Goal: Communication & Community: Answer question/provide support

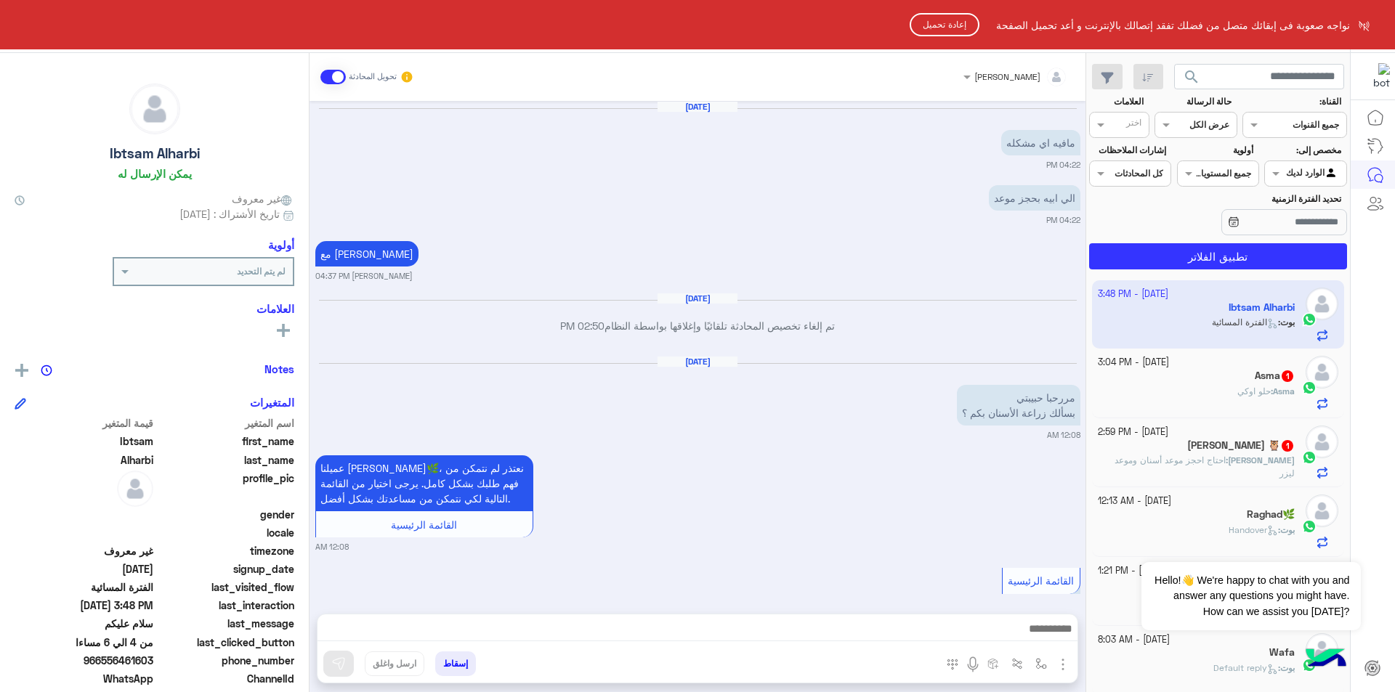
scroll to position [2326, 0]
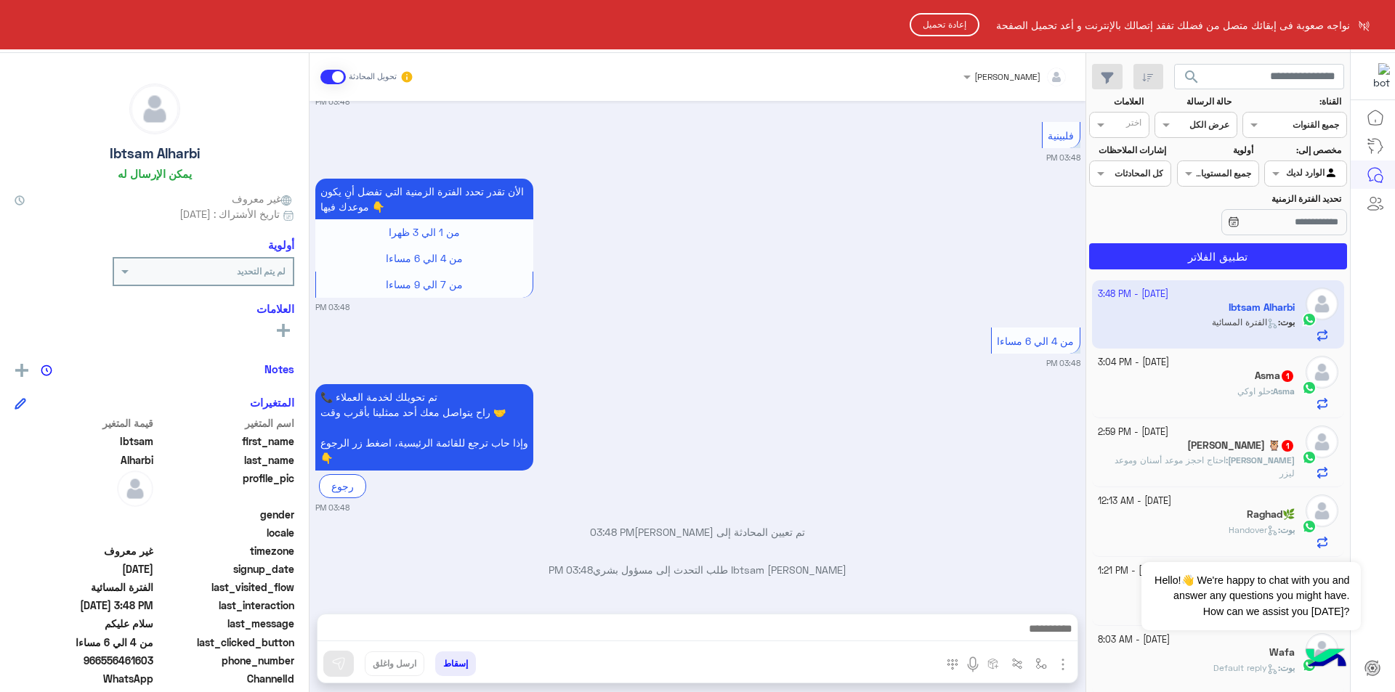
click at [1276, 246] on html "نواجه صعوبة فى إبقائك متصل من فضلك تفقد إتصالك بالإنترنت و أعد تحميل الصفحة إعا…" at bounding box center [697, 346] width 1395 height 692
click at [932, 16] on button "إعادة تحميل" at bounding box center [944, 24] width 70 height 23
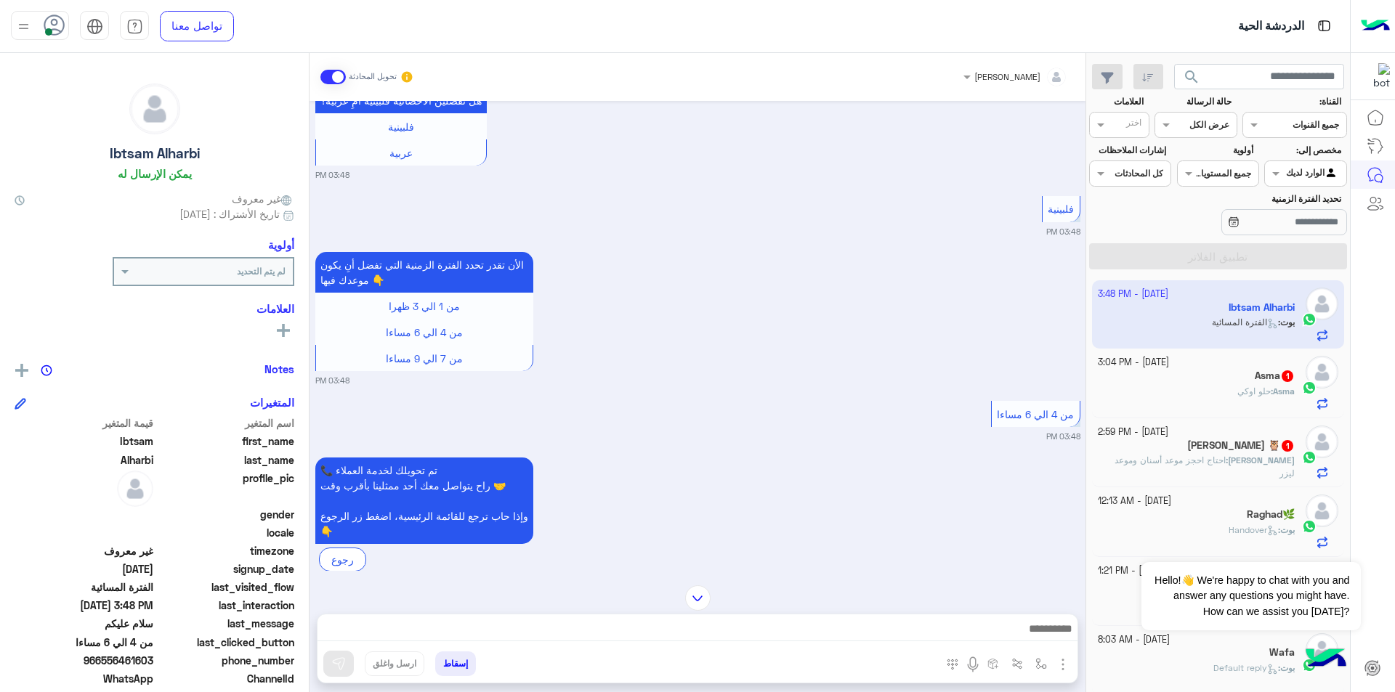
scroll to position [1131, 0]
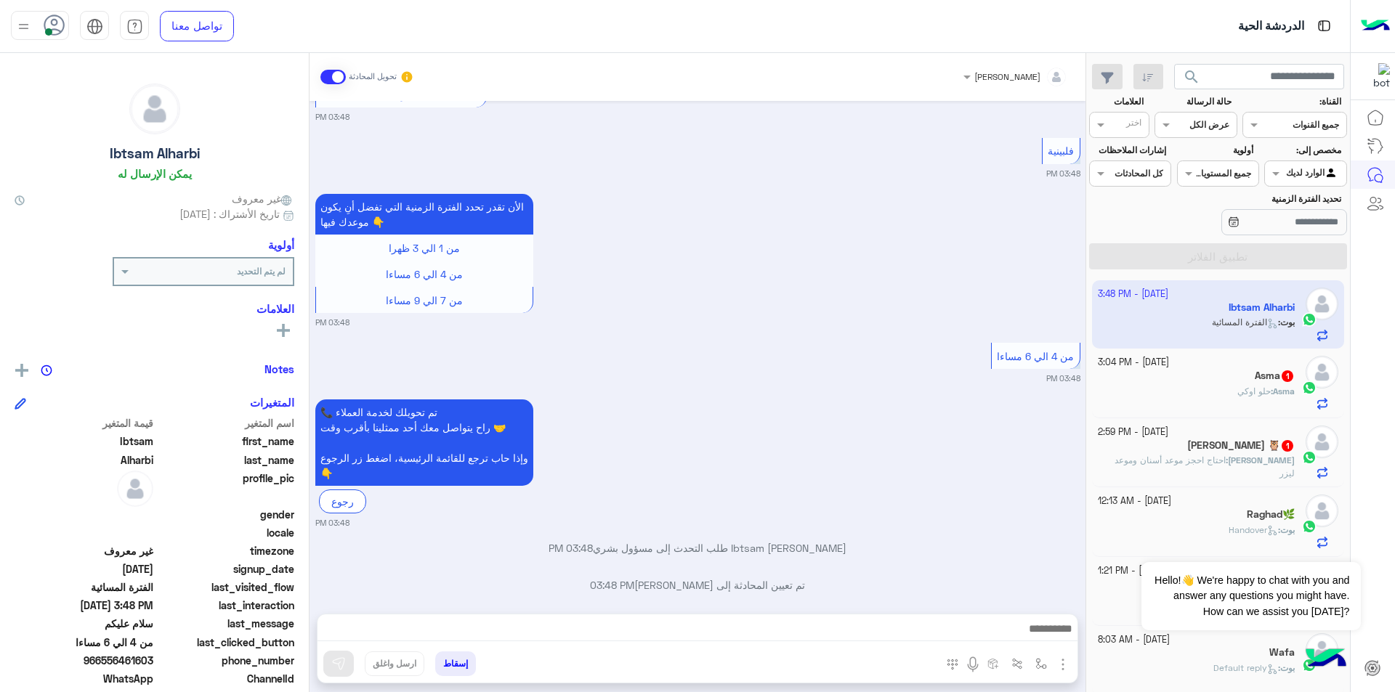
drag, startPoint x: 104, startPoint y: 663, endPoint x: 154, endPoint y: 661, distance: 50.2
click at [153, 661] on span "966556461603" at bounding box center [84, 660] width 139 height 15
copy span "556461603"
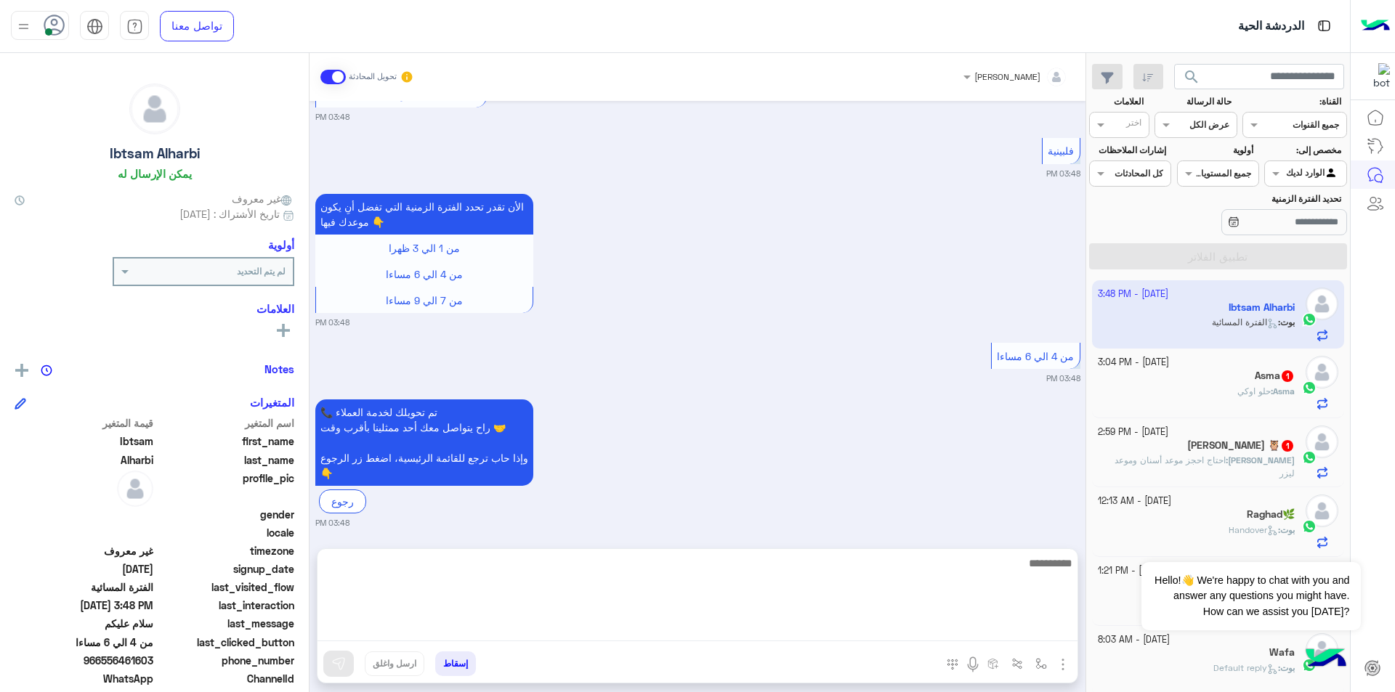
click at [947, 628] on textarea at bounding box center [697, 597] width 760 height 87
type textarea "**********"
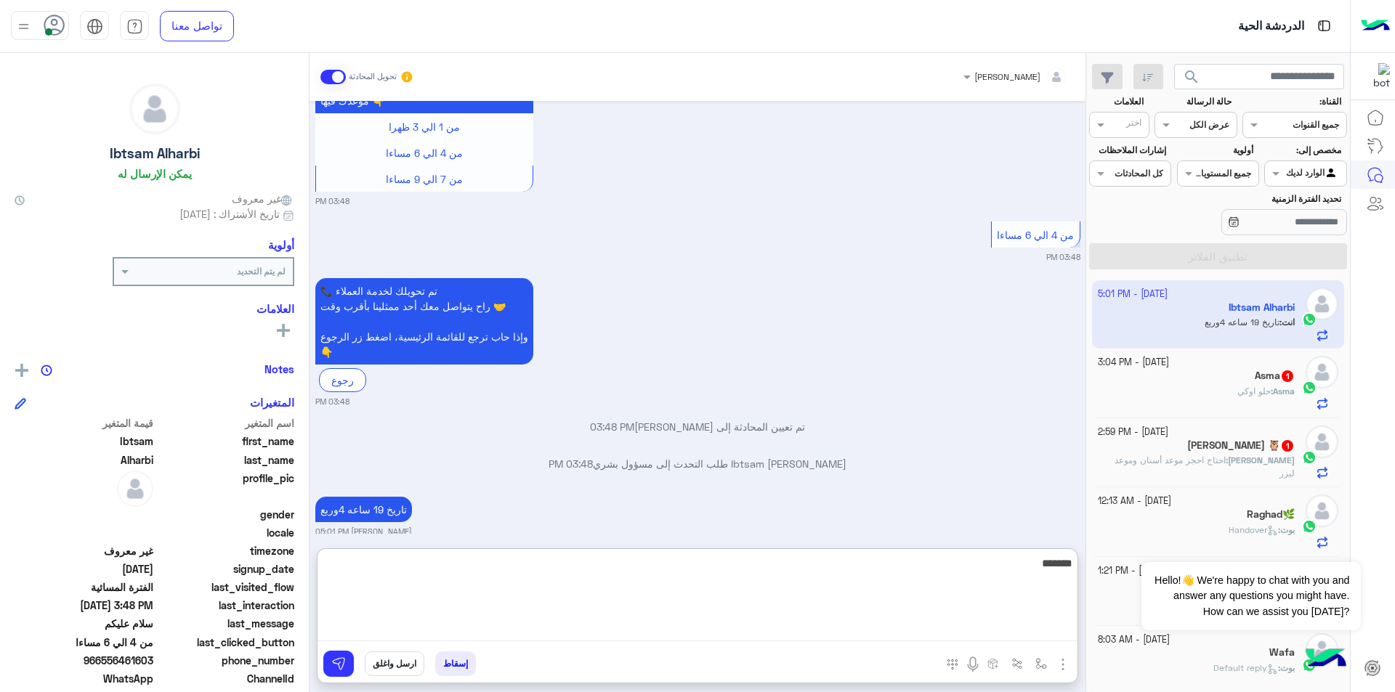
scroll to position [1290, 0]
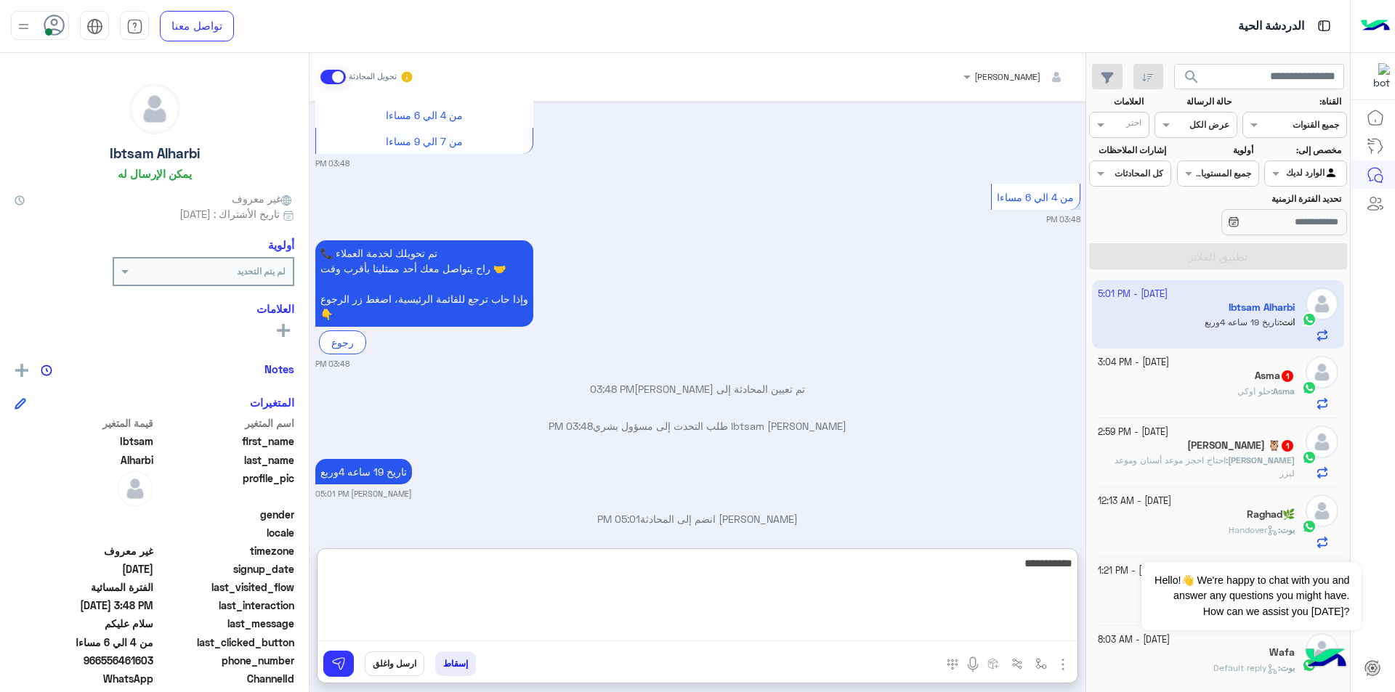
type textarea "**********"
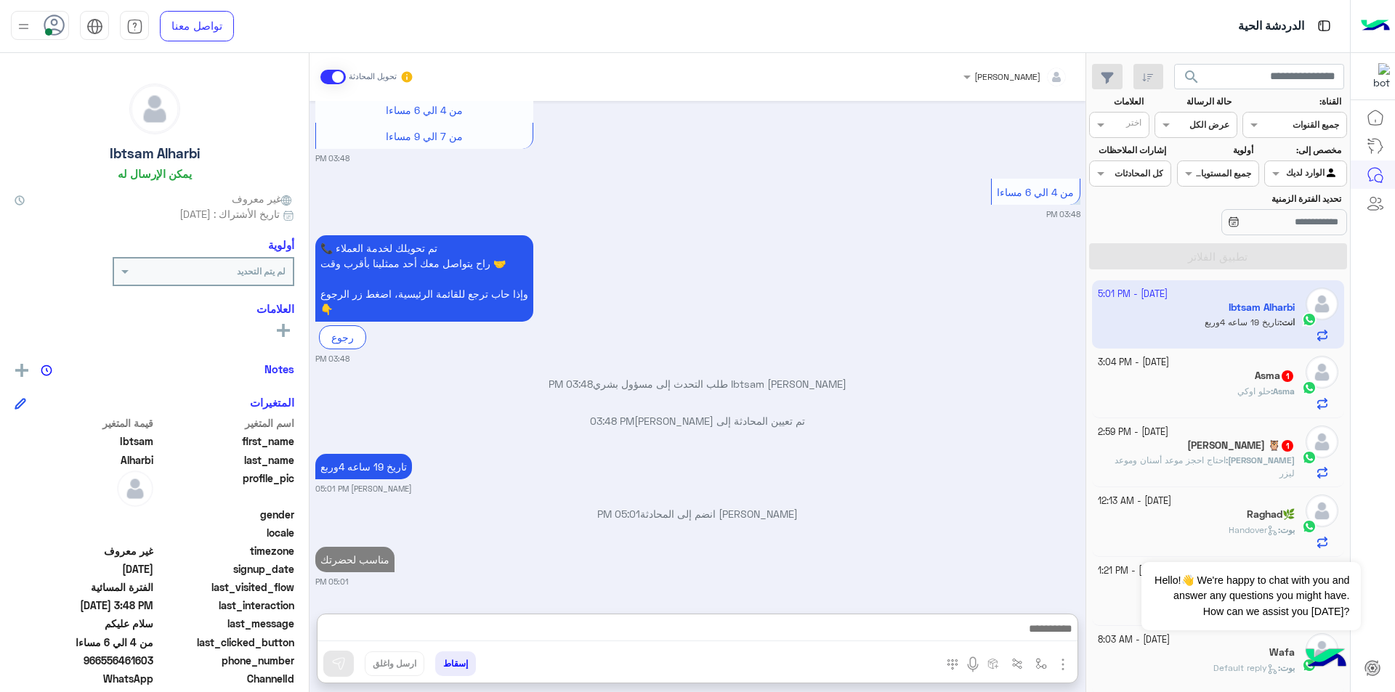
click at [1270, 358] on div "[DATE] - 3:04 PM" at bounding box center [1197, 363] width 198 height 14
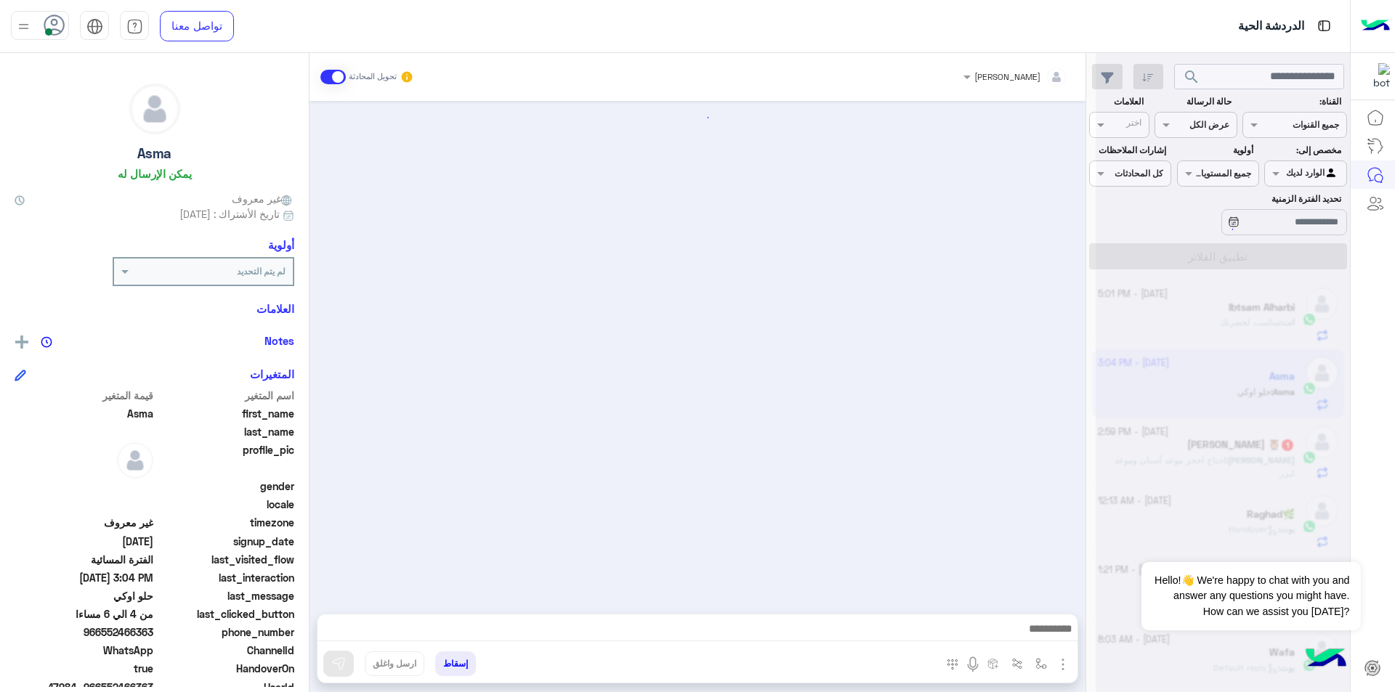
scroll to position [1095, 0]
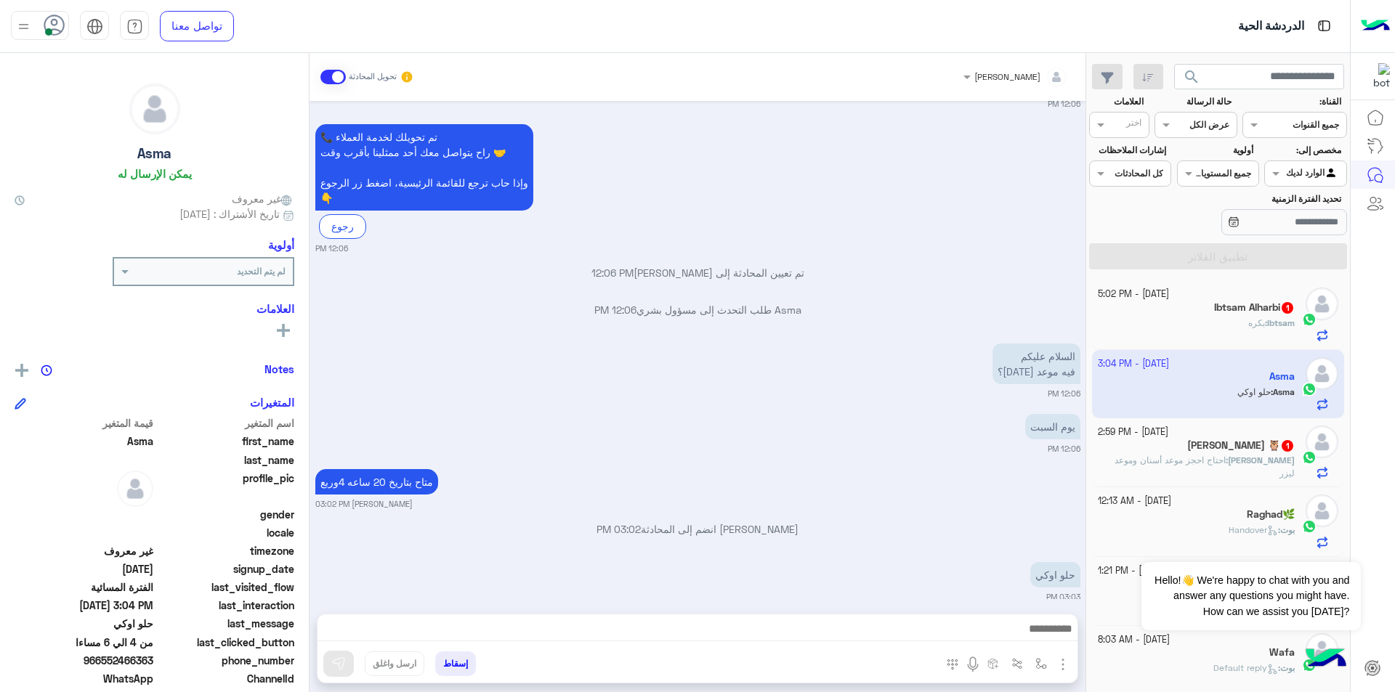
drag, startPoint x: 101, startPoint y: 665, endPoint x: 154, endPoint y: 662, distance: 53.1
click at [153, 662] on span "966552466363" at bounding box center [84, 660] width 139 height 15
copy span "552466363"
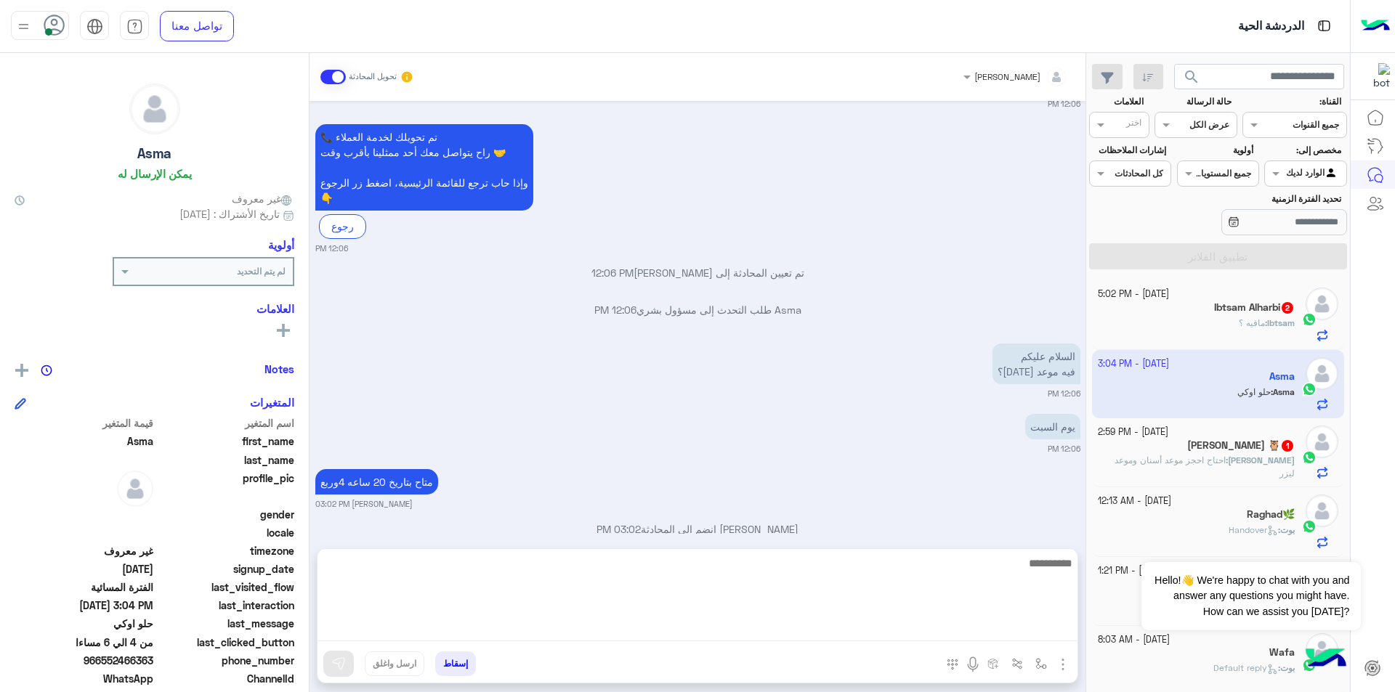
click at [955, 636] on textarea at bounding box center [697, 597] width 760 height 87
type textarea "*"
type textarea "********"
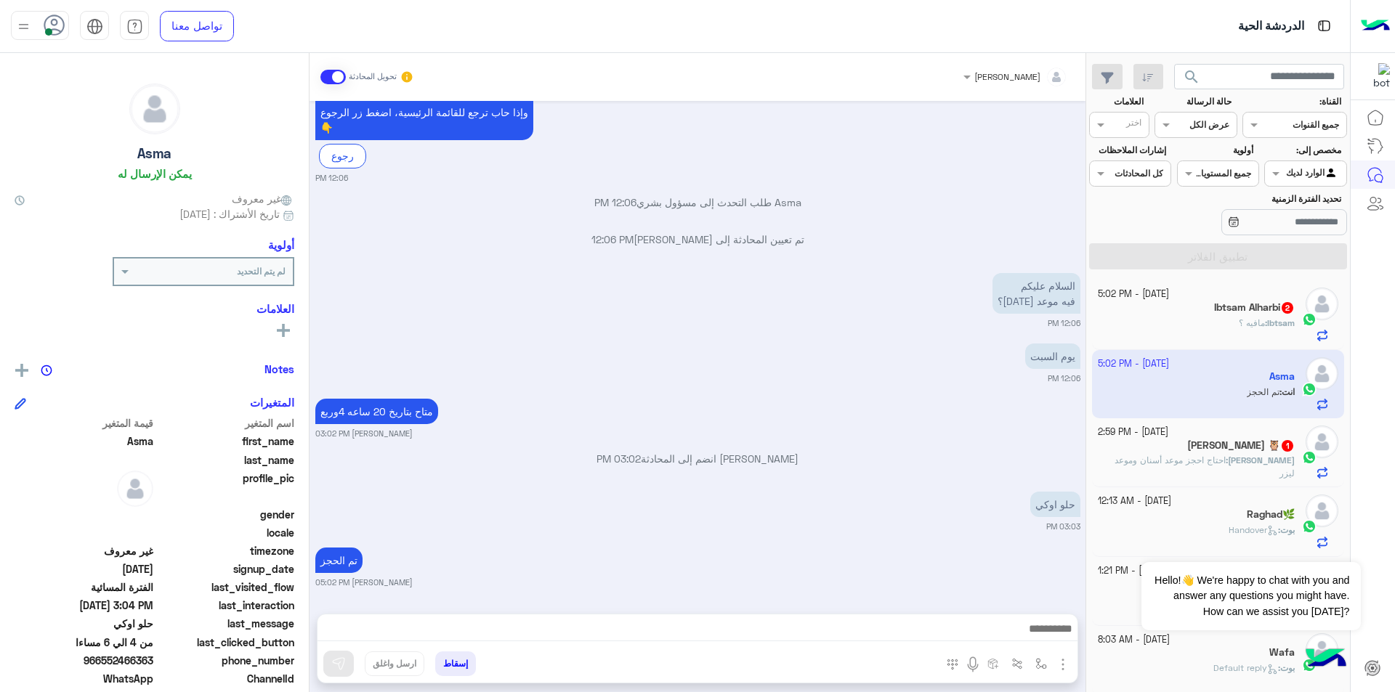
click at [1190, 325] on div "Ibtsam : مافيه ؟" at bounding box center [1197, 329] width 198 height 25
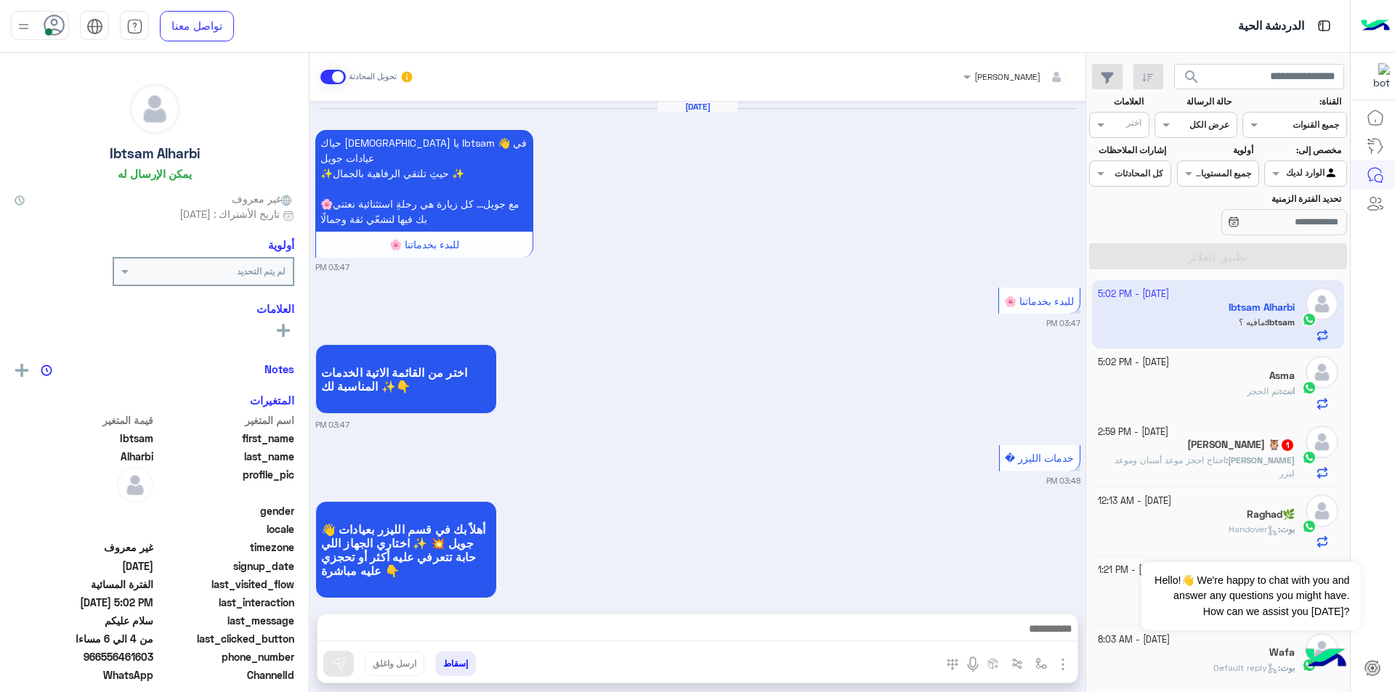
scroll to position [1080, 0]
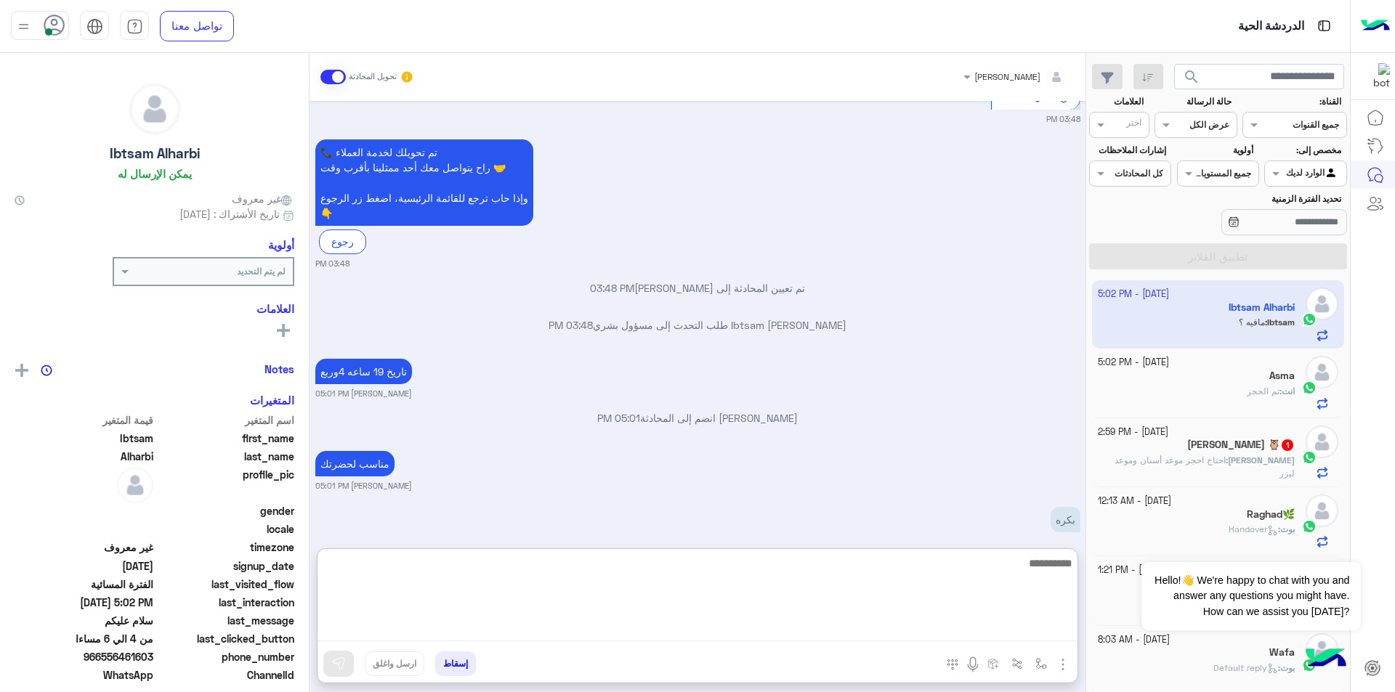
click at [753, 631] on textarea at bounding box center [697, 597] width 760 height 87
click at [916, 584] on textarea at bounding box center [697, 597] width 760 height 87
type textarea "*"
type textarea "**********"
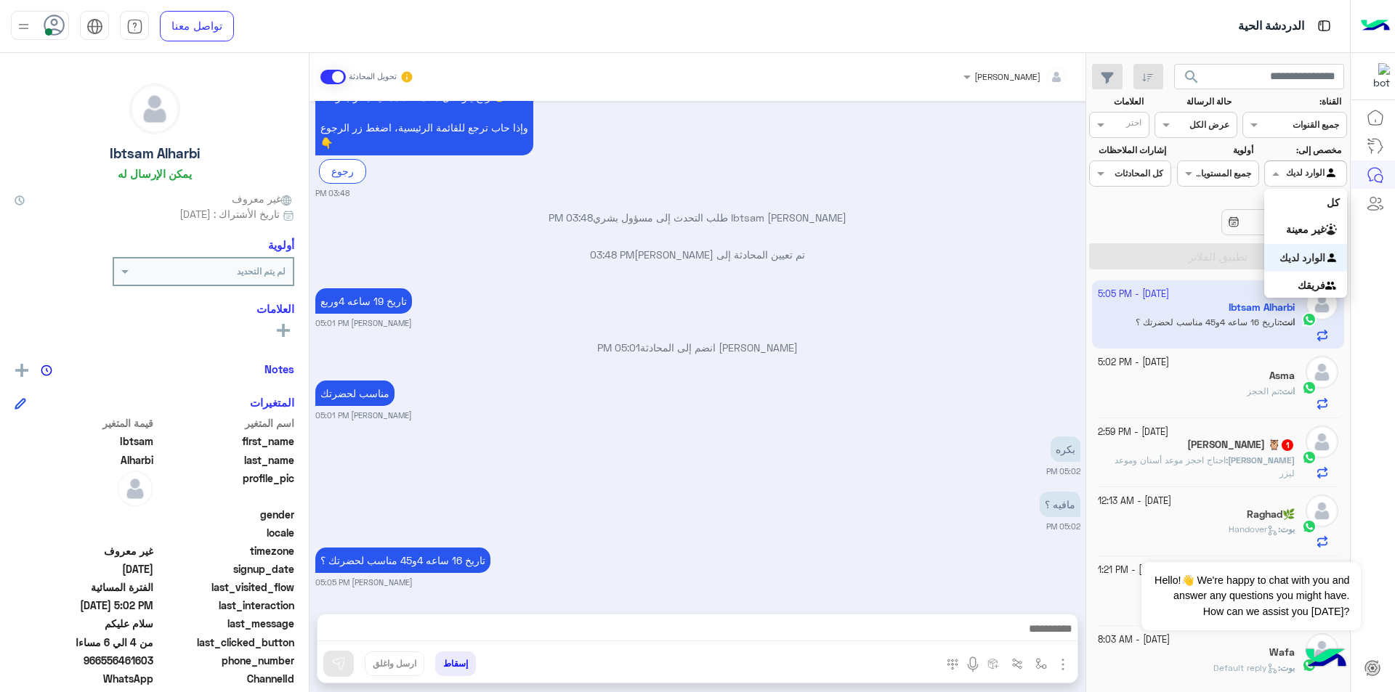
scroll to position [1135, 0]
click at [1286, 173] on div at bounding box center [1305, 172] width 81 height 14
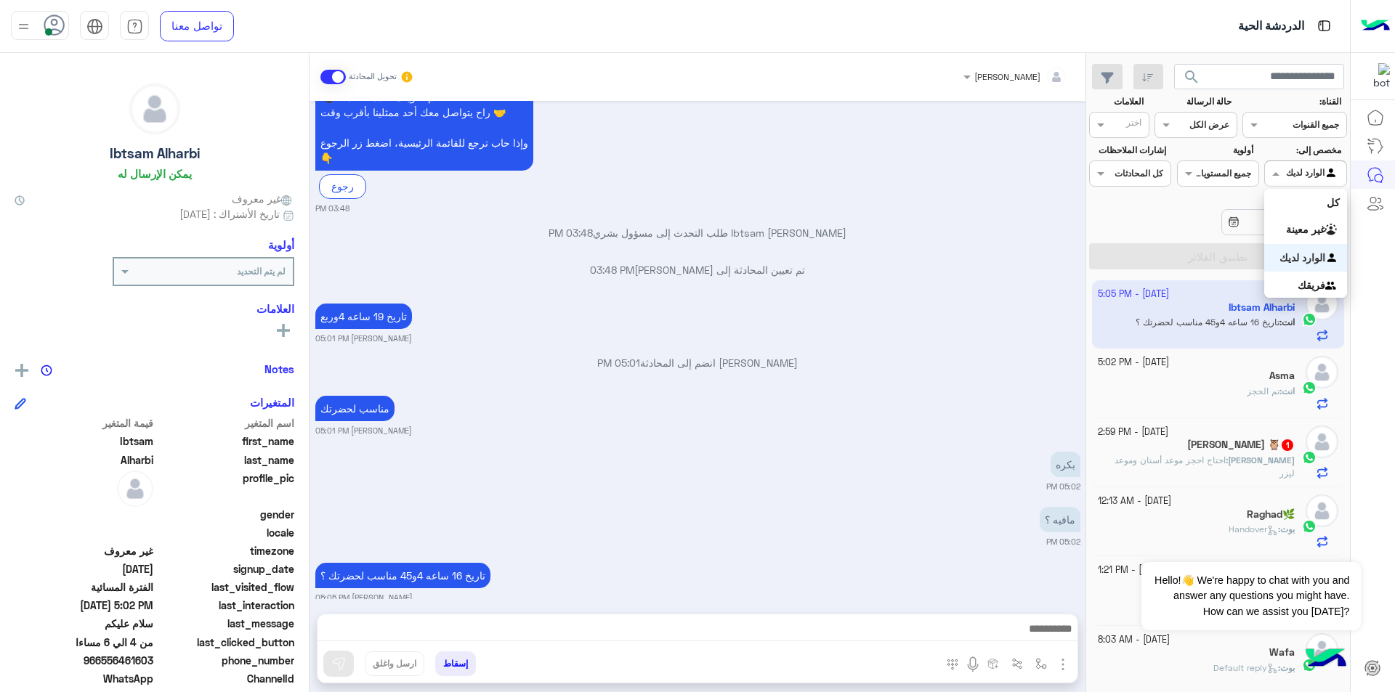
click at [1295, 177] on div at bounding box center [1305, 172] width 81 height 14
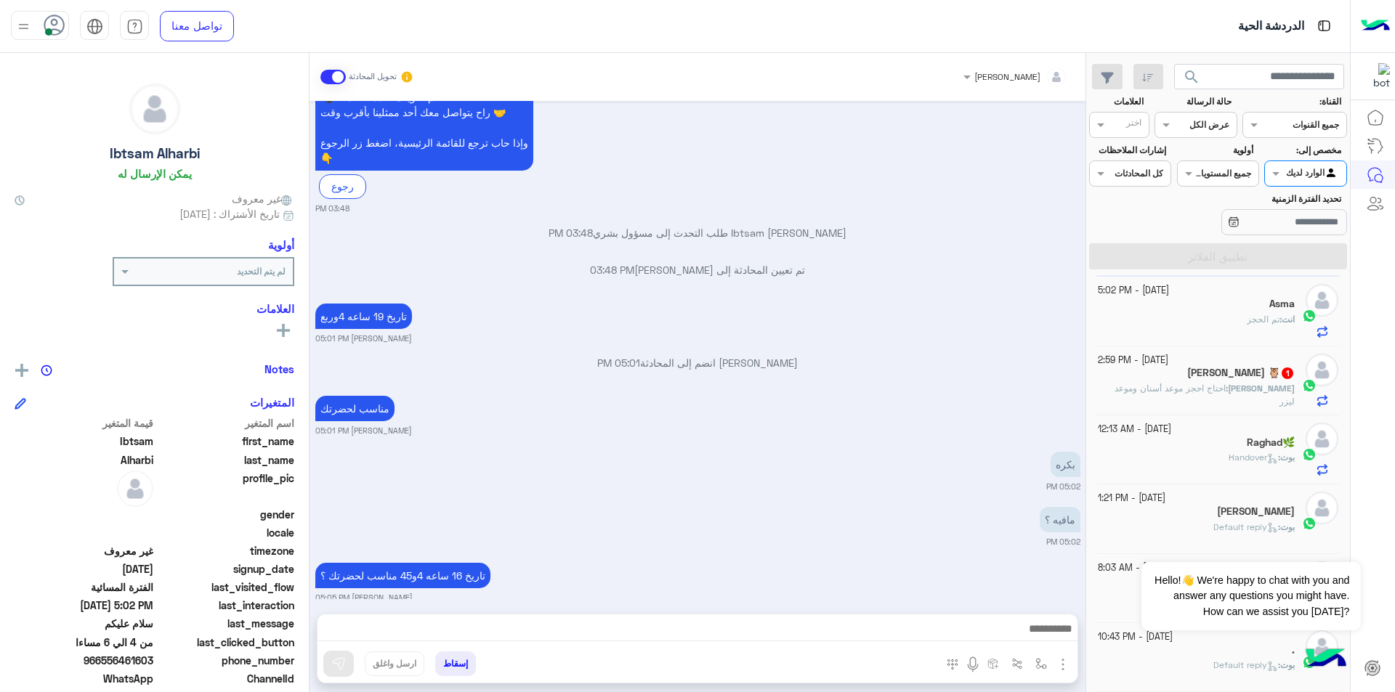
scroll to position [7, 0]
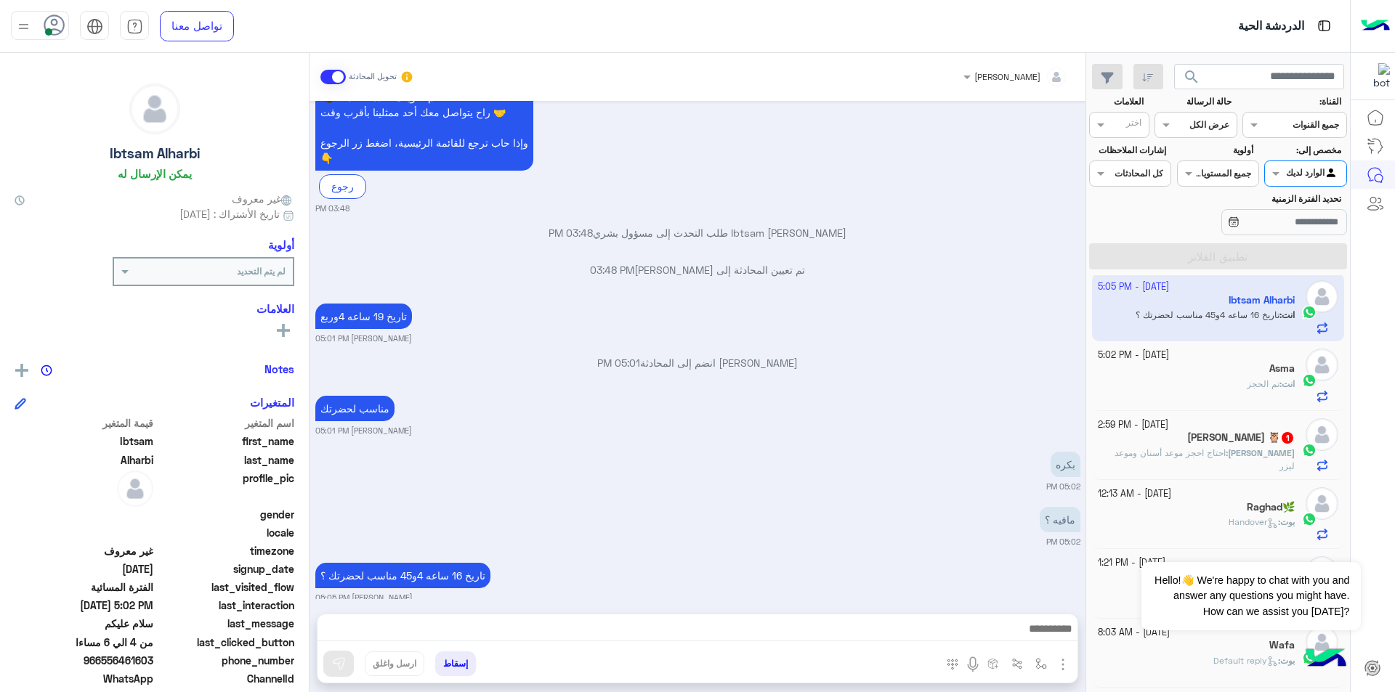
click at [1199, 450] on span "احتاج احجز موعد أسنان وموعد ليزر" at bounding box center [1204, 459] width 180 height 24
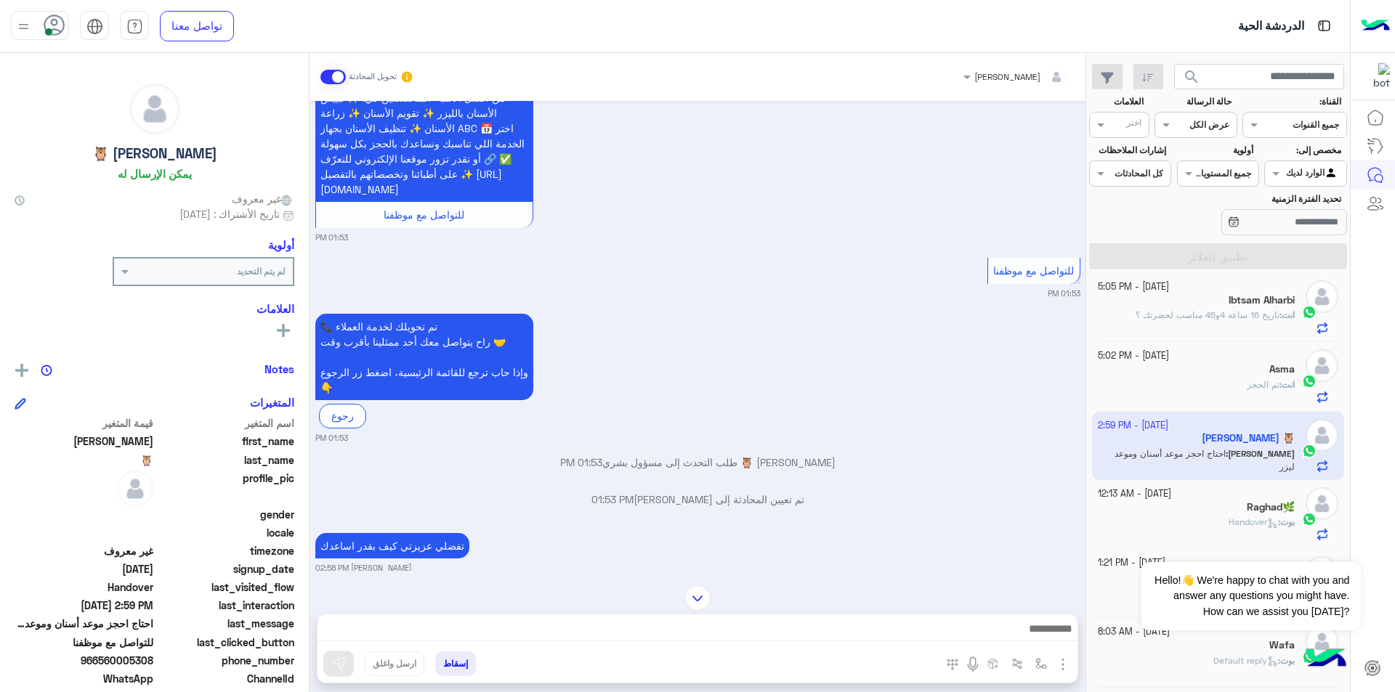
scroll to position [1136, 0]
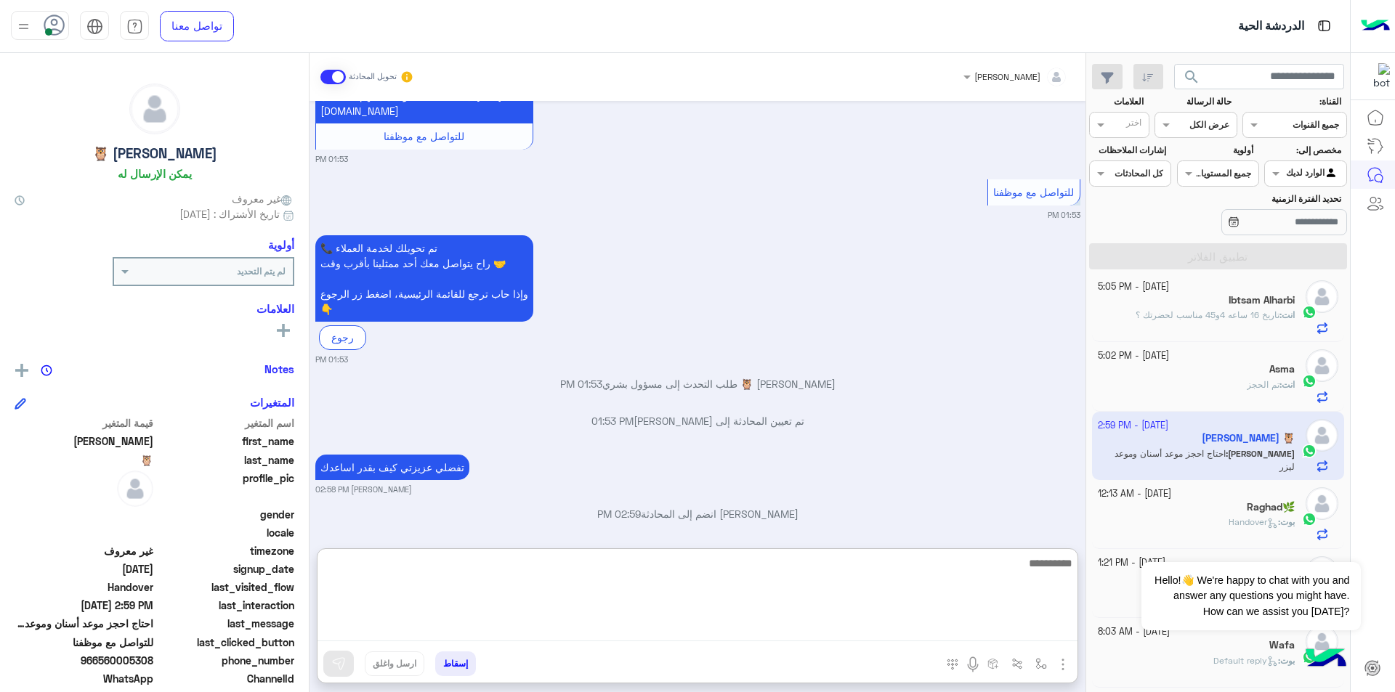
click at [825, 641] on textarea at bounding box center [697, 597] width 760 height 87
type textarea "**********"
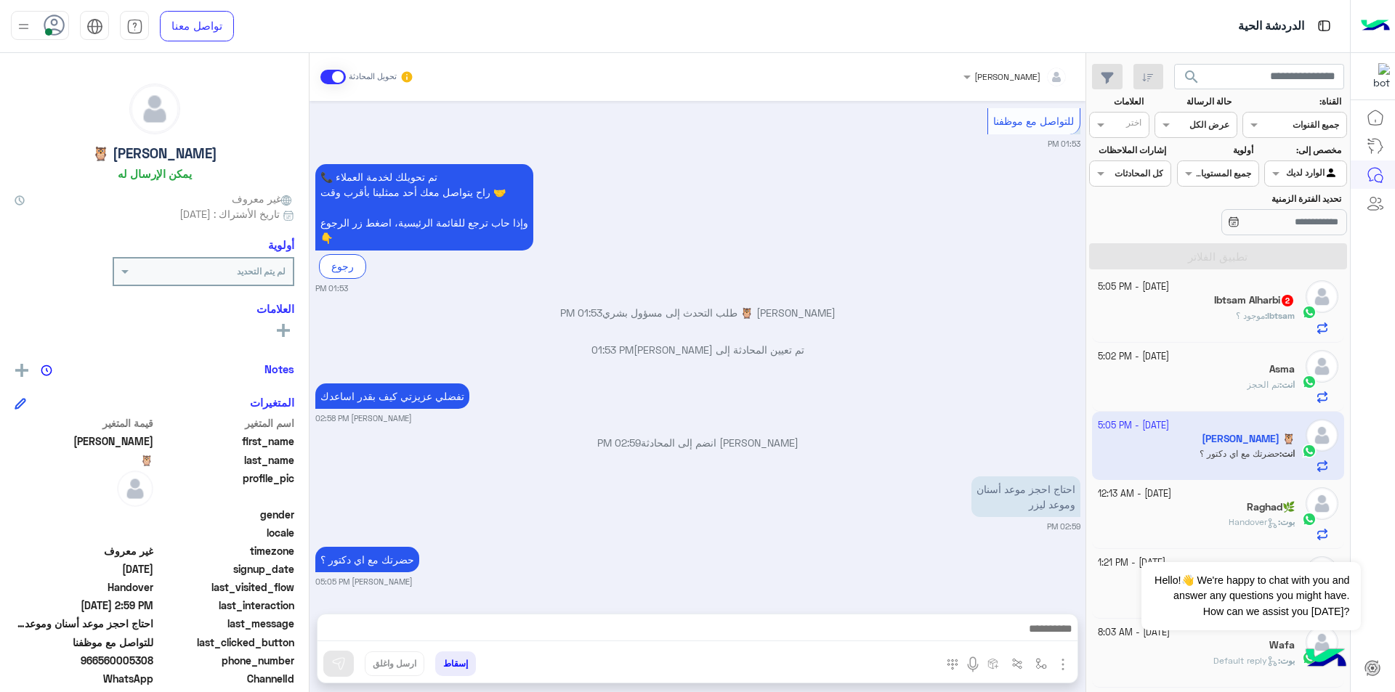
click at [1268, 318] on span "Ibtsam" at bounding box center [1281, 315] width 28 height 11
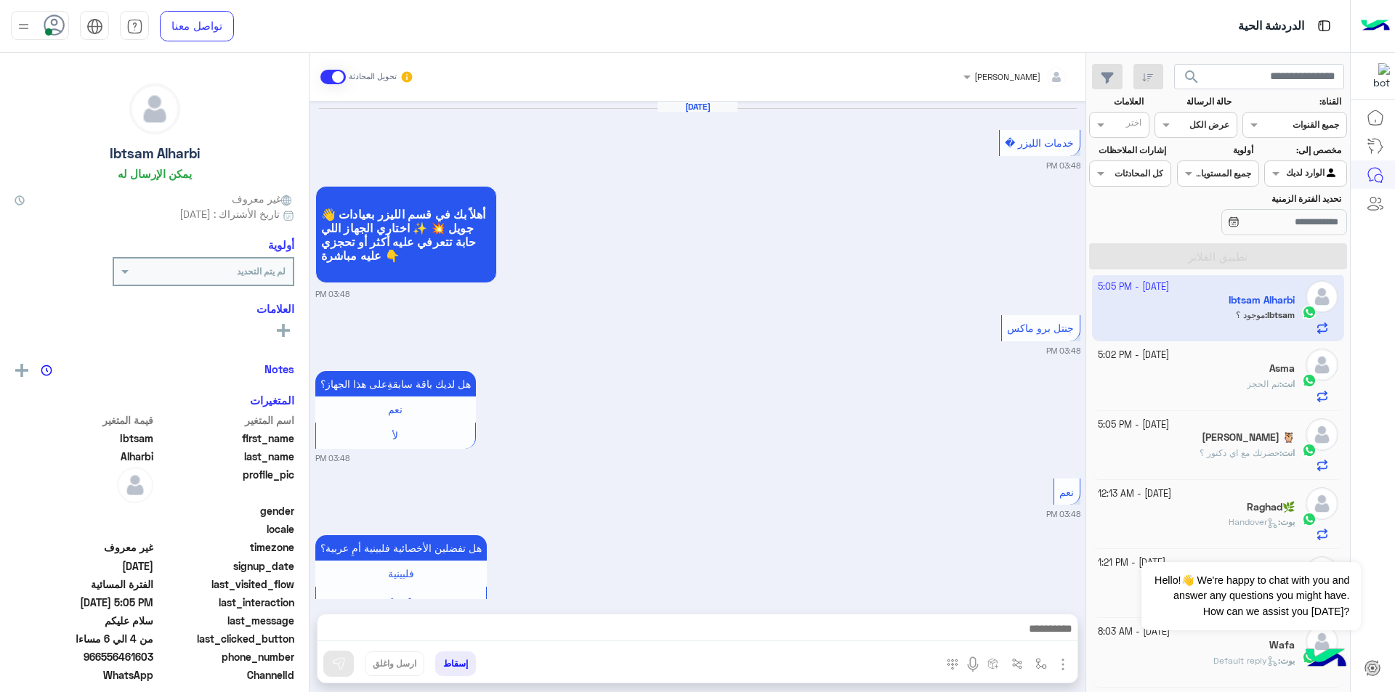
scroll to position [947, 0]
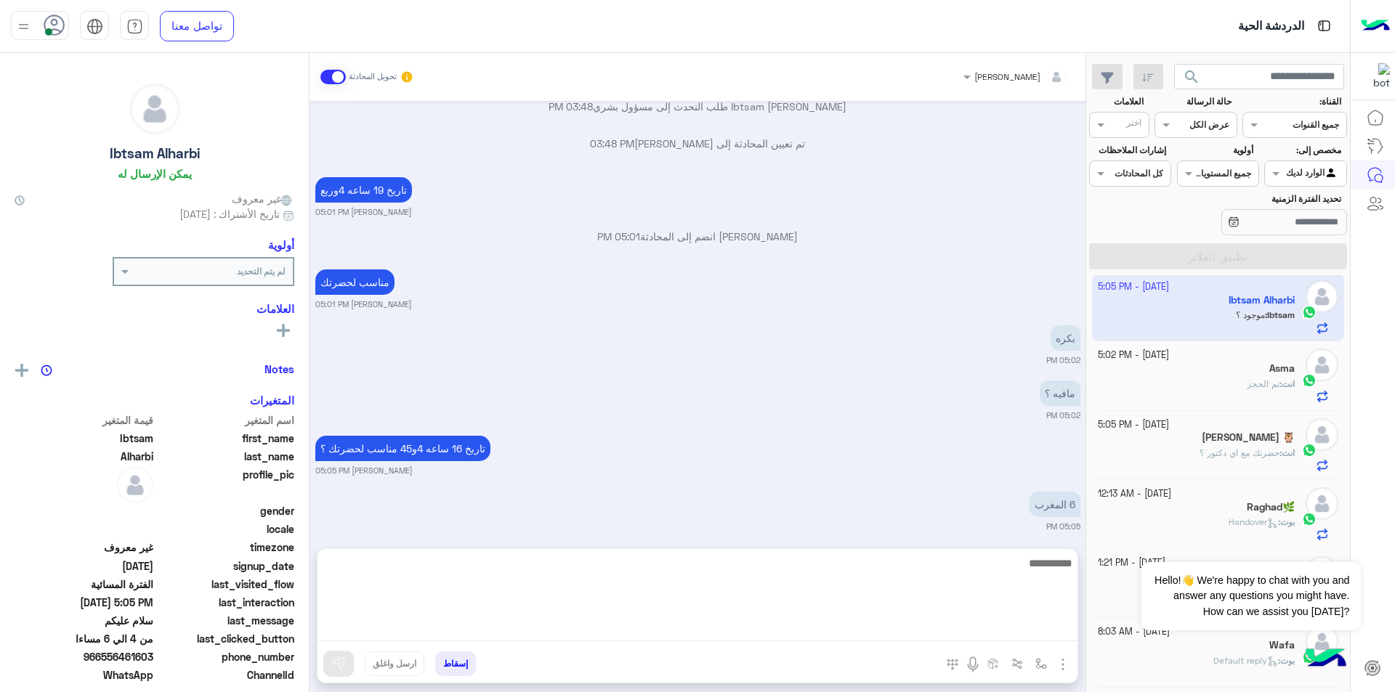
click at [826, 631] on textarea at bounding box center [697, 597] width 760 height 87
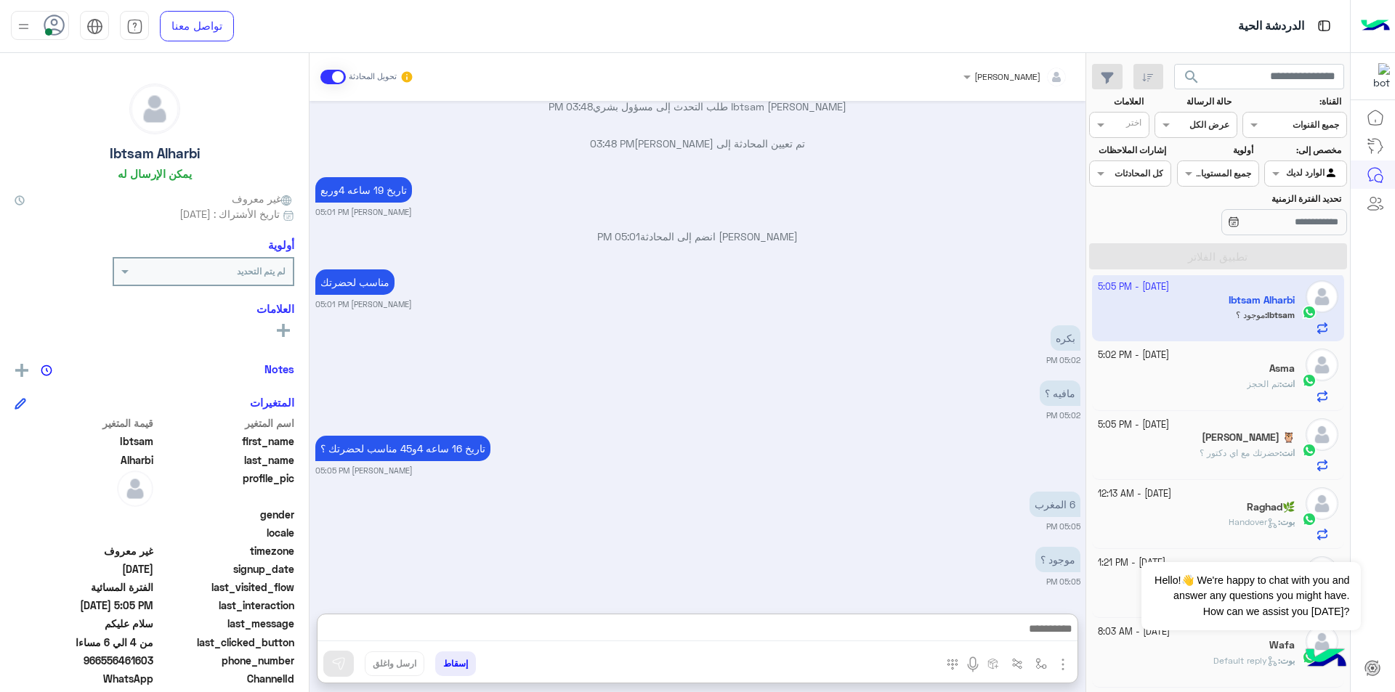
click at [935, 554] on div "[PERSON_NAME] تحويل المحادثة [DATE] خدمات الليزر � 03:48 PM 👋 أهلاً بك في قسم ا…" at bounding box center [697, 375] width 776 height 645
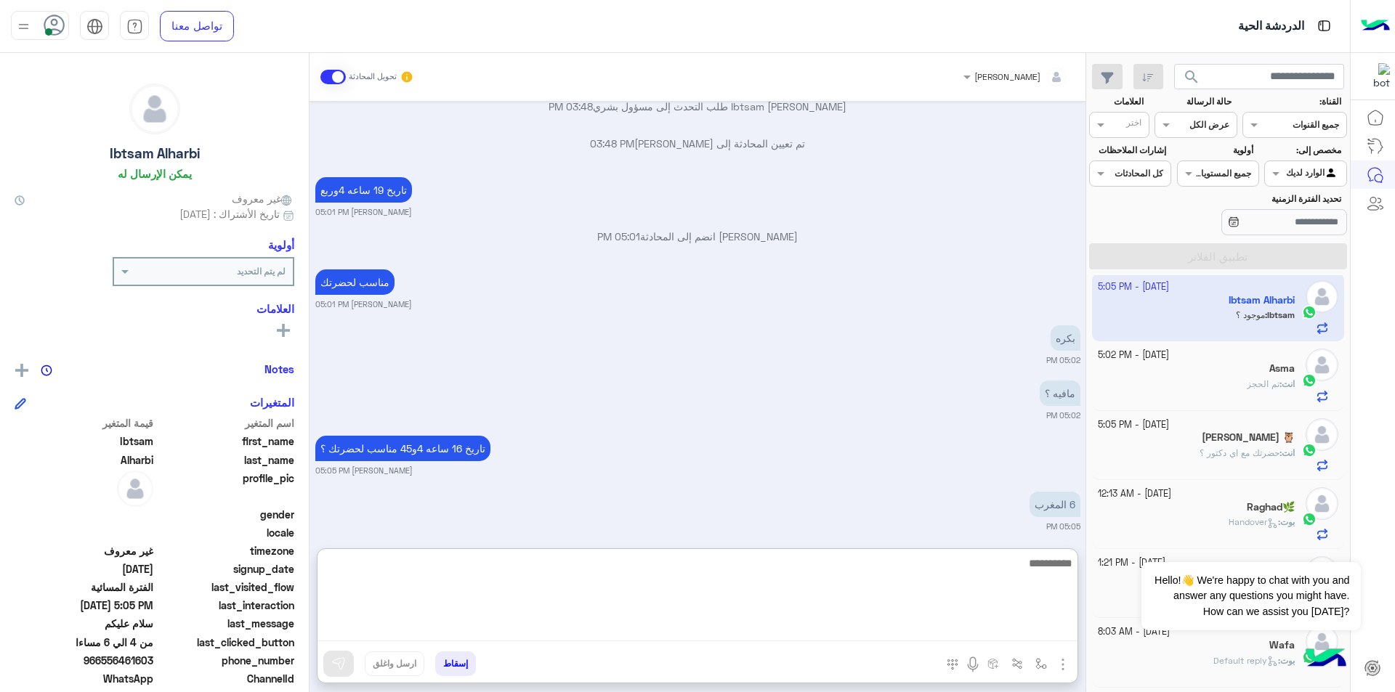
click at [957, 629] on textarea at bounding box center [697, 597] width 760 height 87
type textarea "**********"
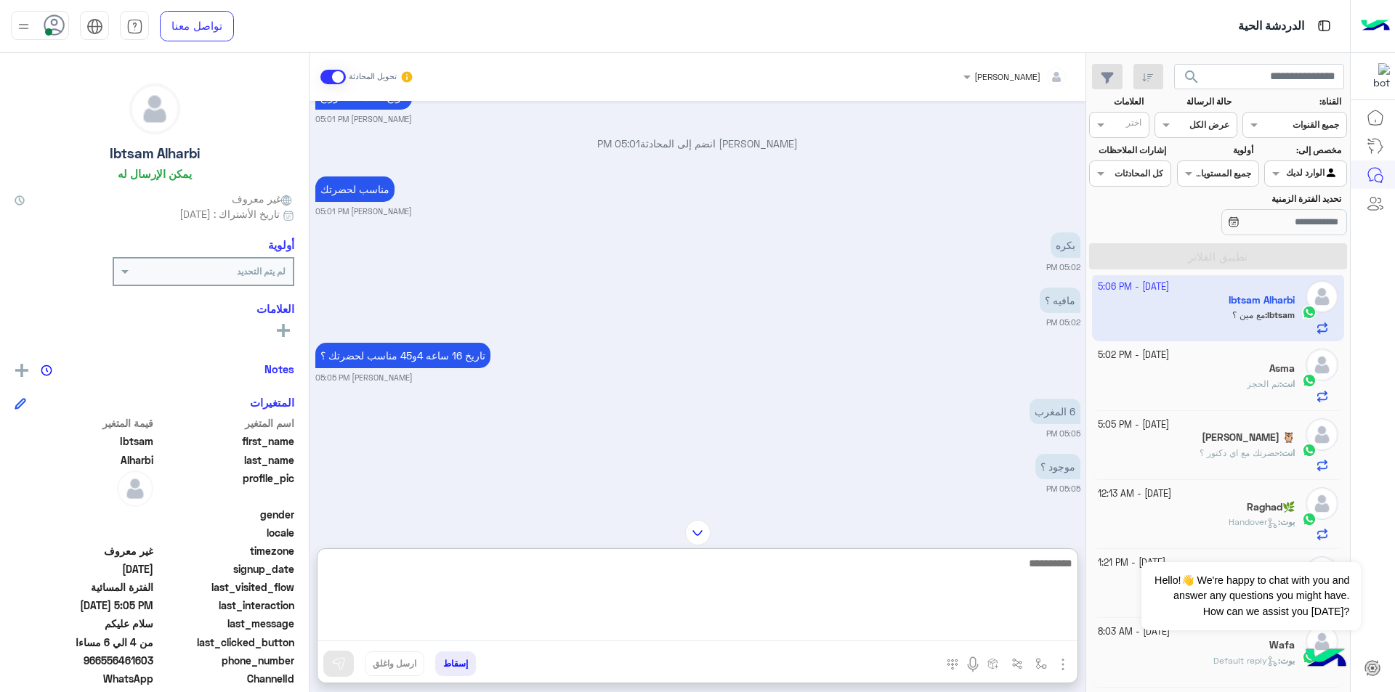
scroll to position [1148, 0]
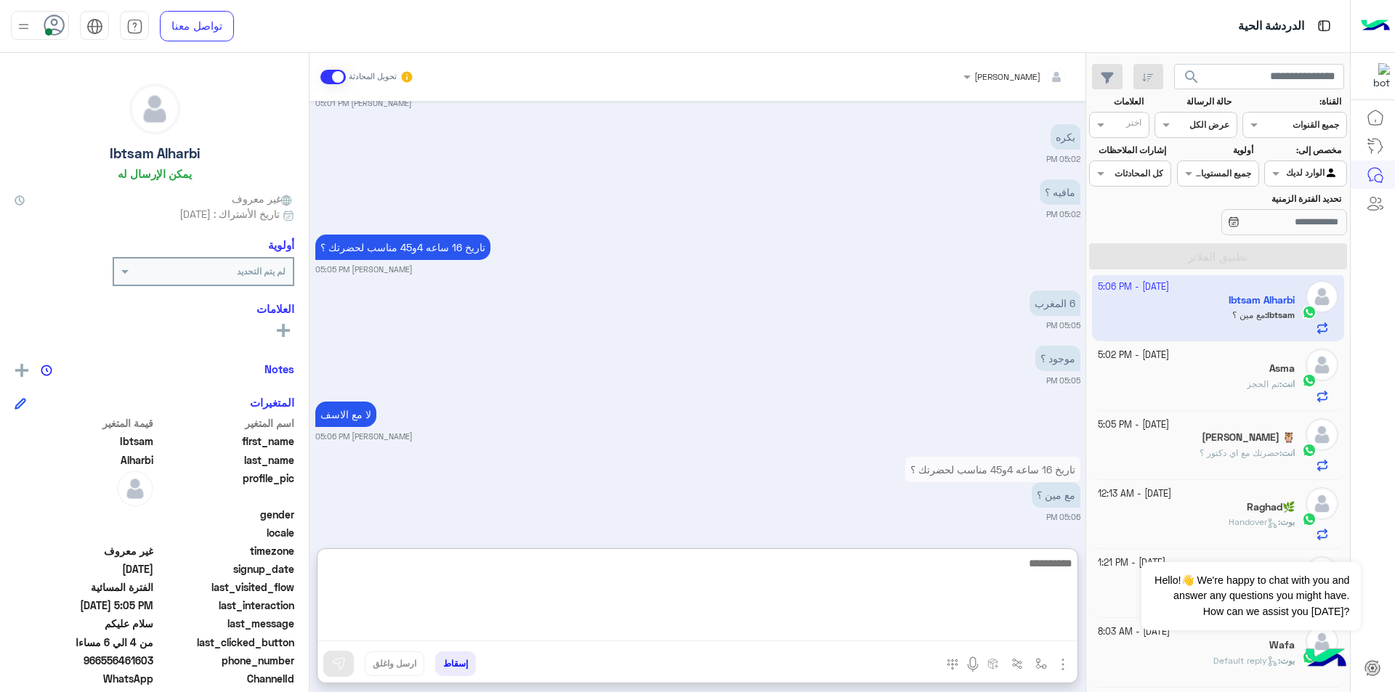
click at [1024, 576] on textarea at bounding box center [697, 597] width 760 height 87
type textarea "**********"
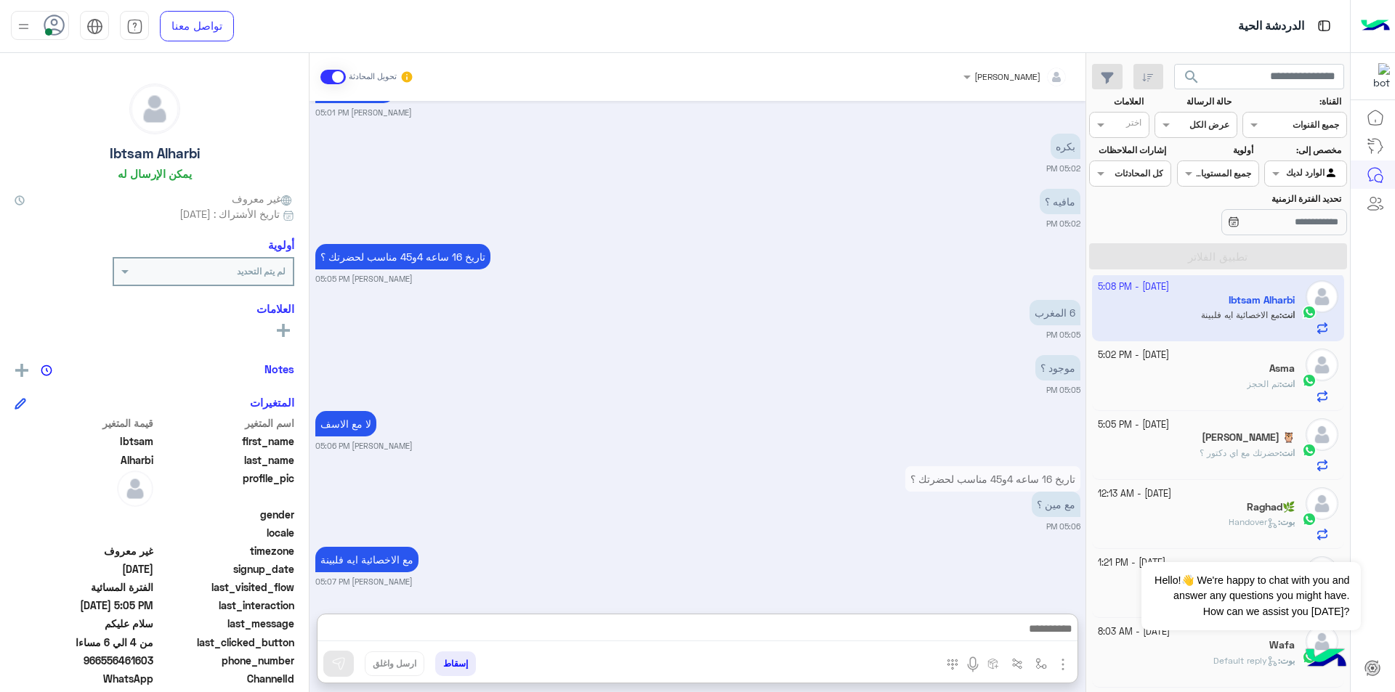
click at [1299, 182] on div "Agent Filter الوارد لديك" at bounding box center [1305, 174] width 82 height 26
click at [1315, 233] on b "غير معينة" at bounding box center [1305, 229] width 39 height 12
click at [1305, 254] on button "تطبيق الفلاتر" at bounding box center [1218, 256] width 258 height 26
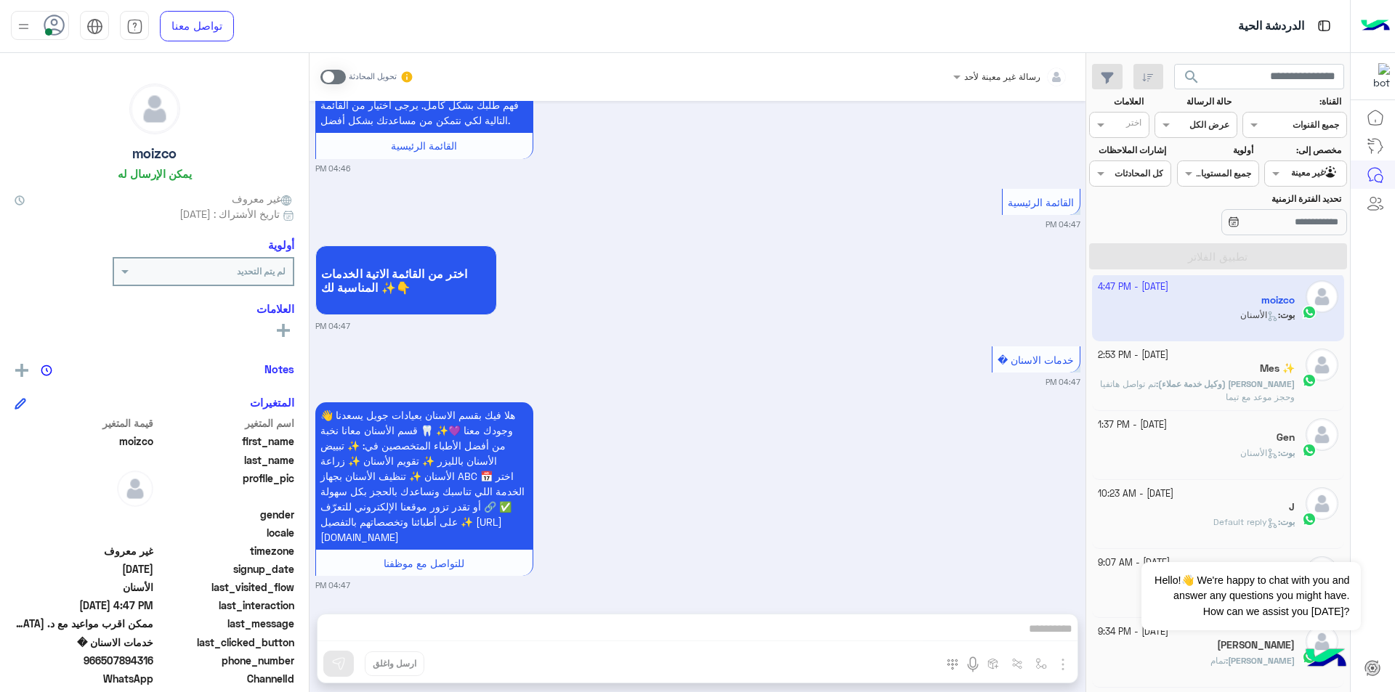
scroll to position [310, 0]
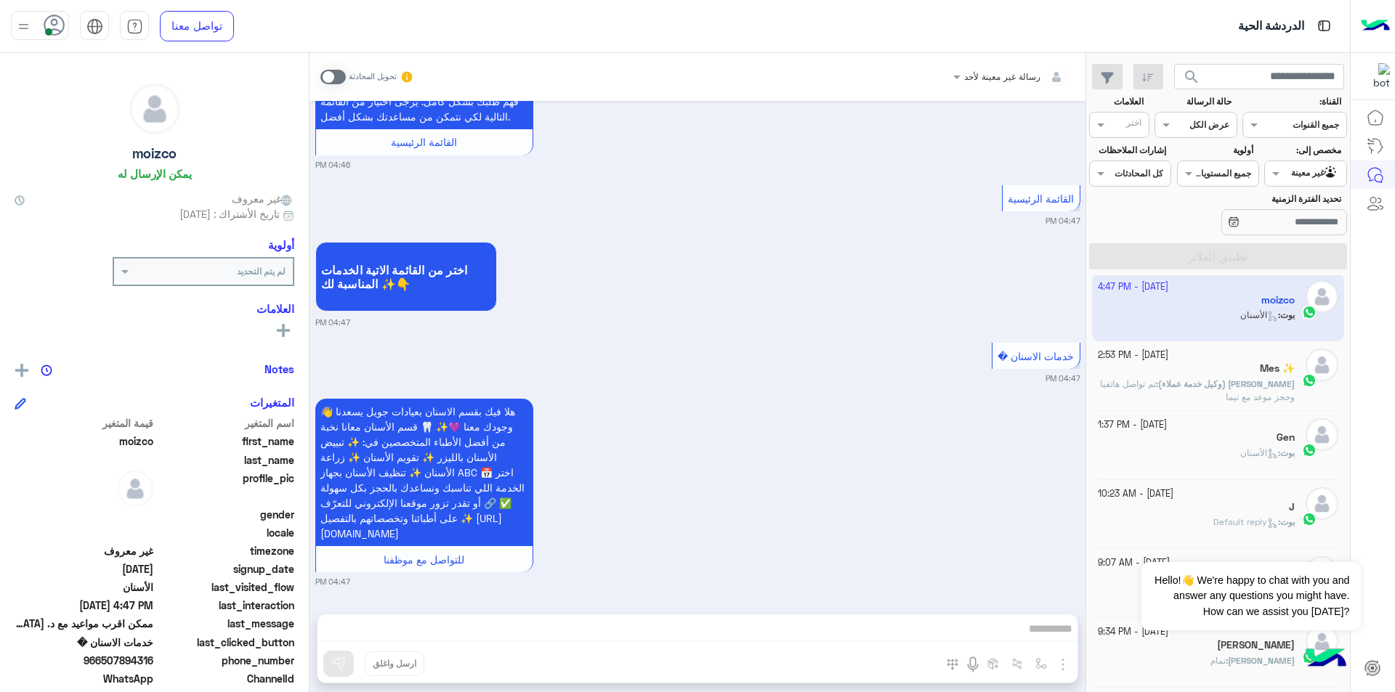
drag, startPoint x: 105, startPoint y: 664, endPoint x: 153, endPoint y: 659, distance: 48.9
click at [153, 659] on span "966507894316" at bounding box center [84, 660] width 139 height 15
copy span "507894316"
drag, startPoint x: 917, startPoint y: 512, endPoint x: 922, endPoint y: 559, distance: 46.7
click at [920, 552] on div "👋 هلا فيك بقسم الاسنان بعيادات جويل يسعدنا وجودك معنا 💜✨ 🦷 قسم الأسنان معانا نخ…" at bounding box center [697, 491] width 765 height 192
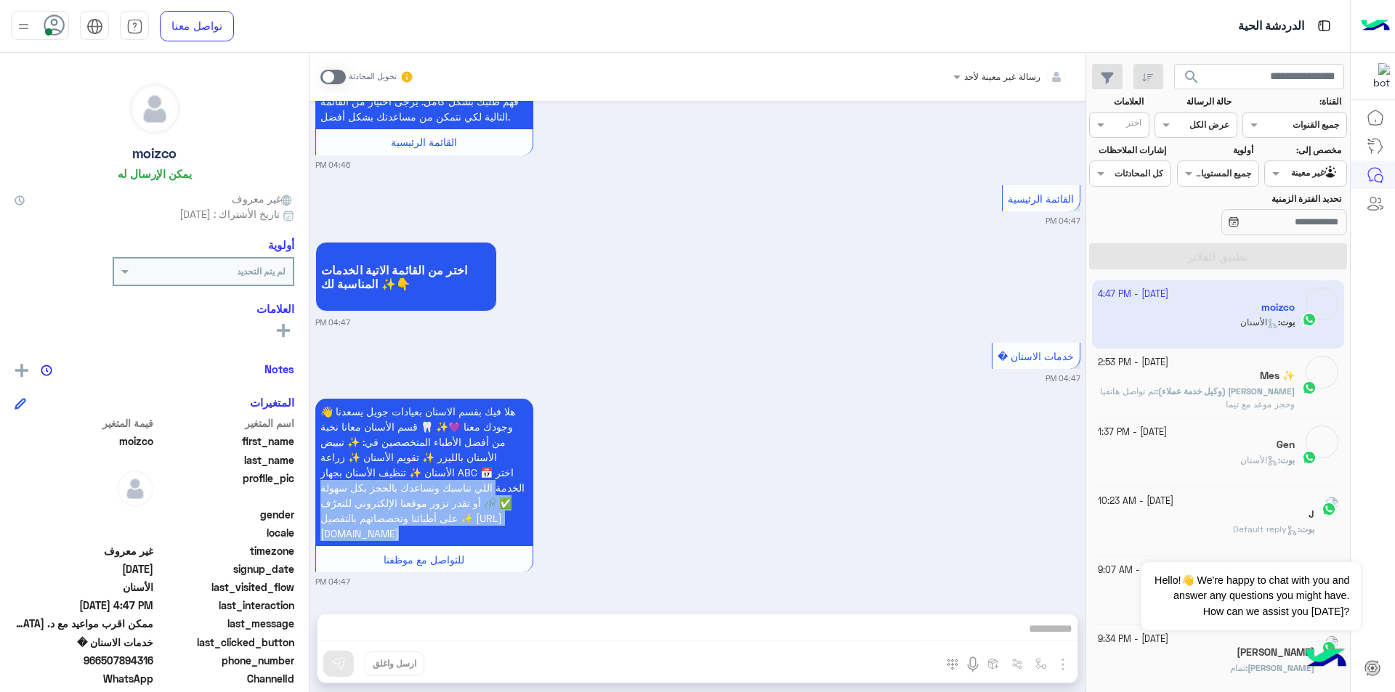
scroll to position [7, 0]
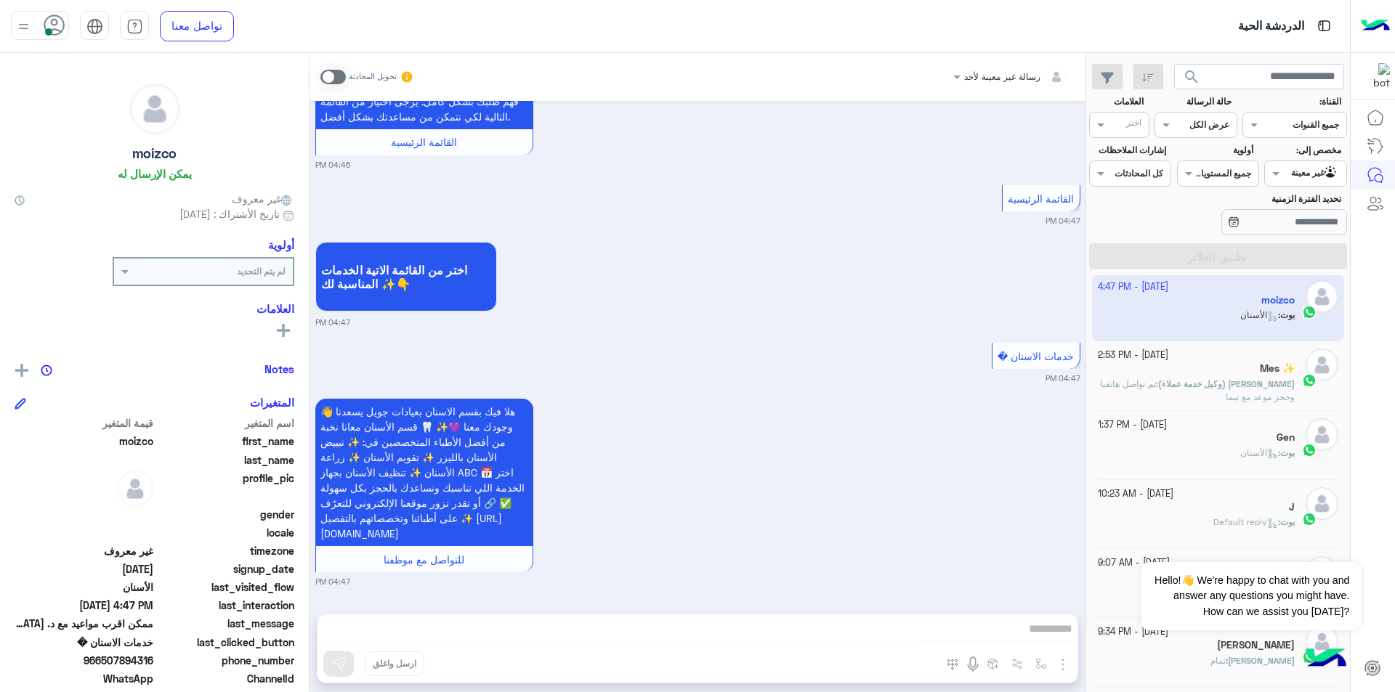
click at [1208, 170] on div at bounding box center [1218, 172] width 81 height 14
click at [1286, 177] on div at bounding box center [1305, 172] width 81 height 14
click at [1307, 264] on div "الوارد لديك" at bounding box center [1305, 258] width 82 height 28
click at [1304, 259] on button "تطبيق الفلاتر" at bounding box center [1218, 256] width 258 height 26
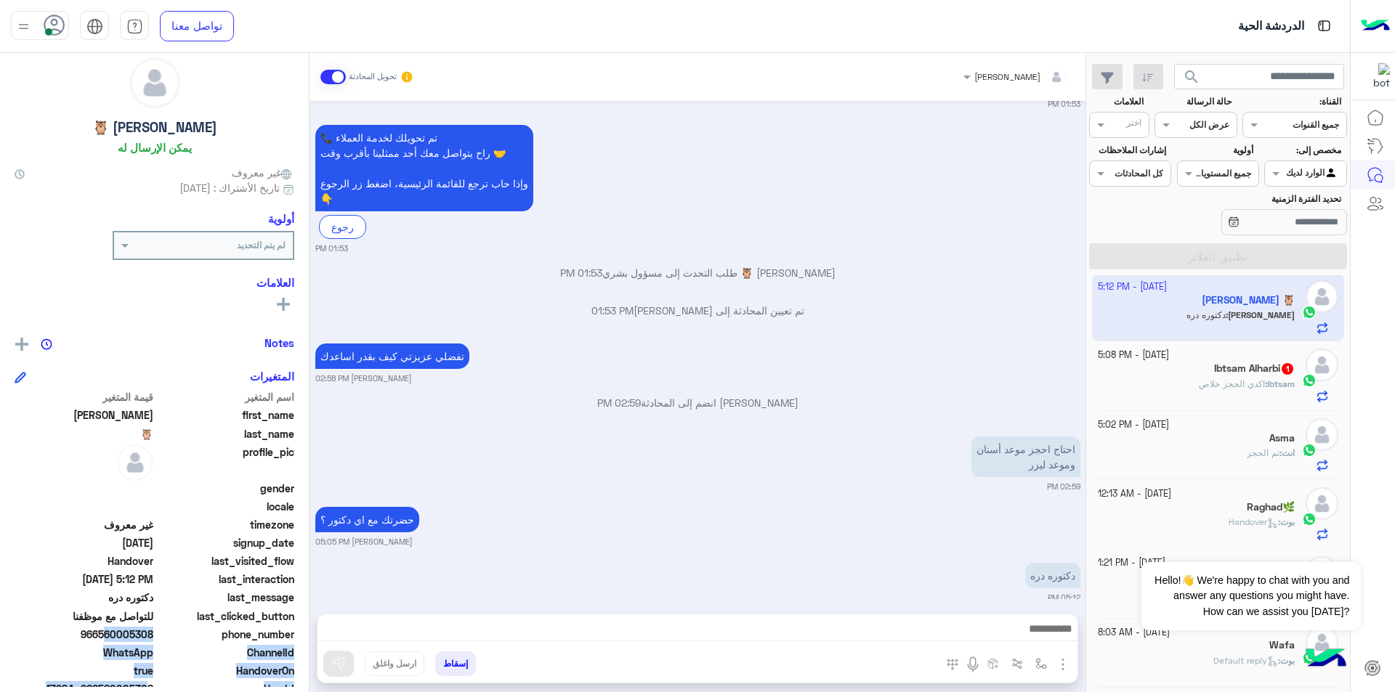
scroll to position [88, 0]
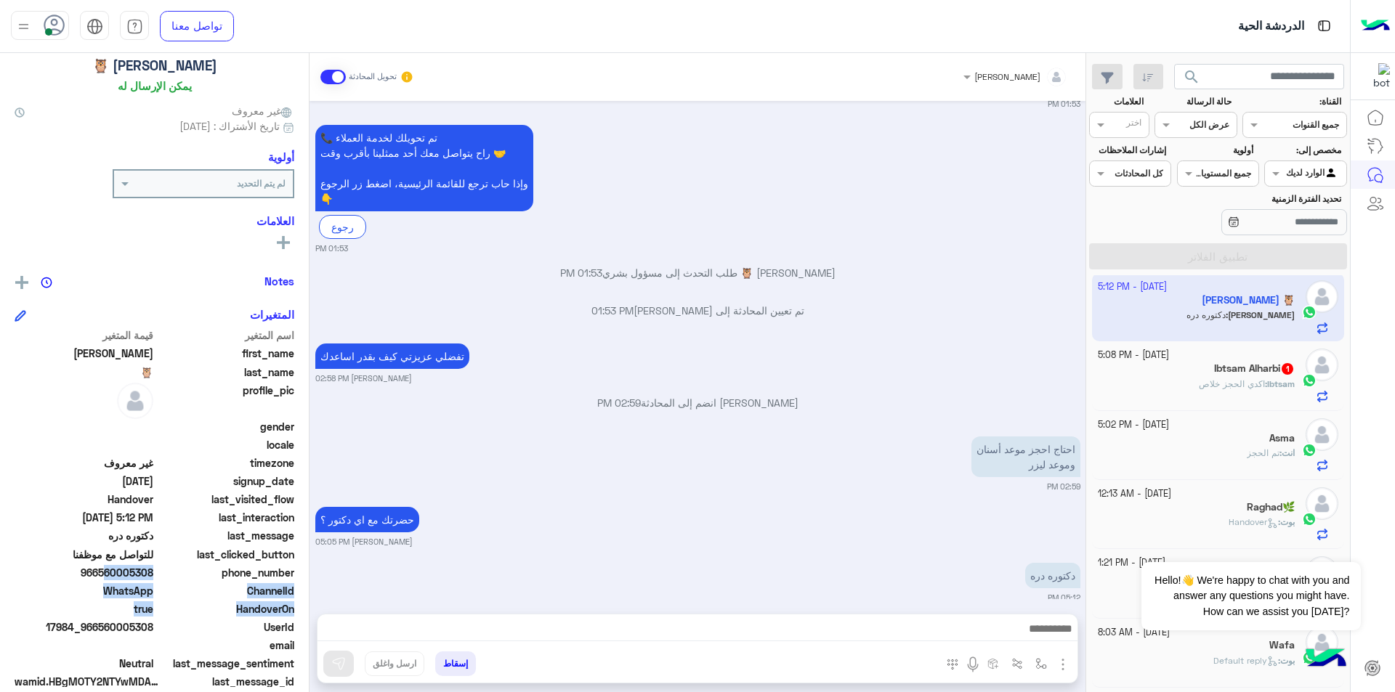
drag, startPoint x: 101, startPoint y: 662, endPoint x: 152, endPoint y: 601, distance: 79.4
click at [152, 601] on div "اسم المتغير قيمة المتغير first_name [PERSON_NAME] last_name 🦉 profile_pic gende…" at bounding box center [155, 510] width 280 height 365
click at [156, 575] on div "phone_number [PHONE_NUMBER]" at bounding box center [155, 574] width 280 height 18
drag, startPoint x: 98, startPoint y: 574, endPoint x: 115, endPoint y: 577, distance: 17.7
click at [115, 577] on span "966560005308" at bounding box center [84, 572] width 139 height 15
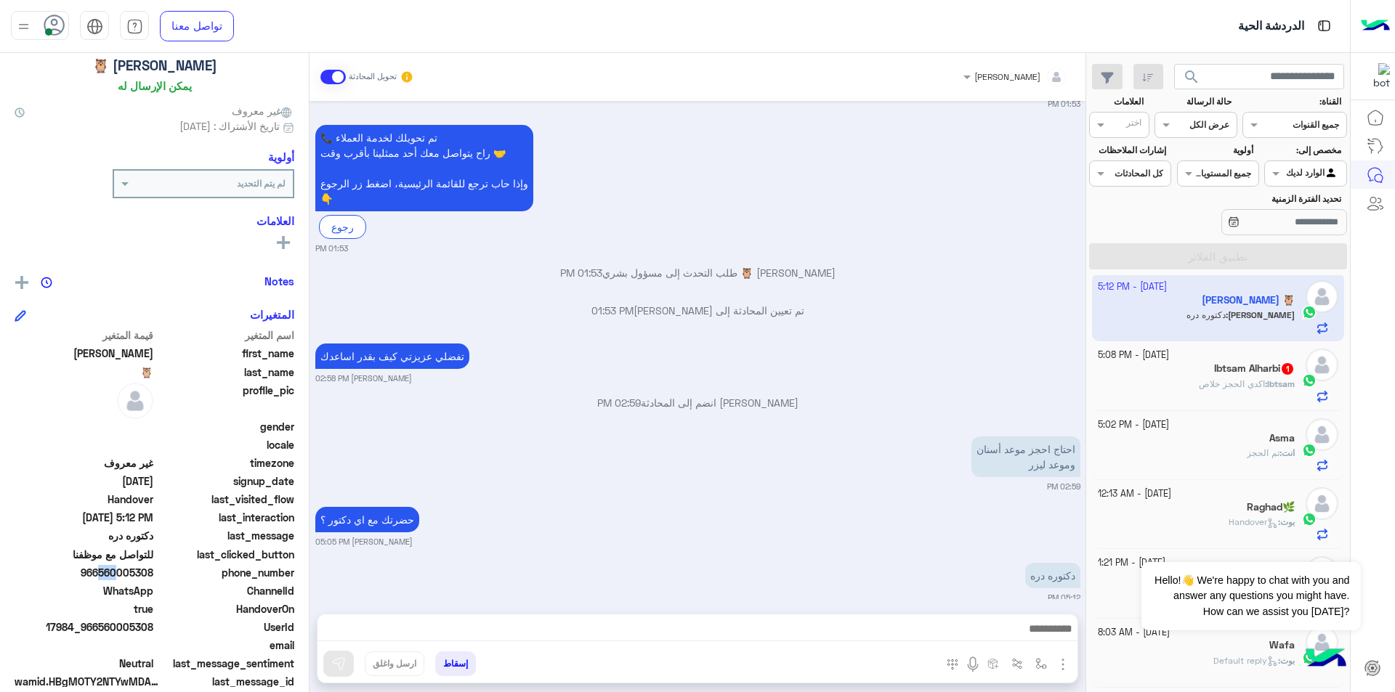
click at [105, 579] on span "966560005308" at bounding box center [84, 572] width 139 height 15
drag, startPoint x: 102, startPoint y: 577, endPoint x: 155, endPoint y: 575, distance: 53.1
click at [155, 575] on div "phone_number [PHONE_NUMBER]" at bounding box center [155, 574] width 280 height 18
copy span "560005308"
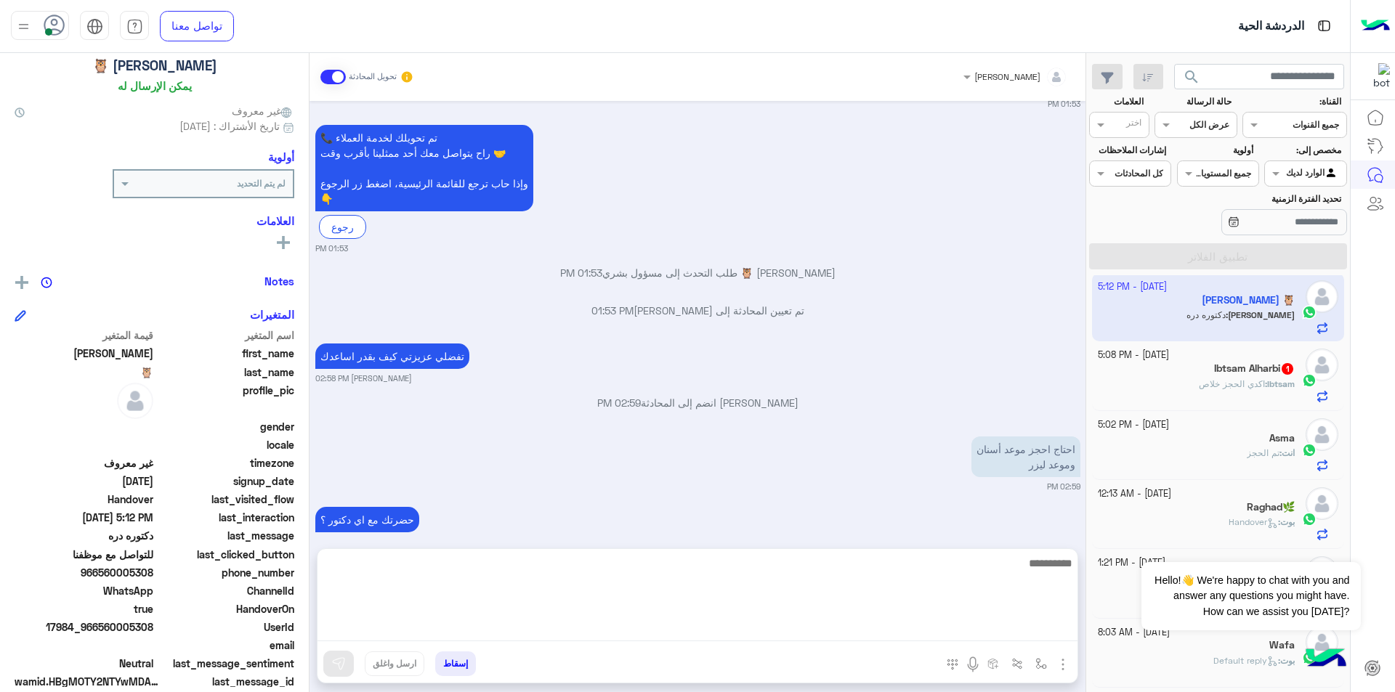
click at [941, 628] on textarea at bounding box center [697, 597] width 760 height 87
type textarea "**********"
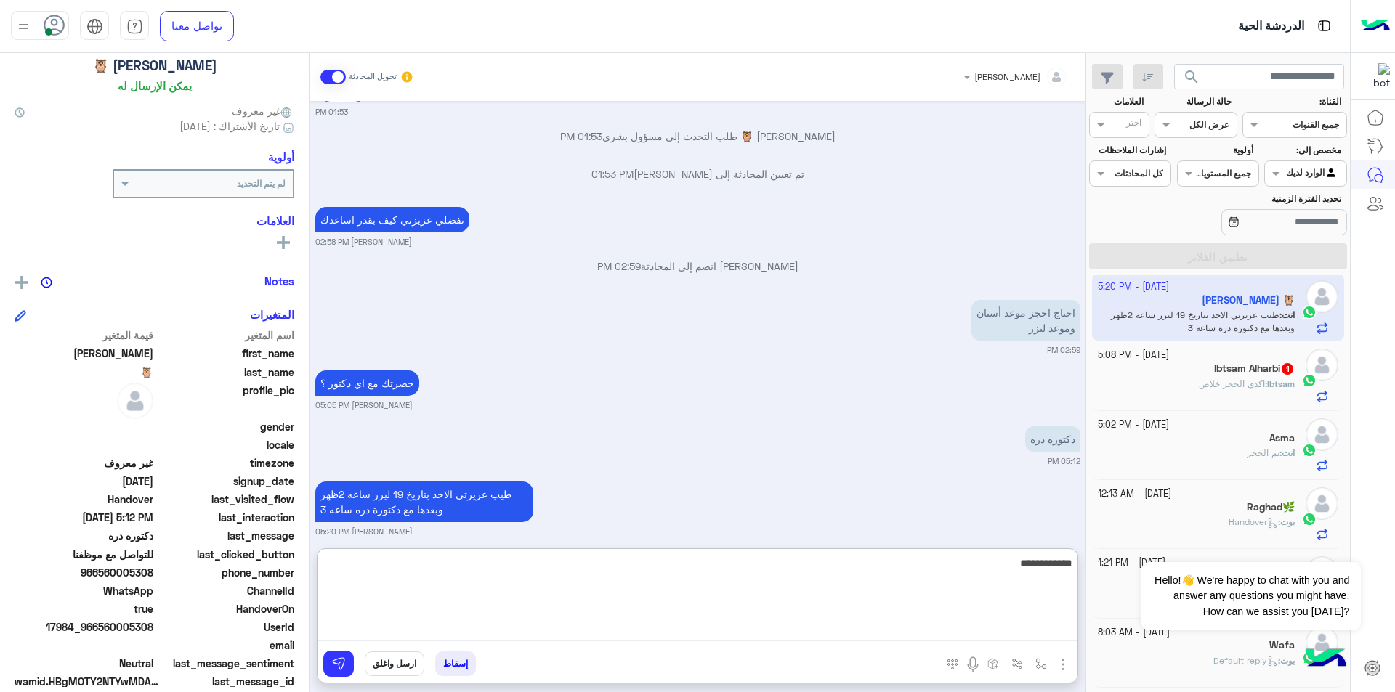
type textarea "**********"
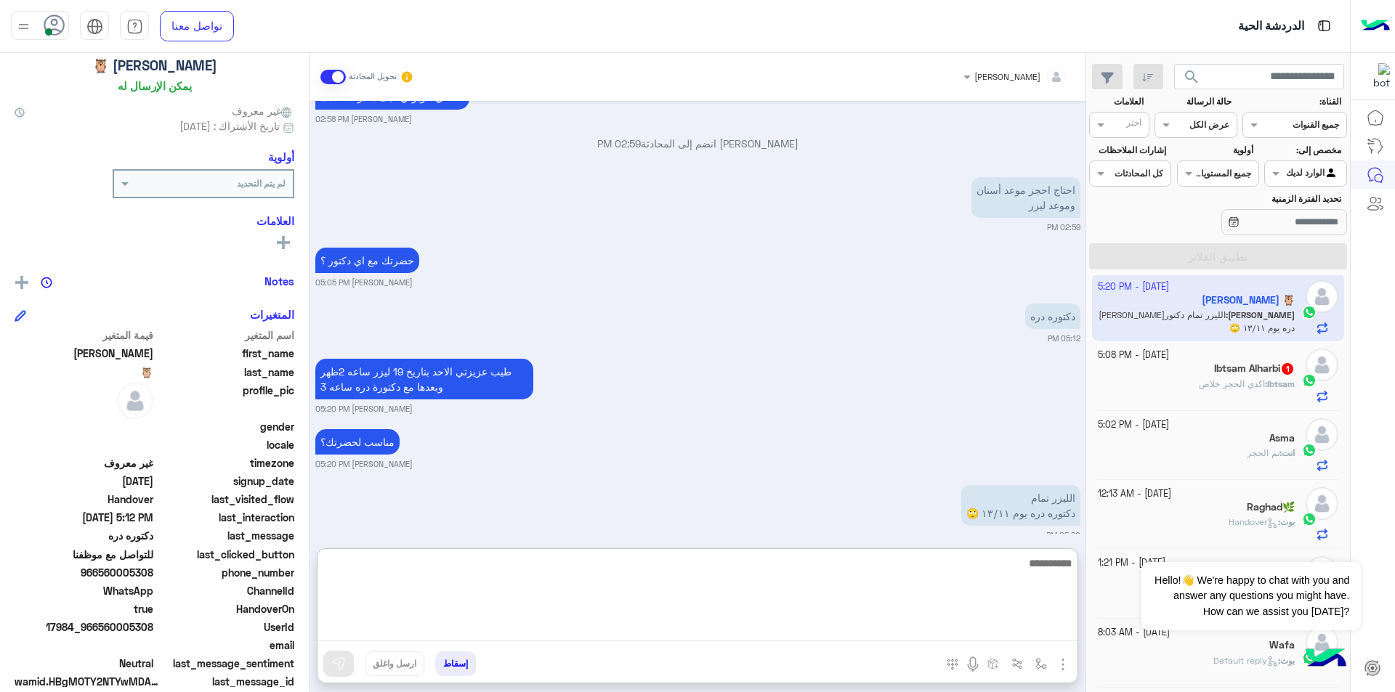
scroll to position [1367, 0]
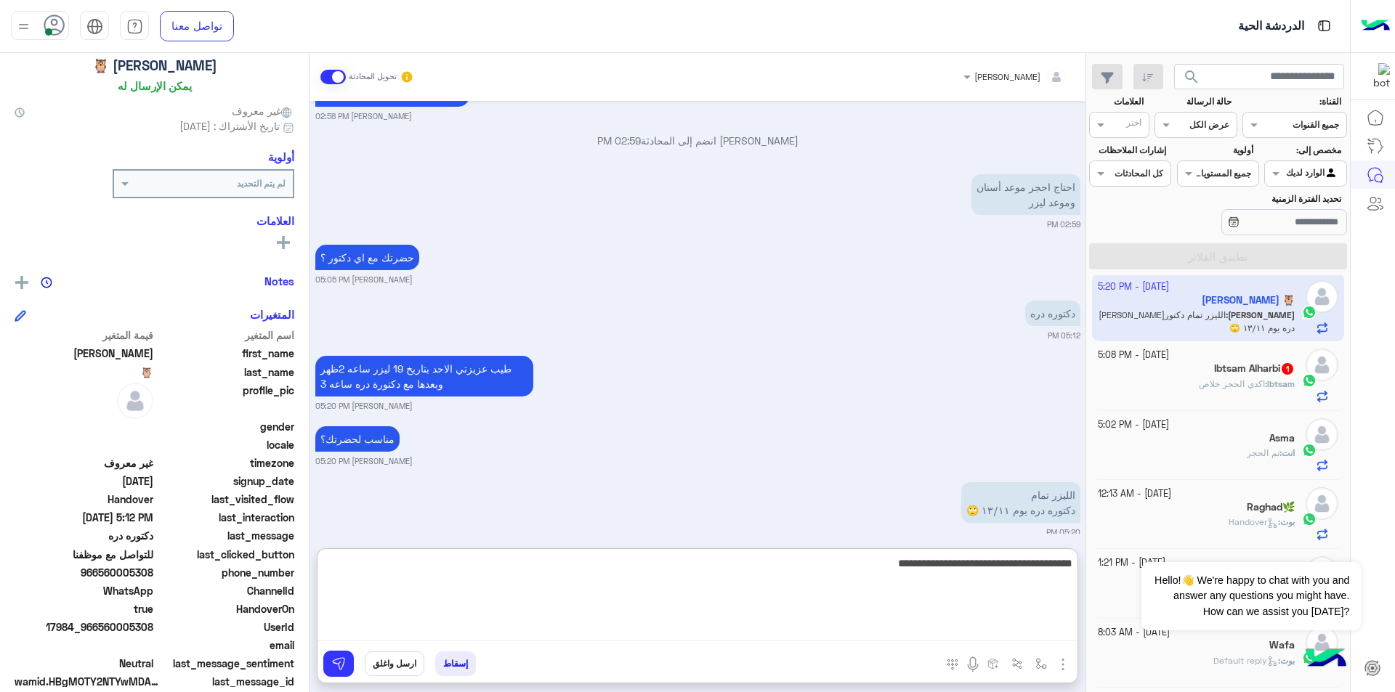
type textarea "**********"
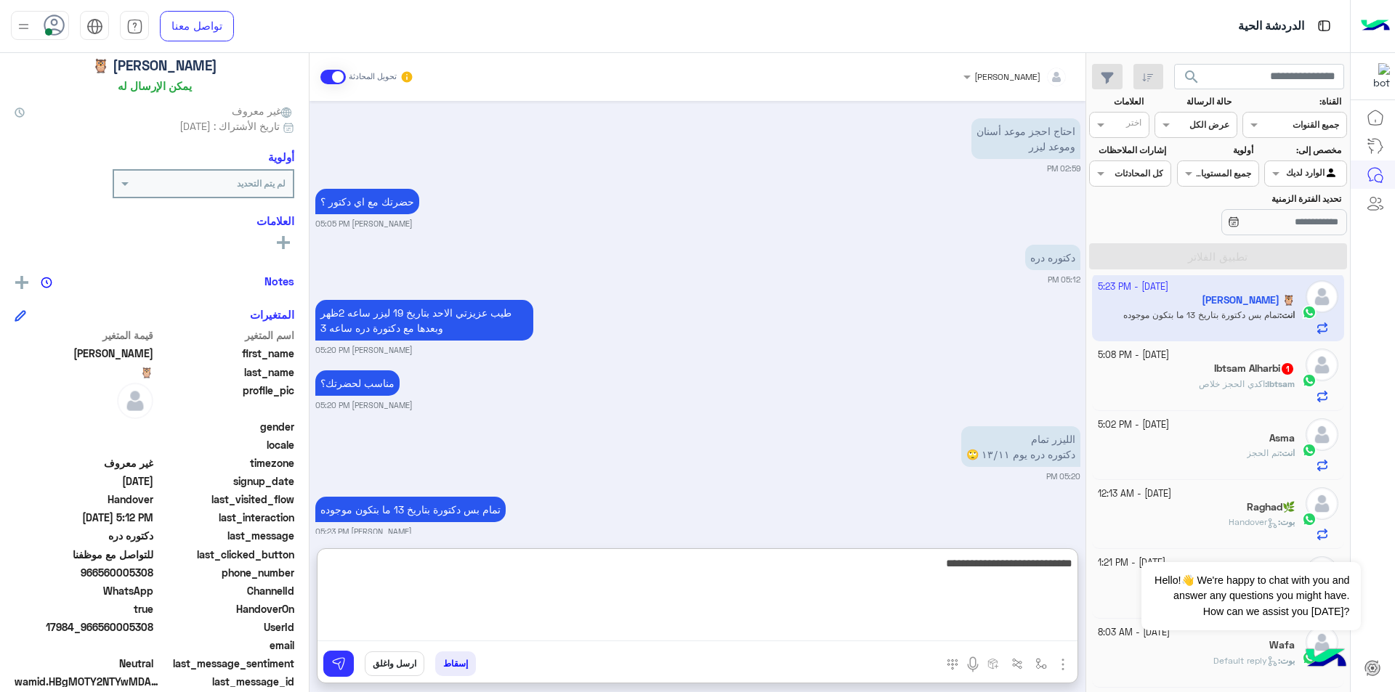
type textarea "**********"
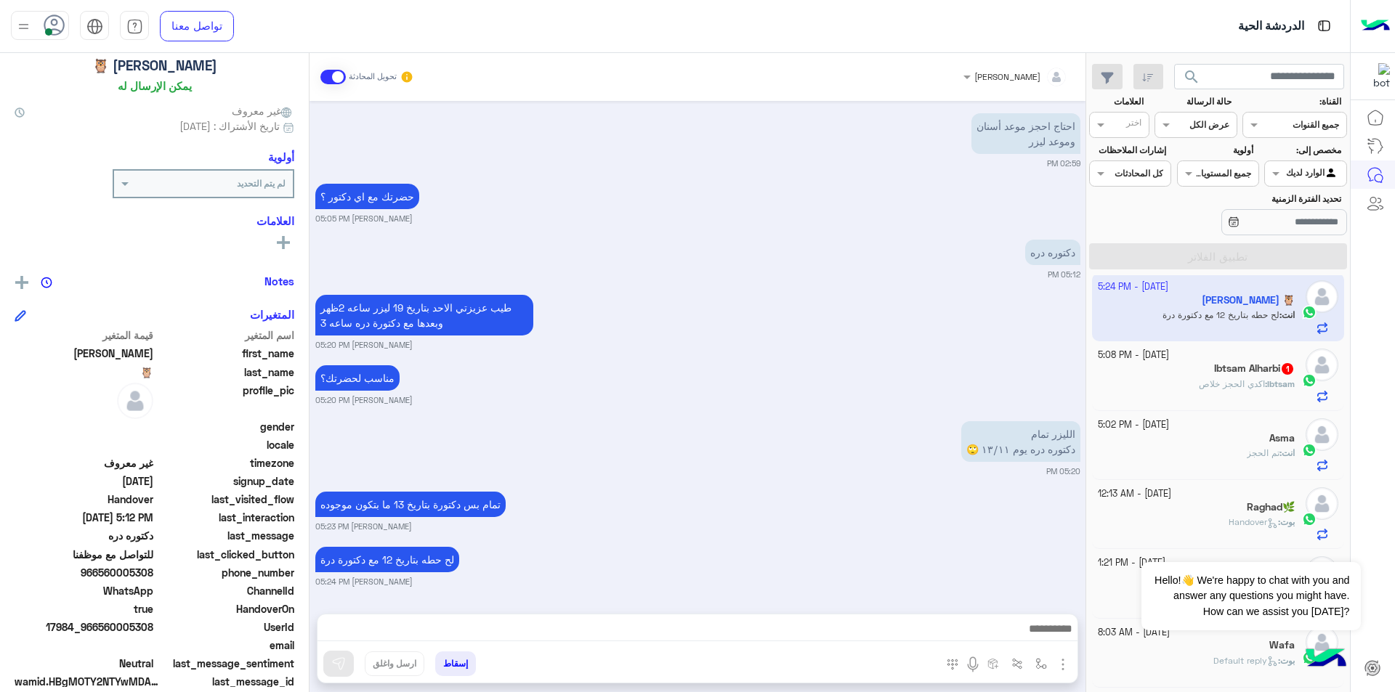
click at [1274, 386] on span "Ibtsam" at bounding box center [1281, 383] width 28 height 11
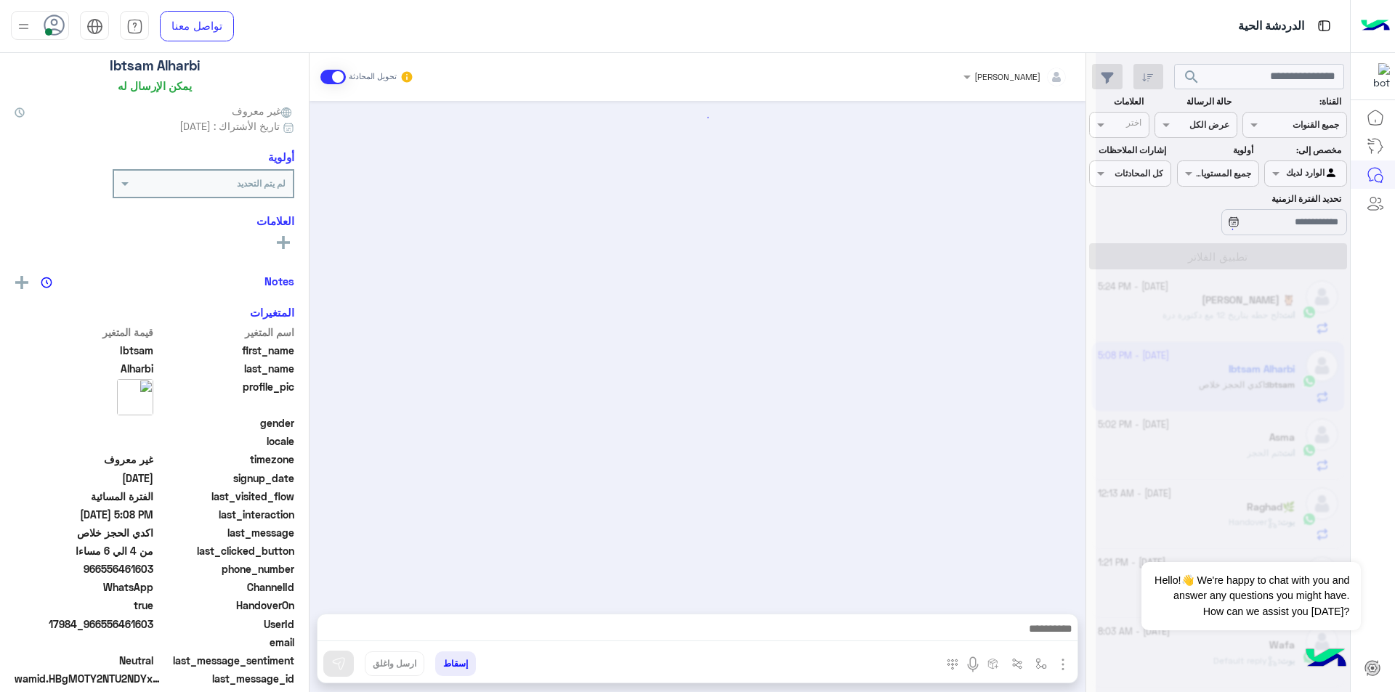
scroll to position [845, 0]
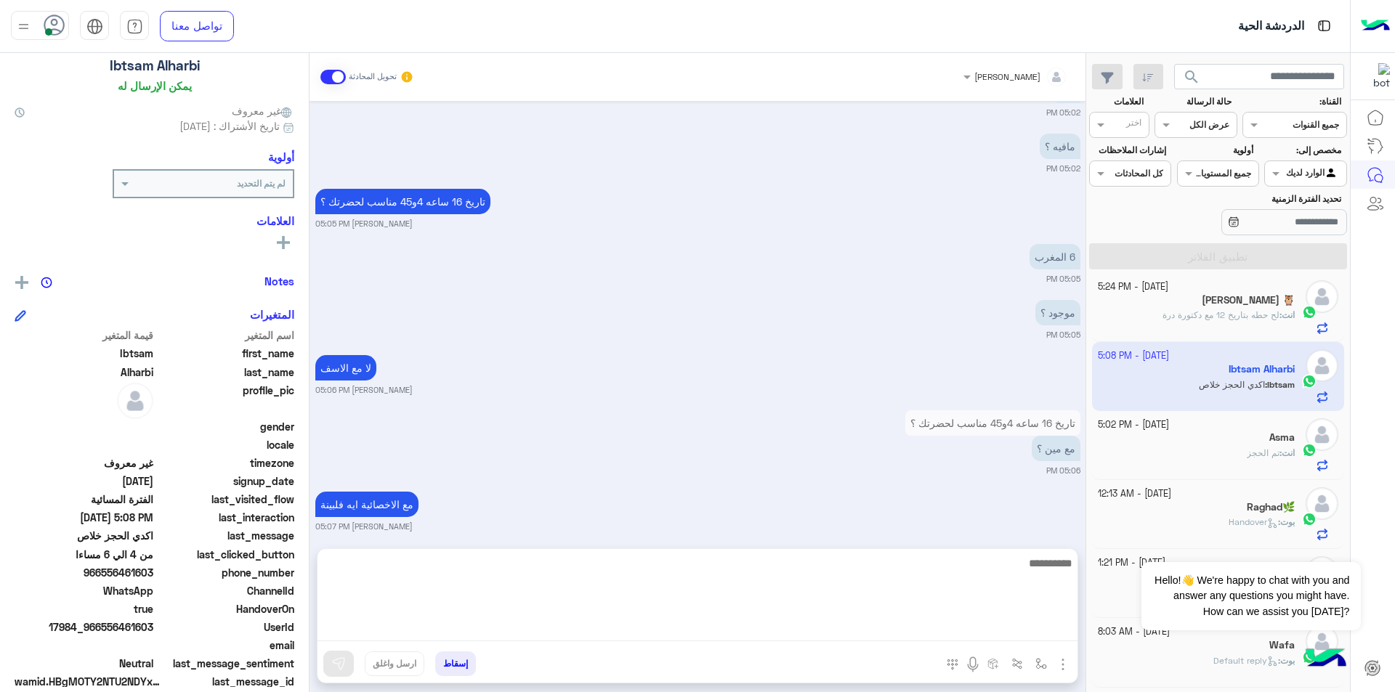
click at [962, 626] on textarea at bounding box center [697, 597] width 760 height 87
type textarea "**********"
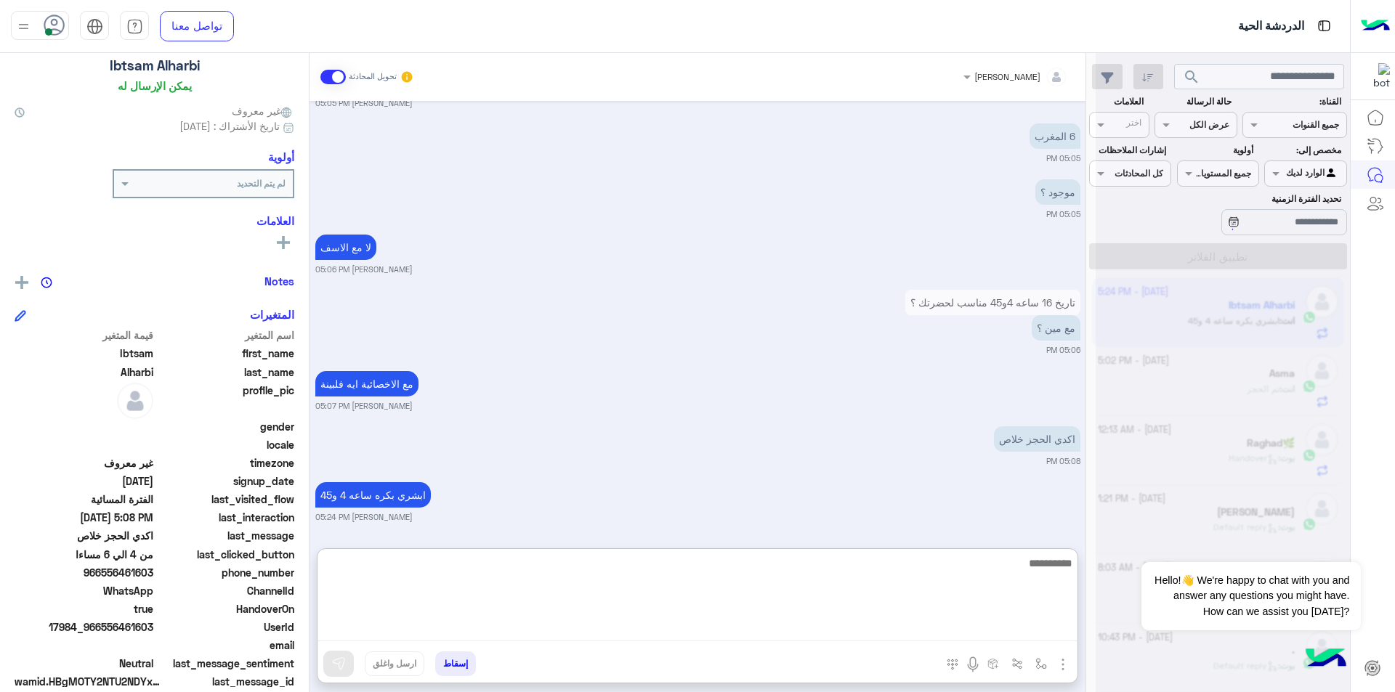
scroll to position [7, 0]
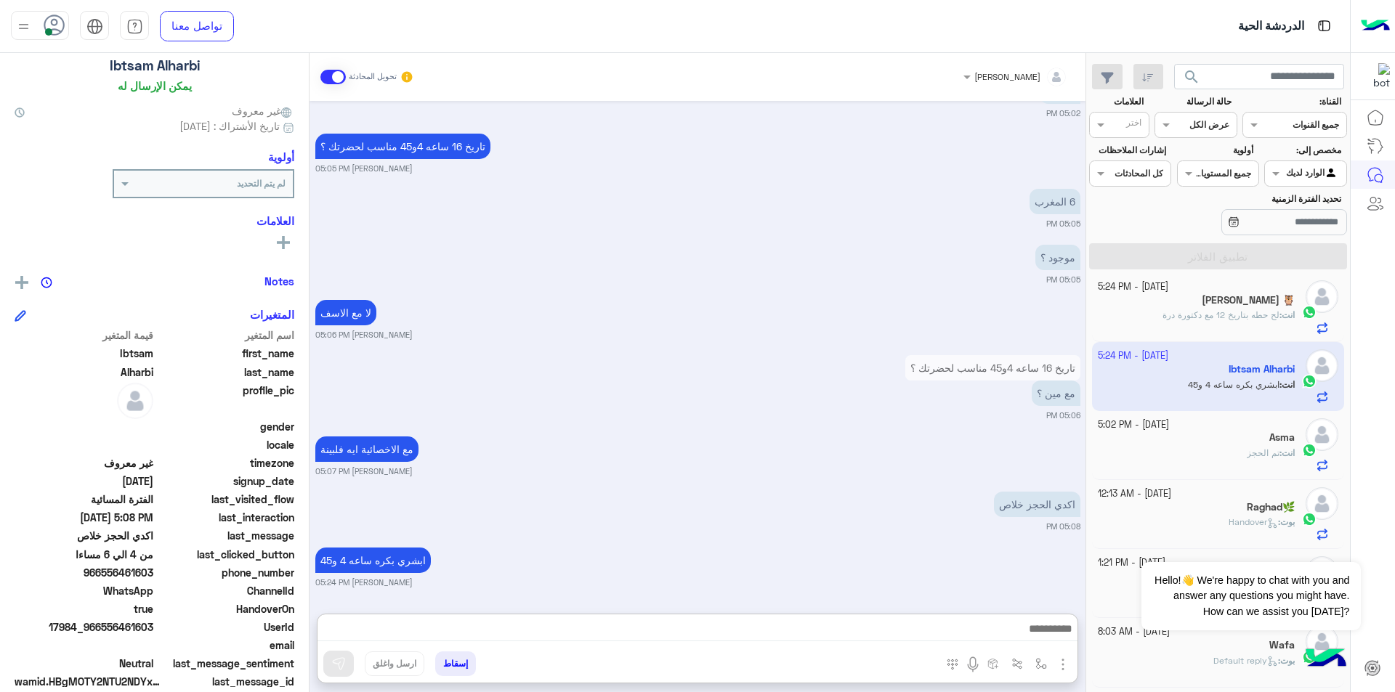
click at [1186, 126] on div at bounding box center [1195, 123] width 81 height 14
click at [1204, 204] on b "مغلقة" at bounding box center [1216, 208] width 25 height 12
click at [1200, 135] on div "القناه مغلقة" at bounding box center [1195, 125] width 82 height 26
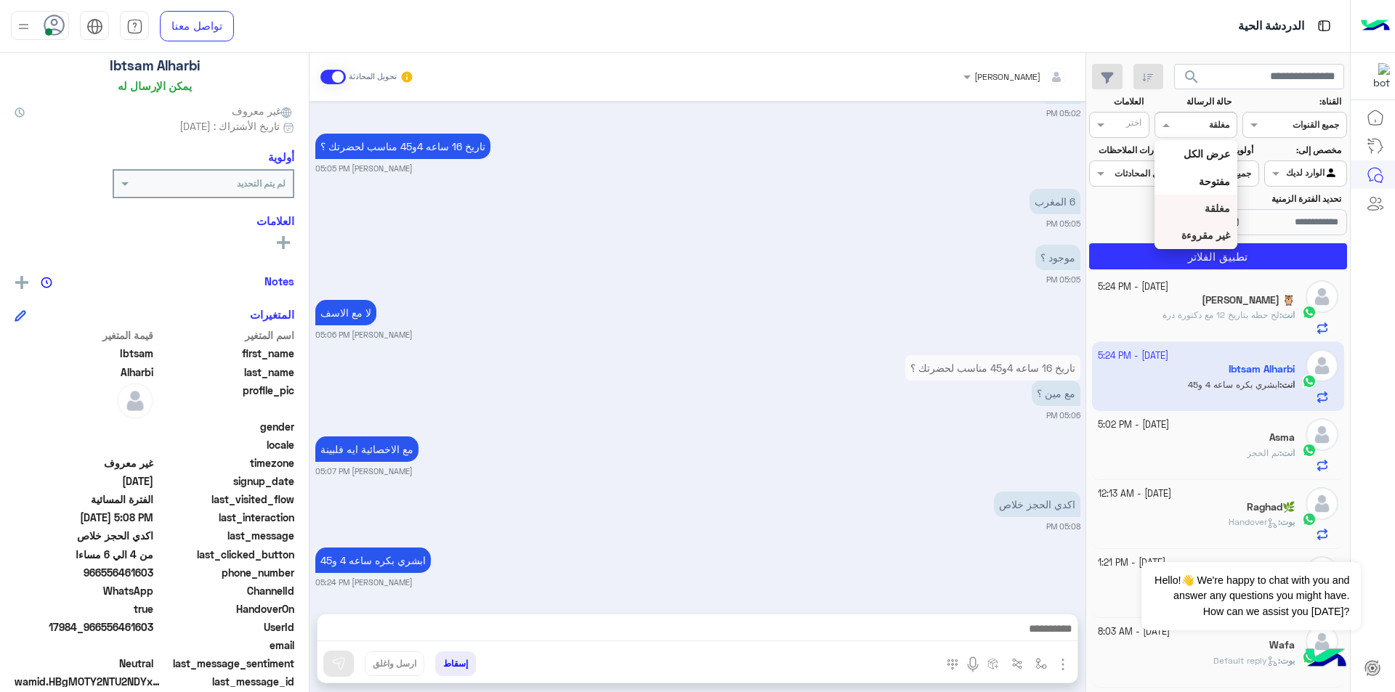
click at [1194, 235] on b "غير مقروءة" at bounding box center [1205, 235] width 49 height 12
click at [1206, 260] on button "تطبيق الفلاتر" at bounding box center [1218, 256] width 258 height 26
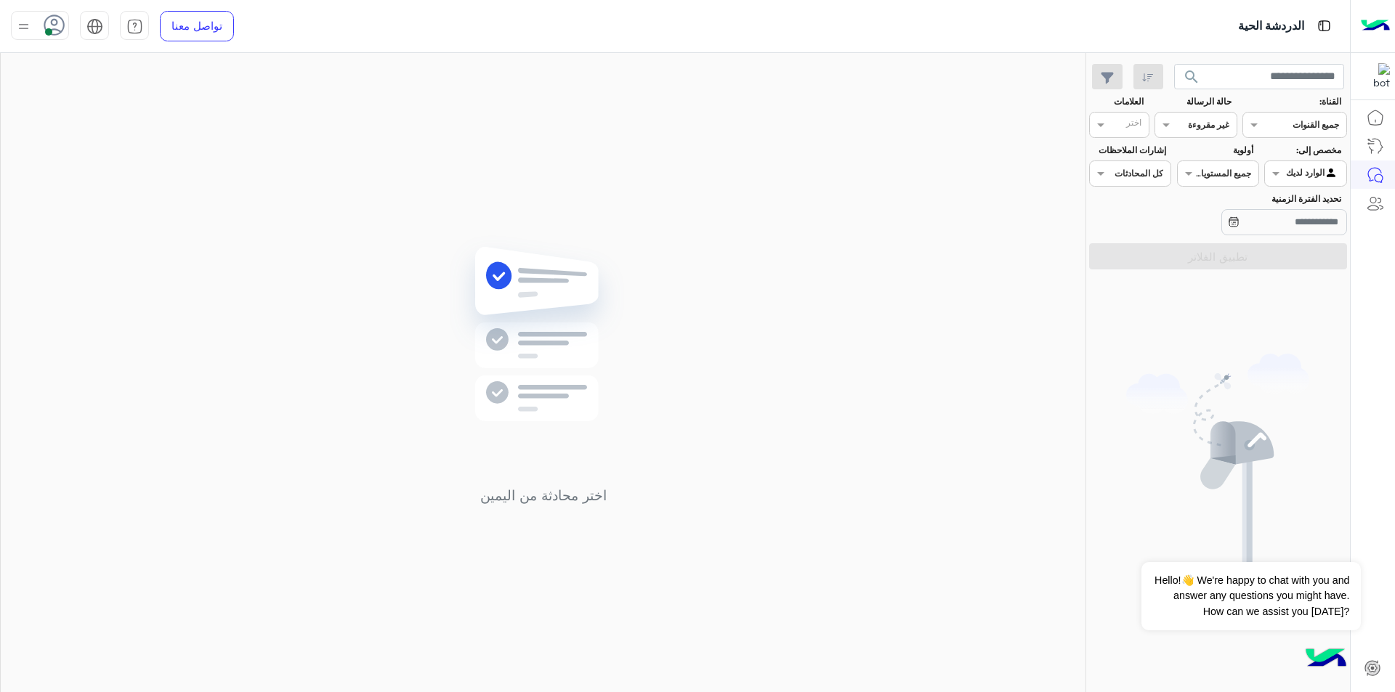
click at [1214, 130] on b "غير مقروءة" at bounding box center [1208, 124] width 41 height 11
click at [1194, 163] on div "عرض الكل" at bounding box center [1195, 153] width 82 height 27
drag, startPoint x: 1197, startPoint y: 241, endPoint x: 1200, endPoint y: 256, distance: 15.5
click at [1199, 254] on section "القناة: القناه جميع القنوات حالة الرسالة القناه عرض الكل العلامات اختر مخصص إلى…" at bounding box center [1218, 182] width 242 height 174
click at [1202, 262] on button "تطبيق الفلاتر" at bounding box center [1218, 256] width 258 height 26
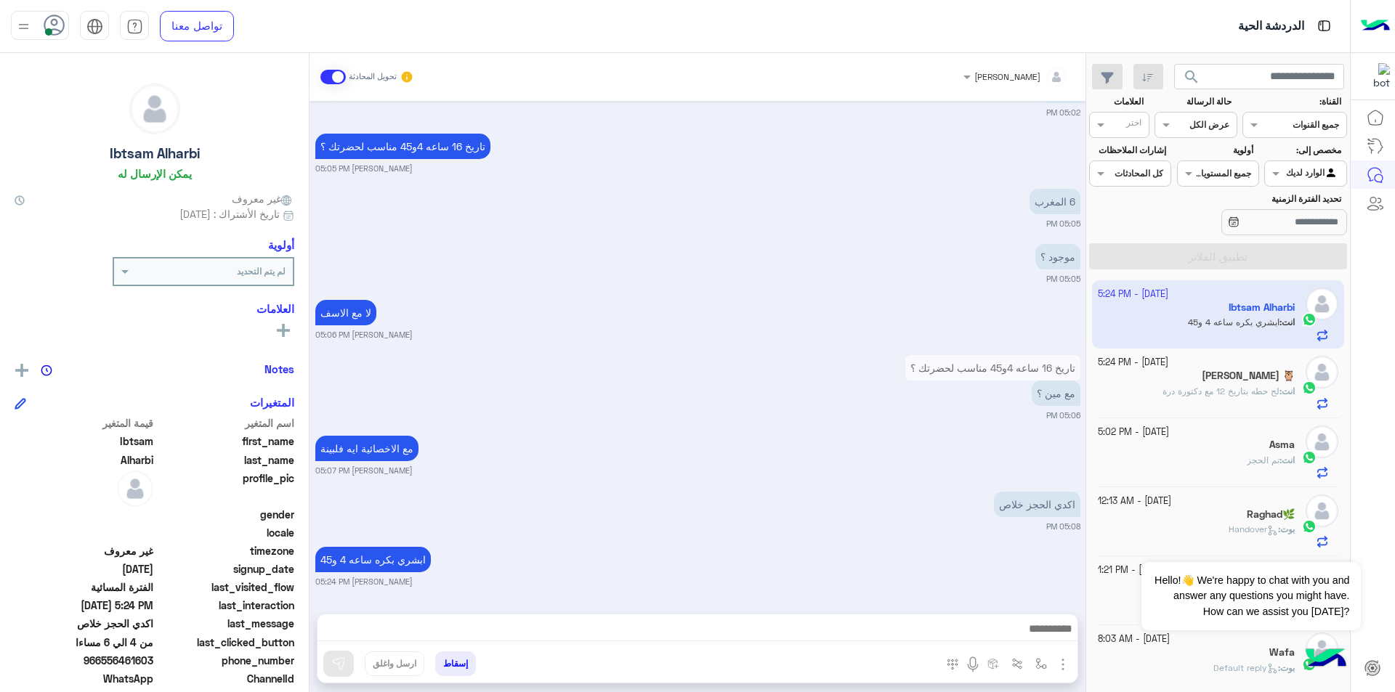
scroll to position [71, 0]
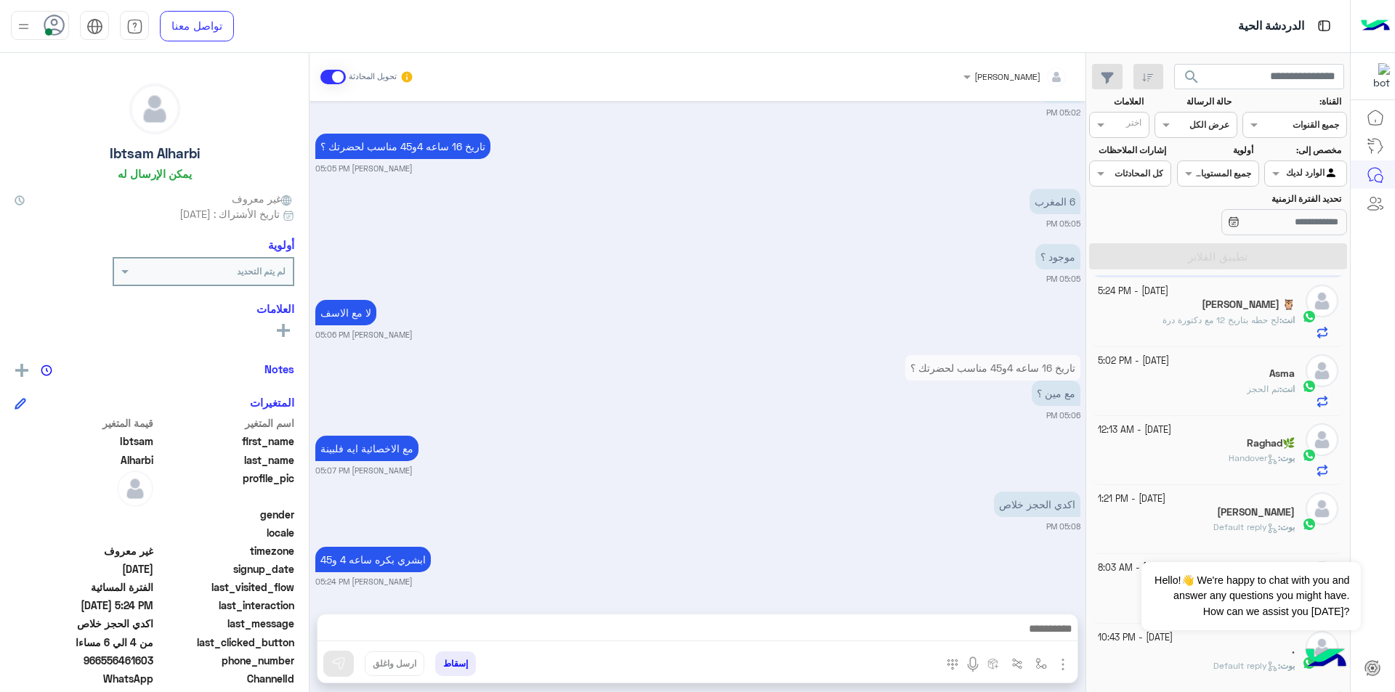
click at [1391, 548] on div at bounding box center [1372, 398] width 45 height 591
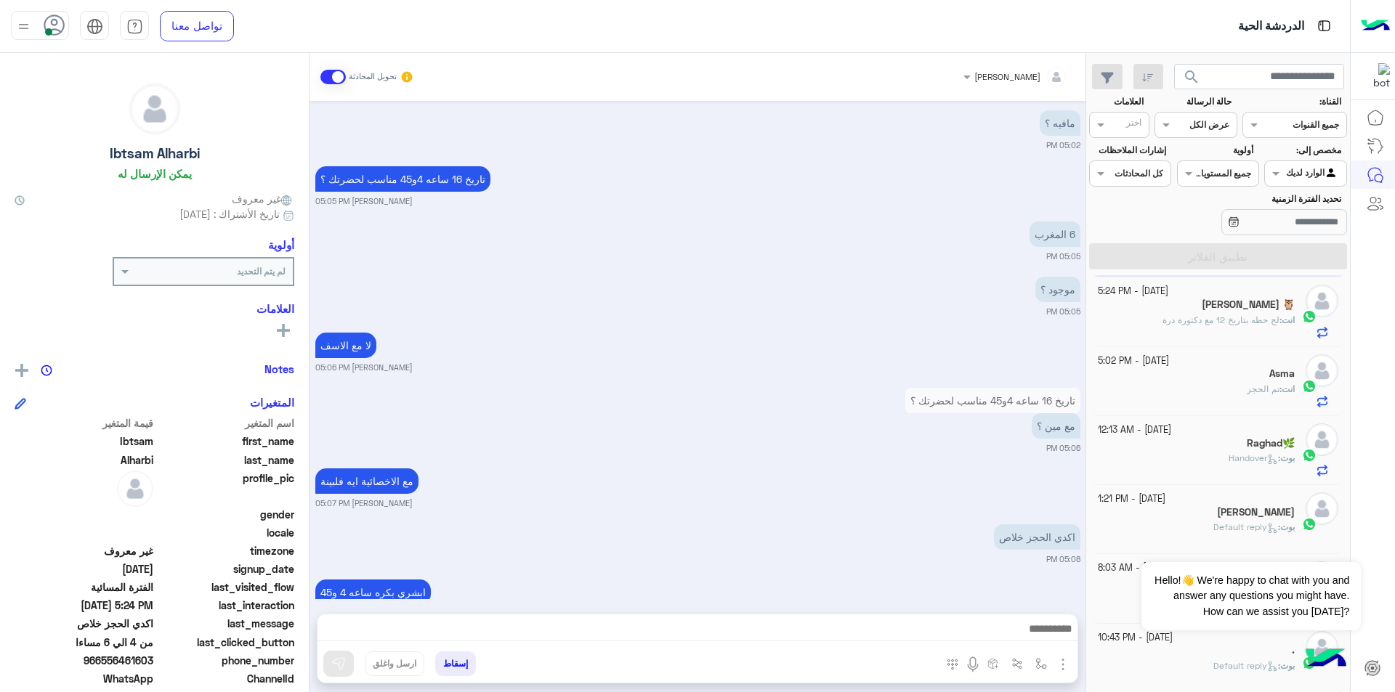
scroll to position [844, 0]
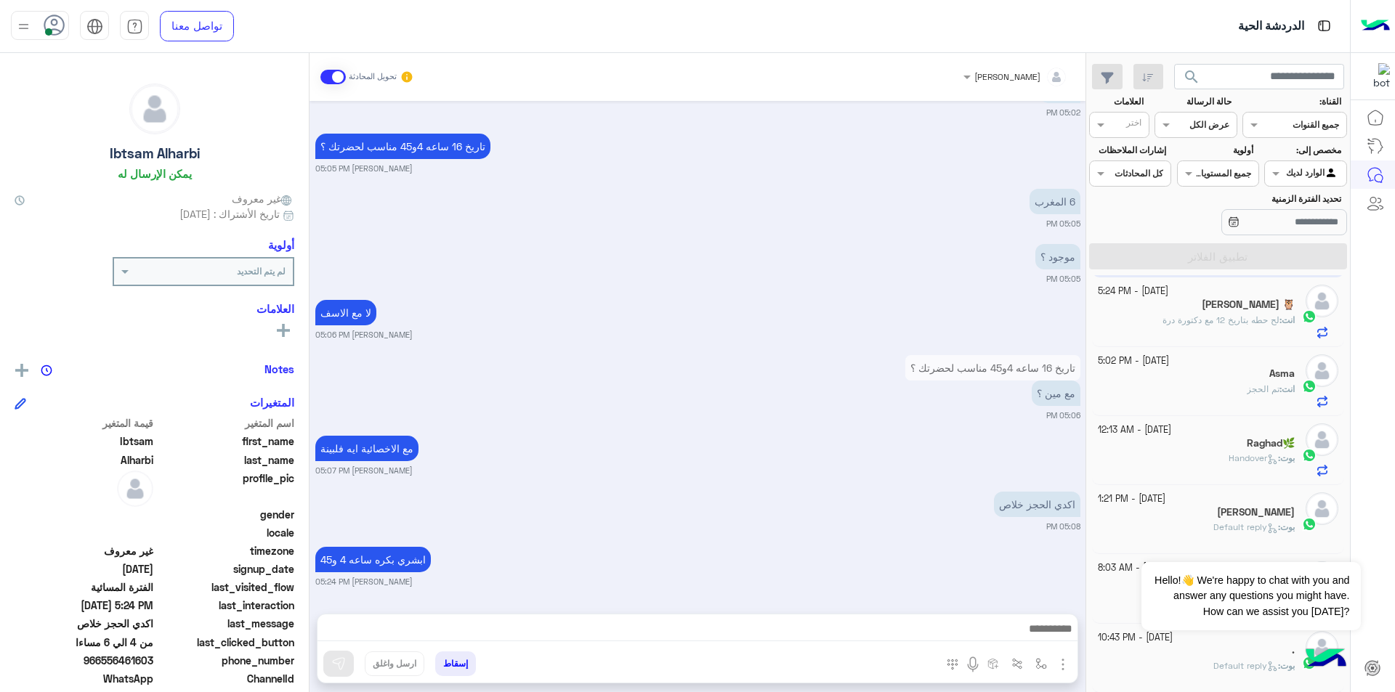
click at [1269, 442] on h5 "Raghad🌿" at bounding box center [1271, 443] width 48 height 12
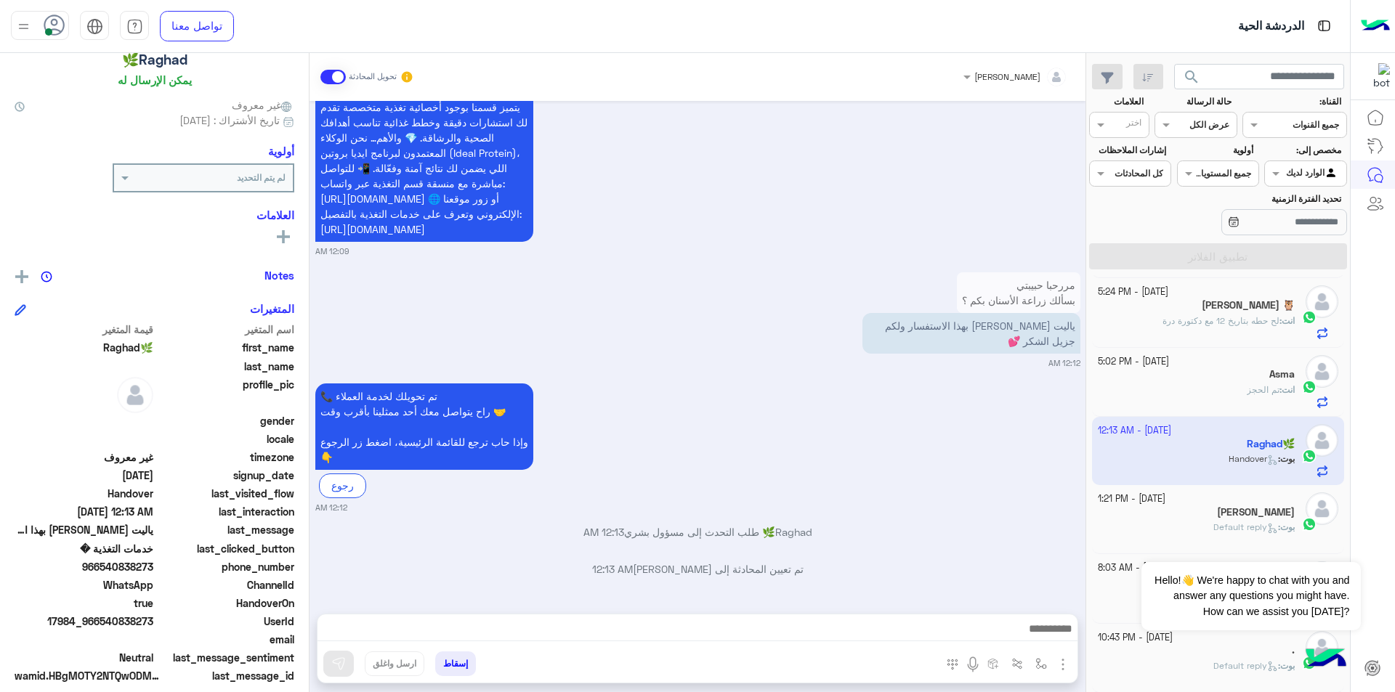
scroll to position [108, 0]
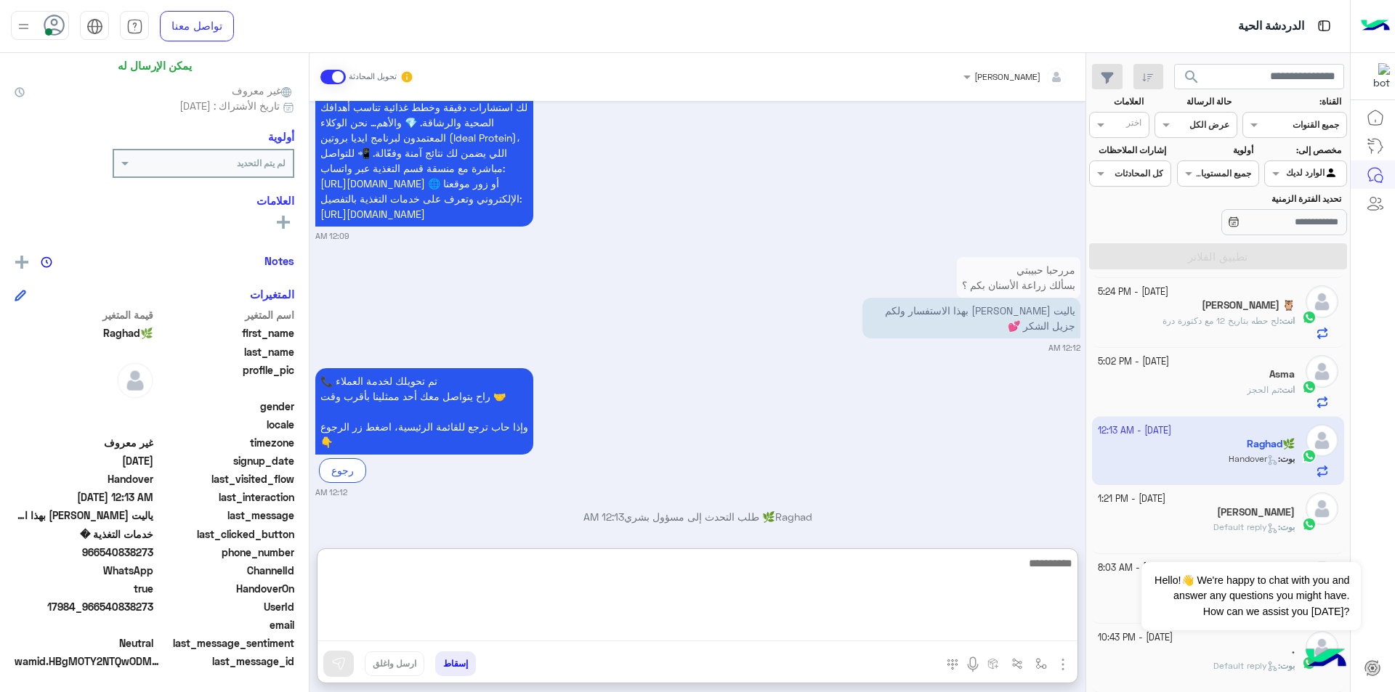
click at [891, 637] on textarea at bounding box center [697, 597] width 760 height 87
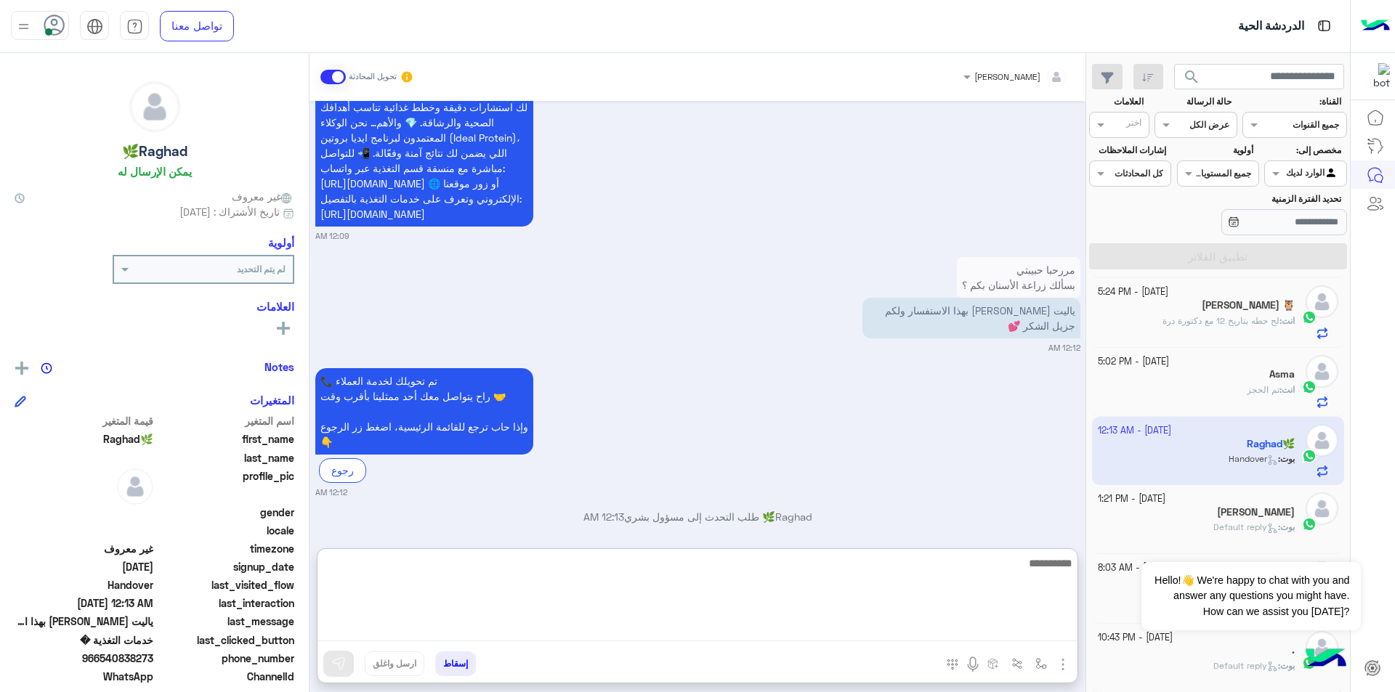
scroll to position [0, 0]
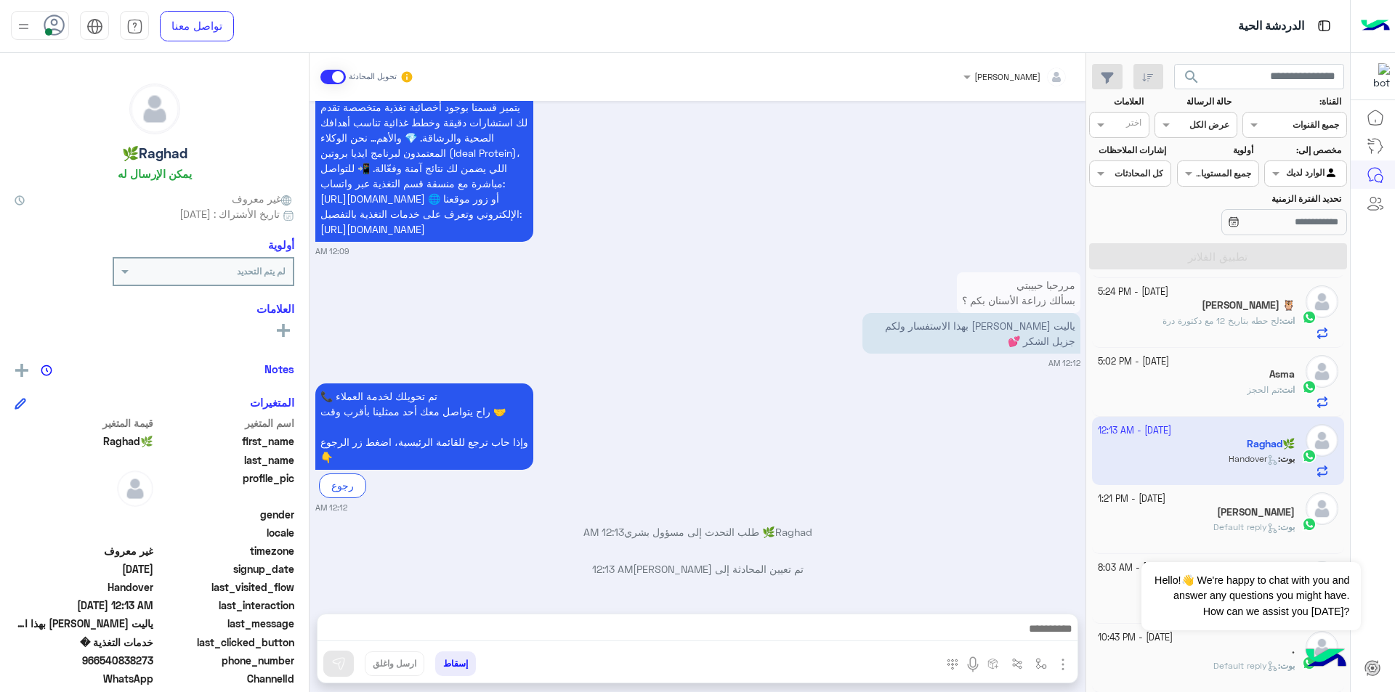
click at [335, 82] on span at bounding box center [332, 77] width 25 height 15
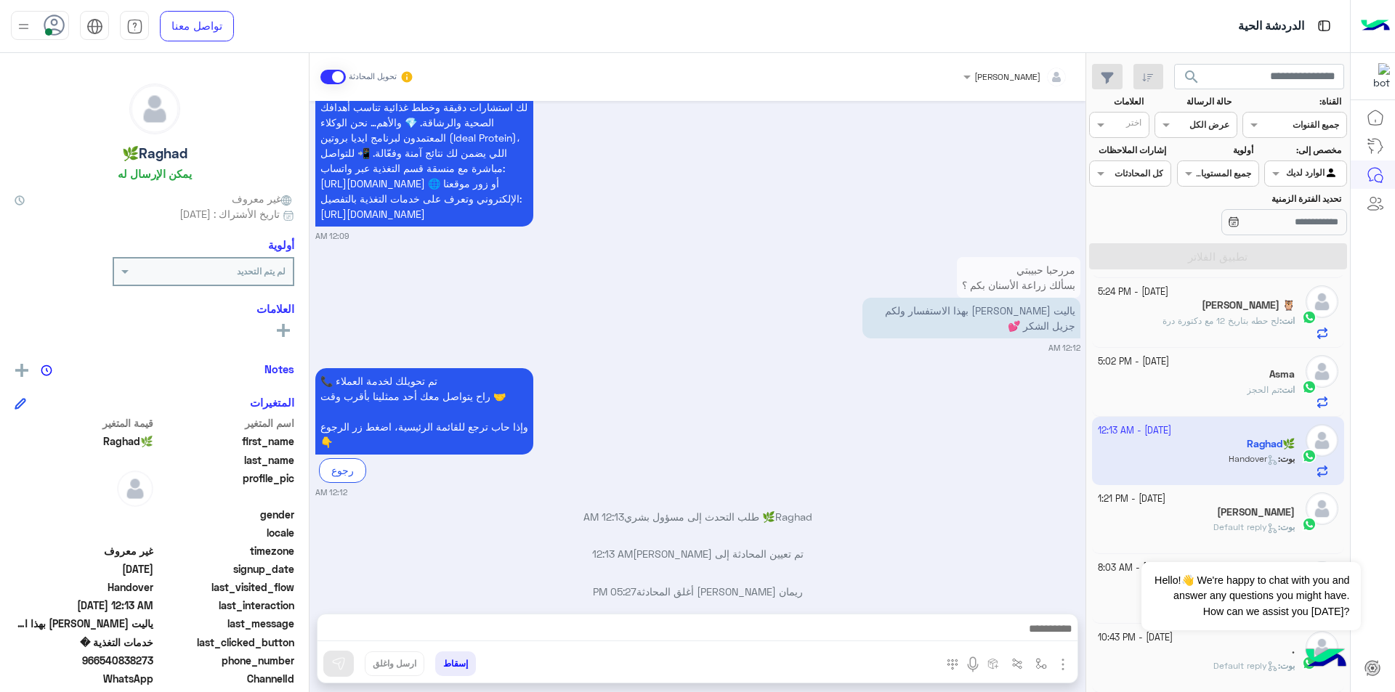
scroll to position [759, 0]
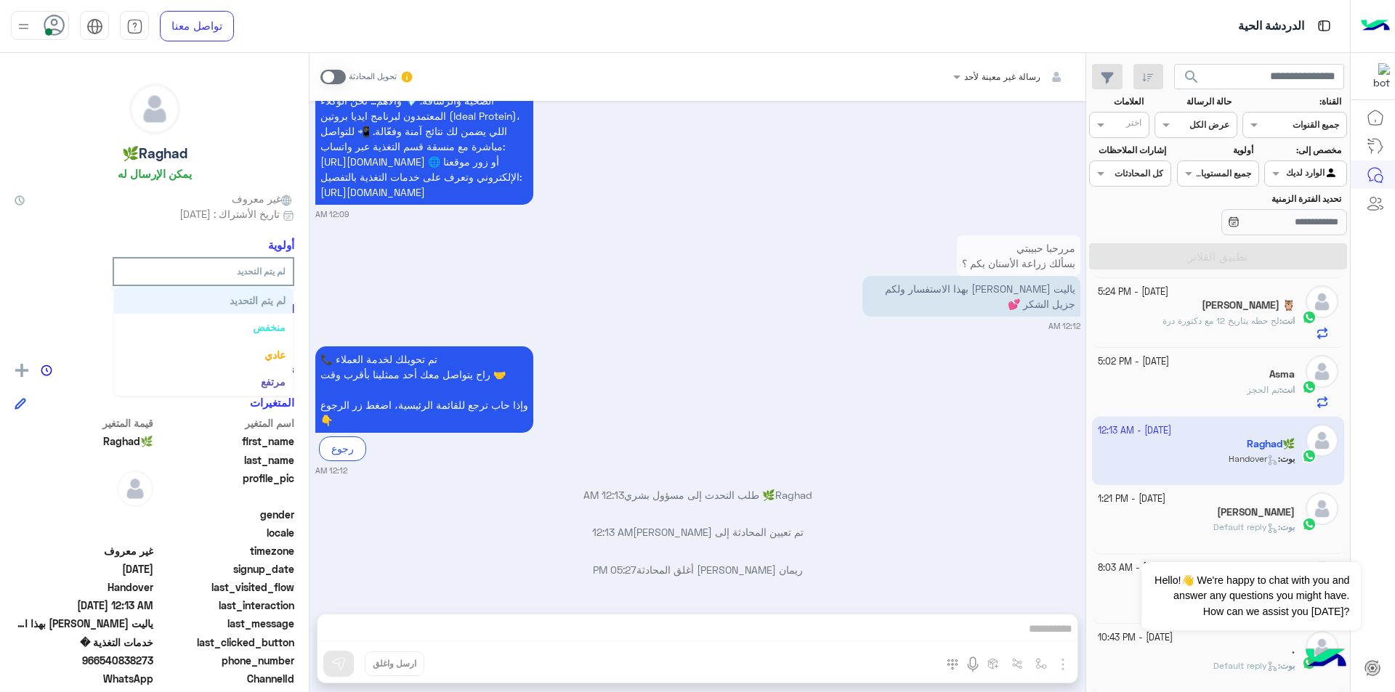
click at [256, 267] on input "text" at bounding box center [224, 269] width 121 height 13
click at [281, 336] on icon at bounding box center [283, 330] width 13 height 13
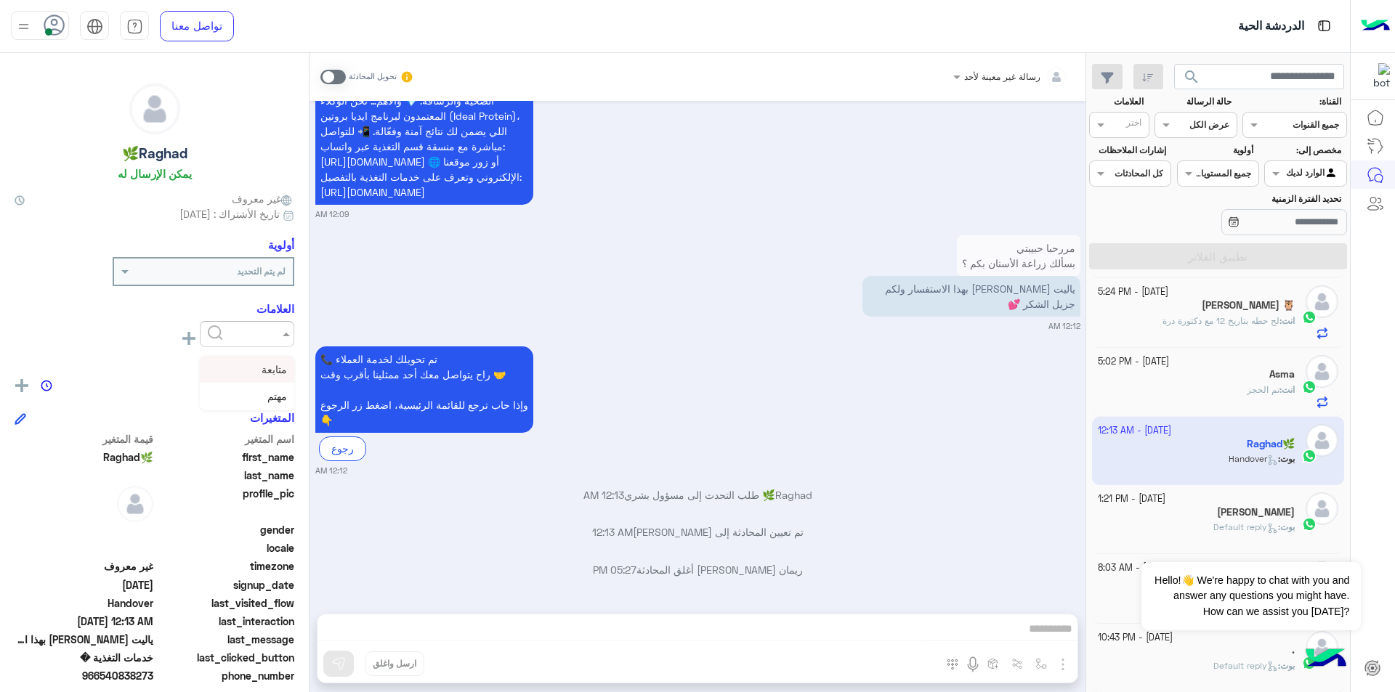
click at [281, 336] on span at bounding box center [284, 333] width 18 height 15
click at [217, 332] on div at bounding box center [246, 332] width 93 height 14
click at [191, 336] on icon at bounding box center [188, 338] width 13 height 13
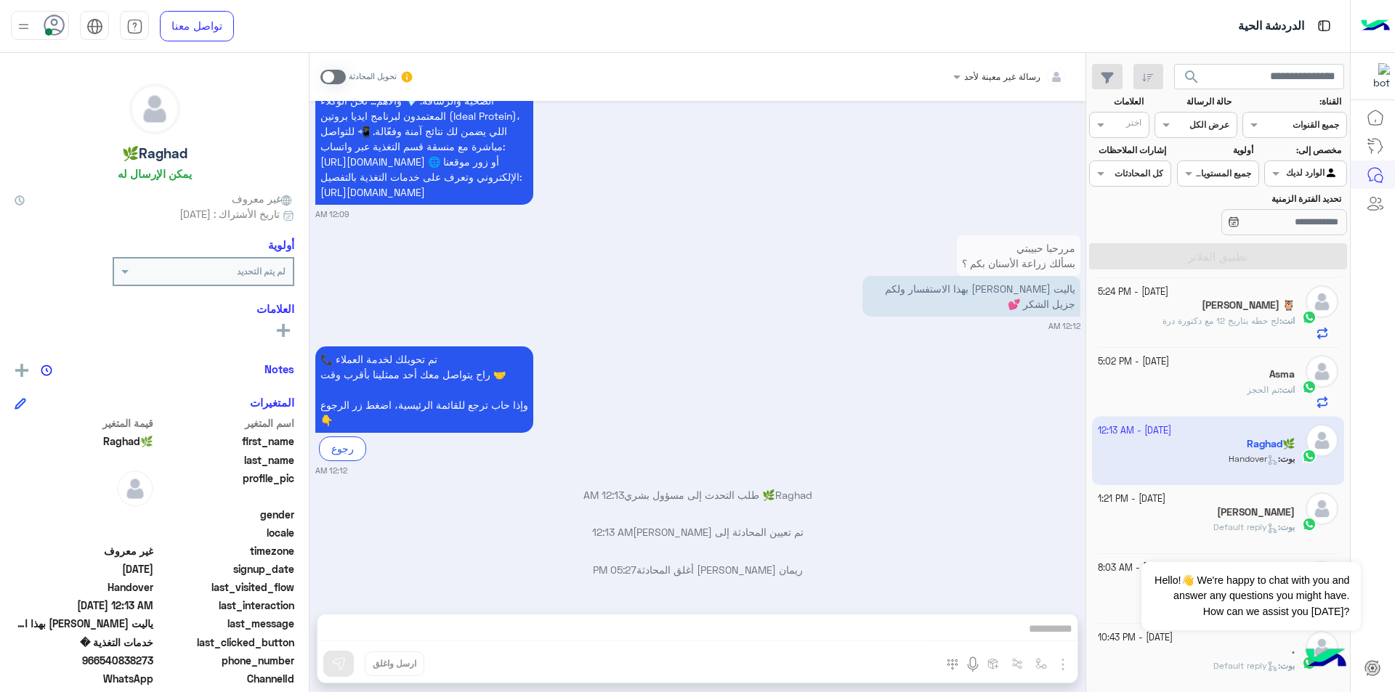
click at [288, 332] on rect at bounding box center [283, 330] width 13 height 3
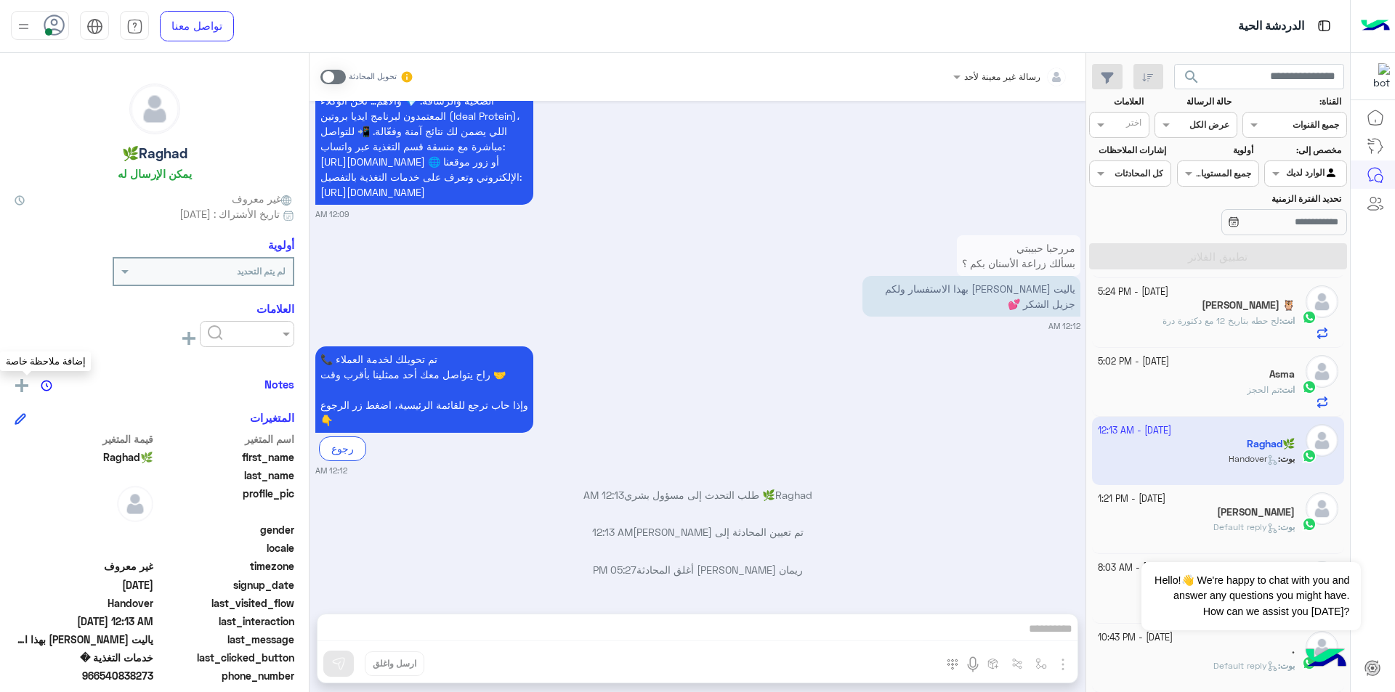
click at [23, 386] on img at bounding box center [21, 385] width 13 height 13
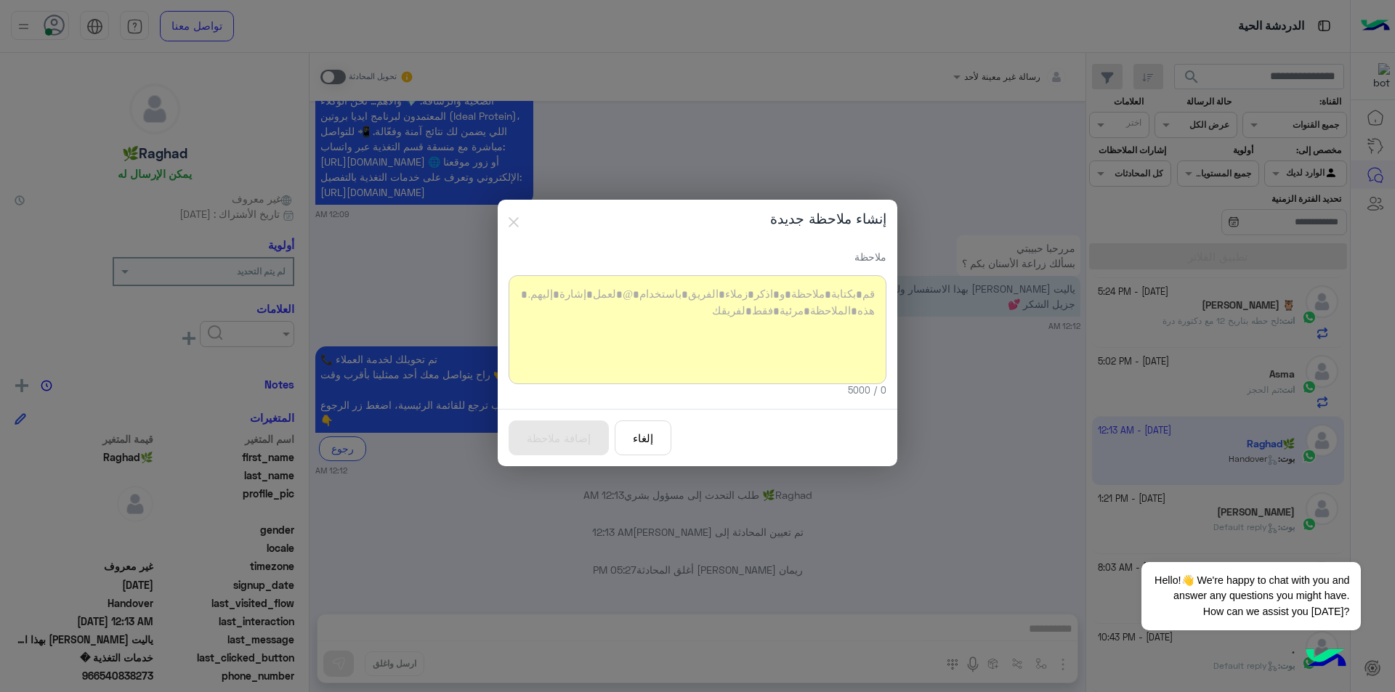
click at [780, 313] on div at bounding box center [697, 329] width 378 height 109
click at [596, 438] on button "إضافة ملاحظة" at bounding box center [558, 439] width 100 height 36
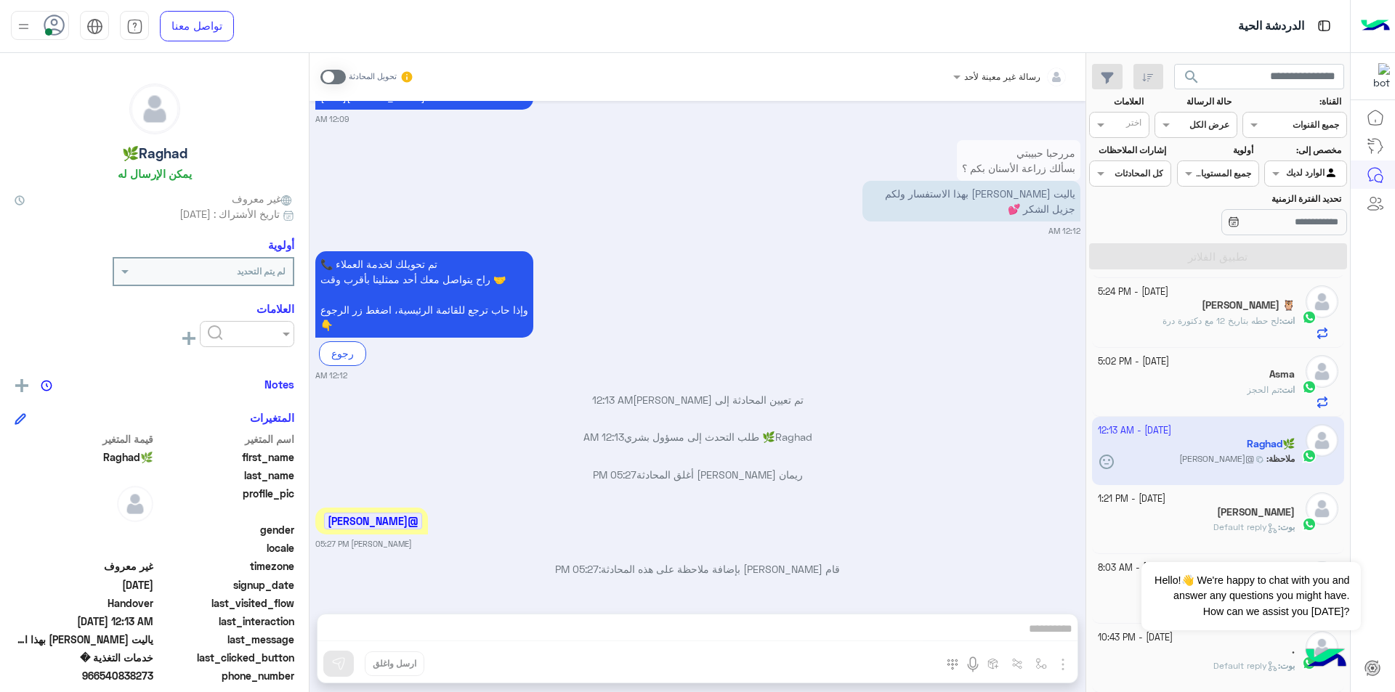
scroll to position [0, 0]
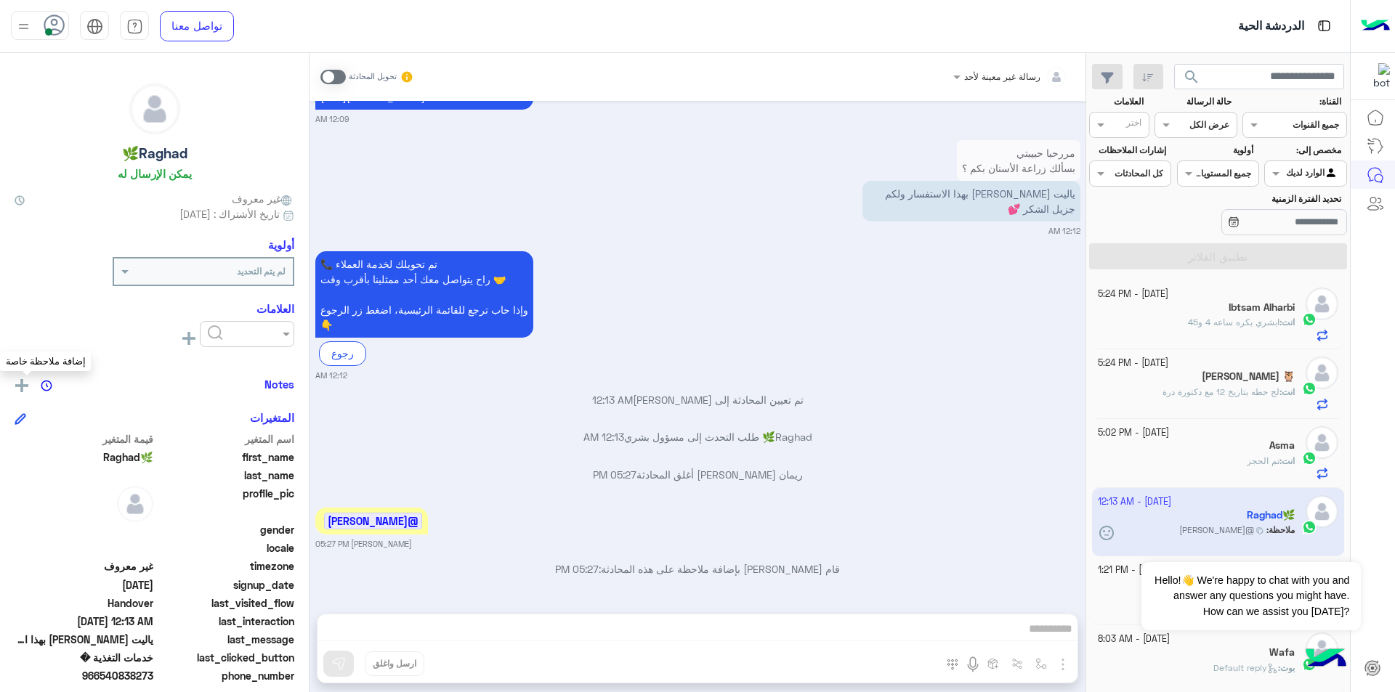
click at [26, 391] on img at bounding box center [21, 385] width 13 height 13
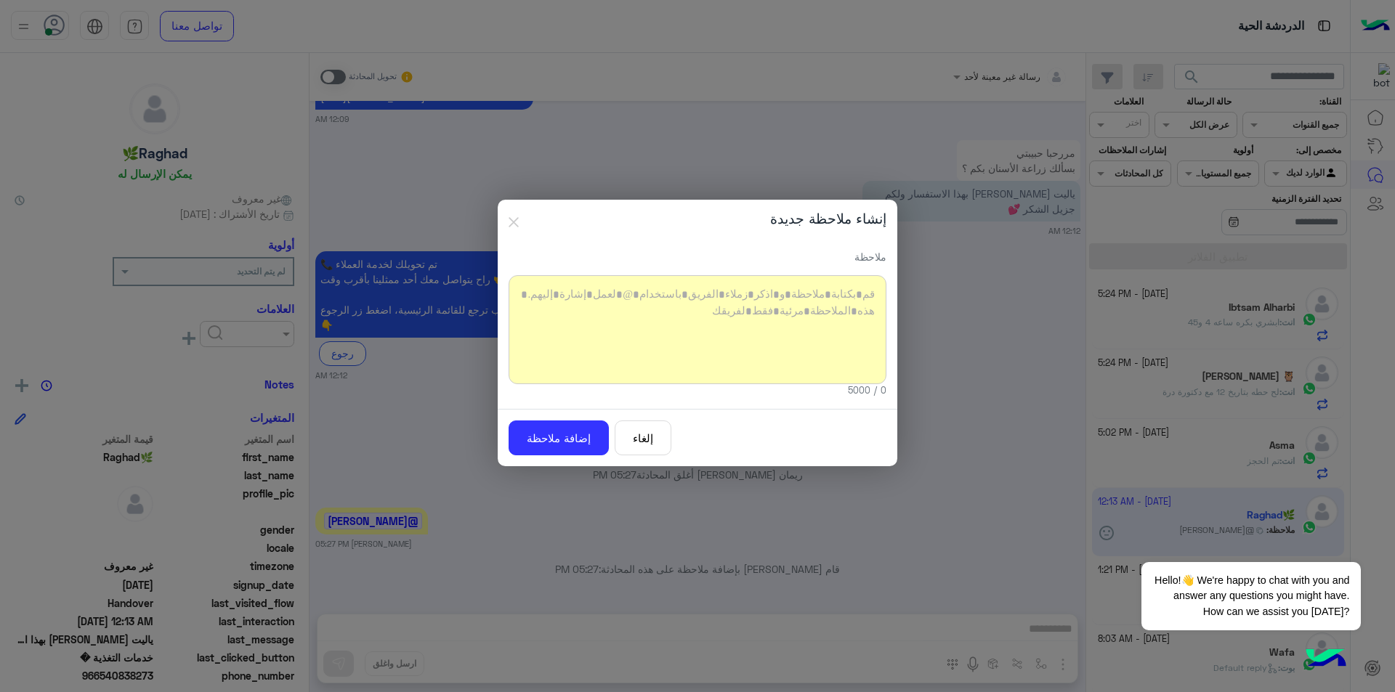
click at [402, 433] on modal-container "إنشاء ملاحظة جديدة ملاحظة وصلت إلى الحد الأقصى لعدد الأحرف 0 / 5000 إلغاء إضافة…" at bounding box center [697, 346] width 1395 height 692
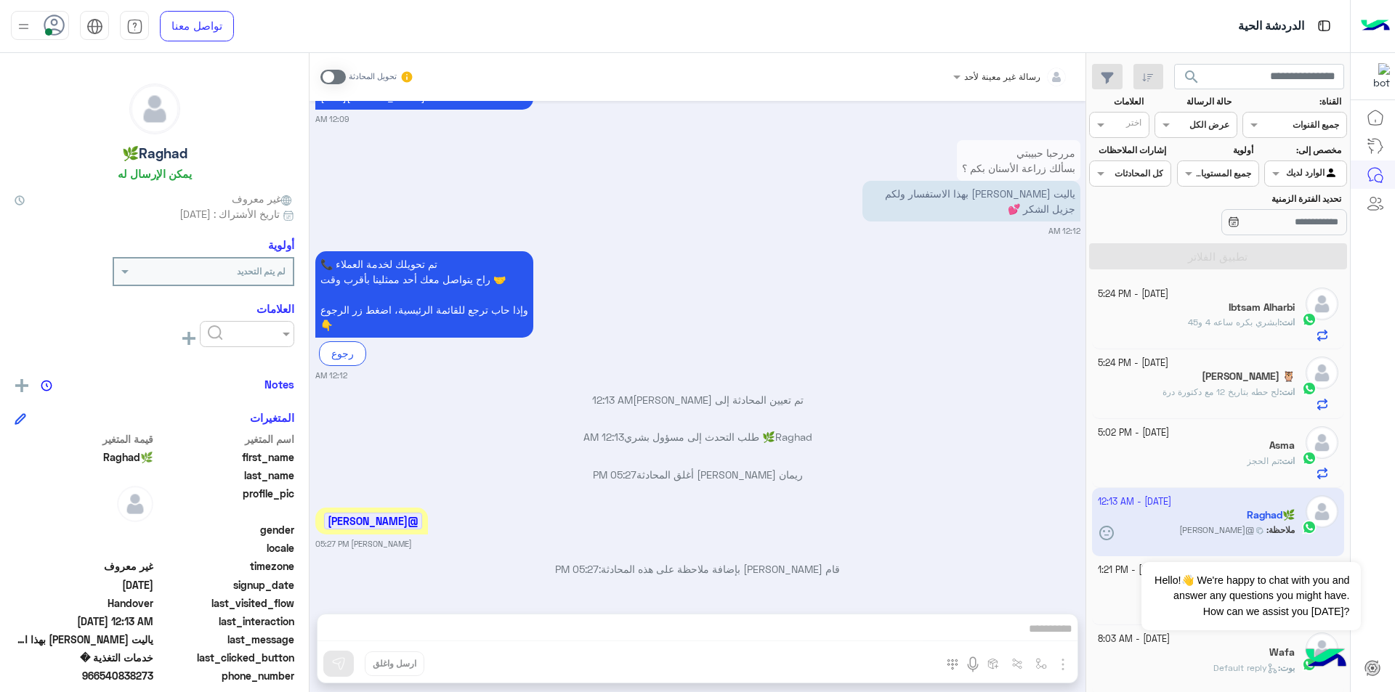
click at [330, 78] on span at bounding box center [332, 77] width 25 height 15
click at [339, 77] on span at bounding box center [332, 77] width 25 height 15
click at [322, 71] on label at bounding box center [332, 77] width 25 height 15
click at [337, 81] on span at bounding box center [332, 77] width 25 height 15
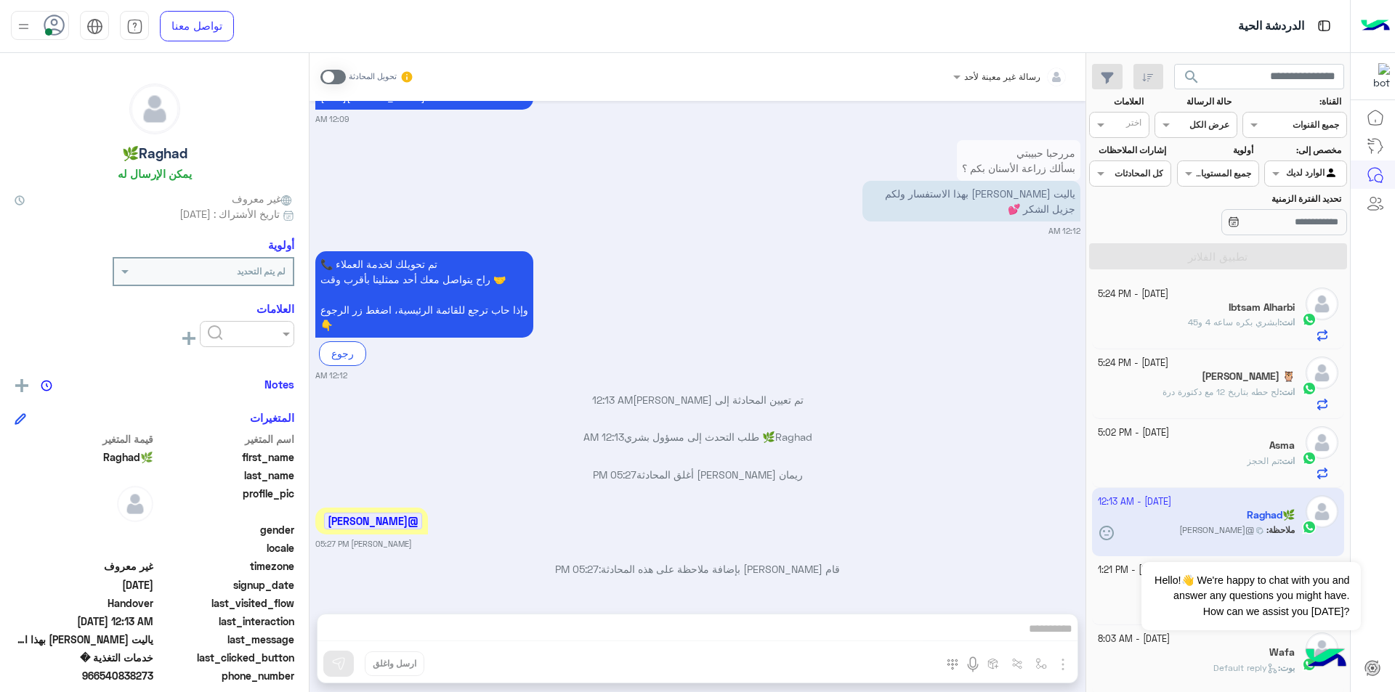
click at [339, 81] on span at bounding box center [332, 77] width 25 height 15
click at [26, 386] on img at bounding box center [21, 385] width 13 height 13
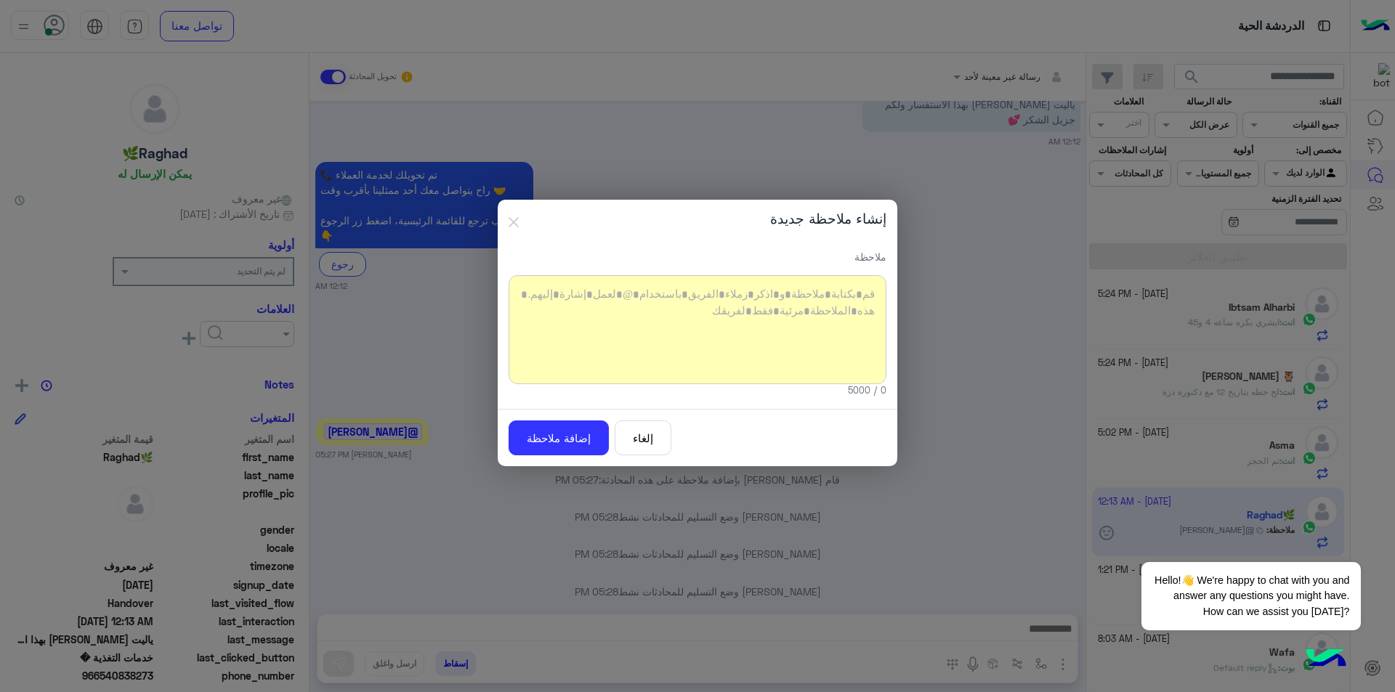
scroll to position [1078, 0]
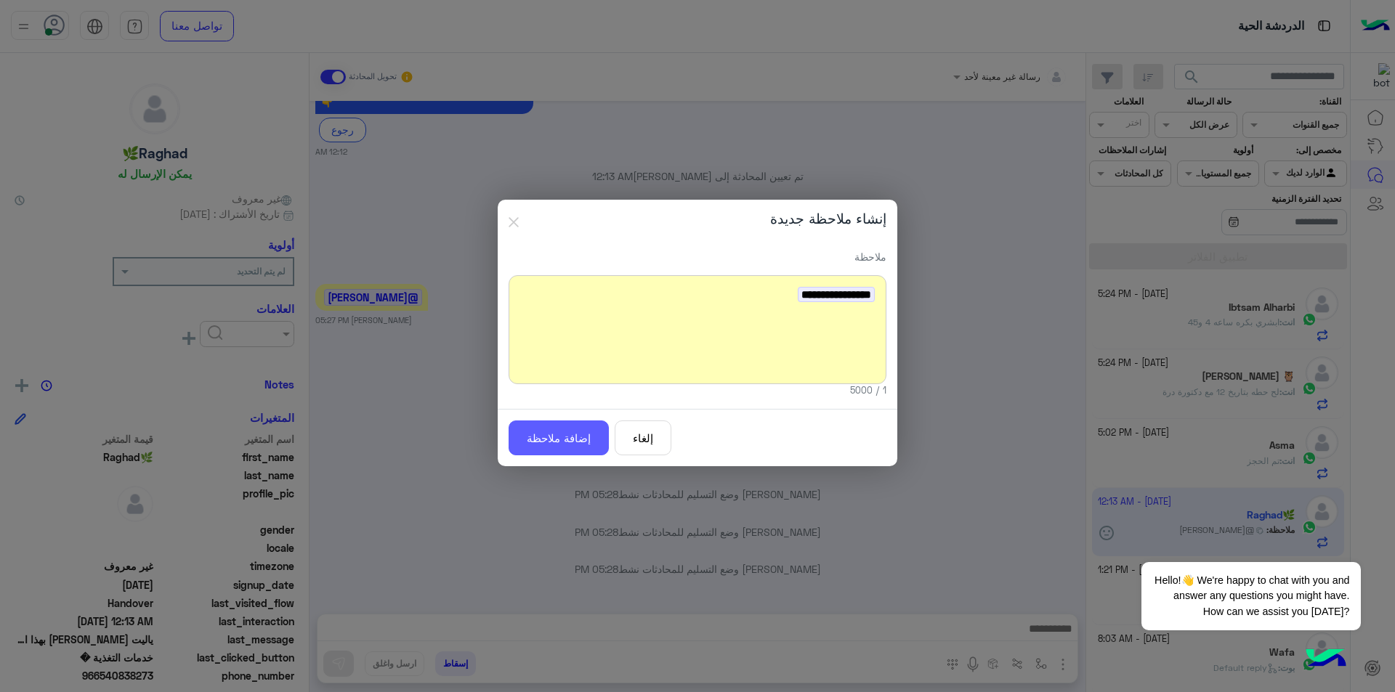
click at [548, 445] on button "إضافة ملاحظة" at bounding box center [558, 439] width 100 height 36
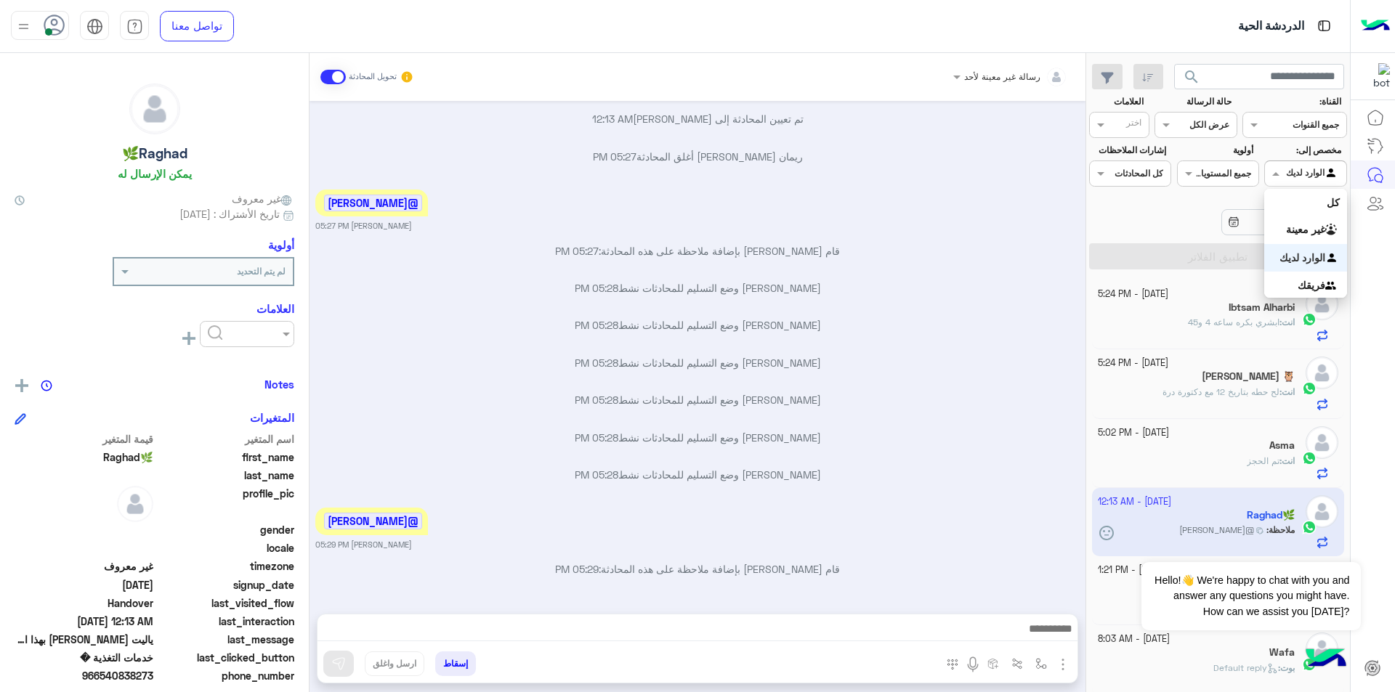
click at [1291, 166] on div at bounding box center [1305, 172] width 81 height 14
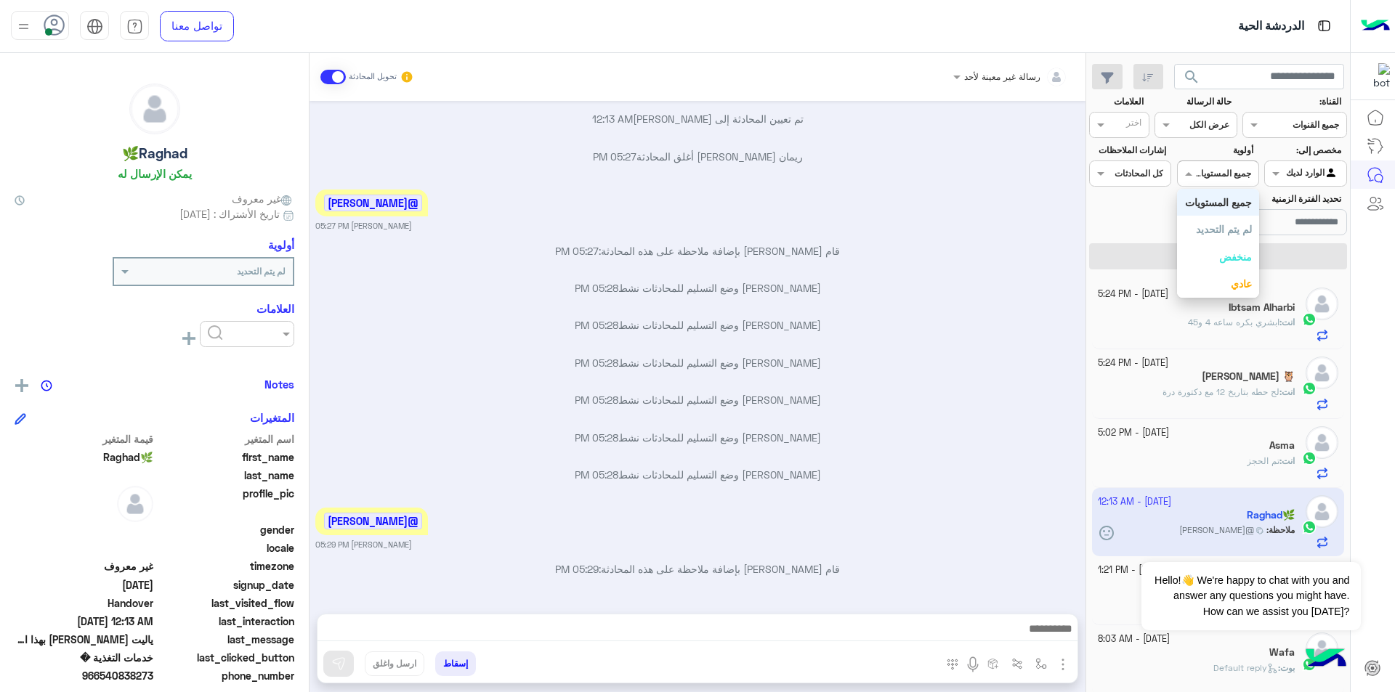
click at [1233, 172] on input "text" at bounding box center [1233, 172] width 33 height 13
click at [1095, 170] on span at bounding box center [1099, 173] width 18 height 15
click at [1165, 235] on b "الإشارات الخاصة بي" at bounding box center [1138, 229] width 85 height 12
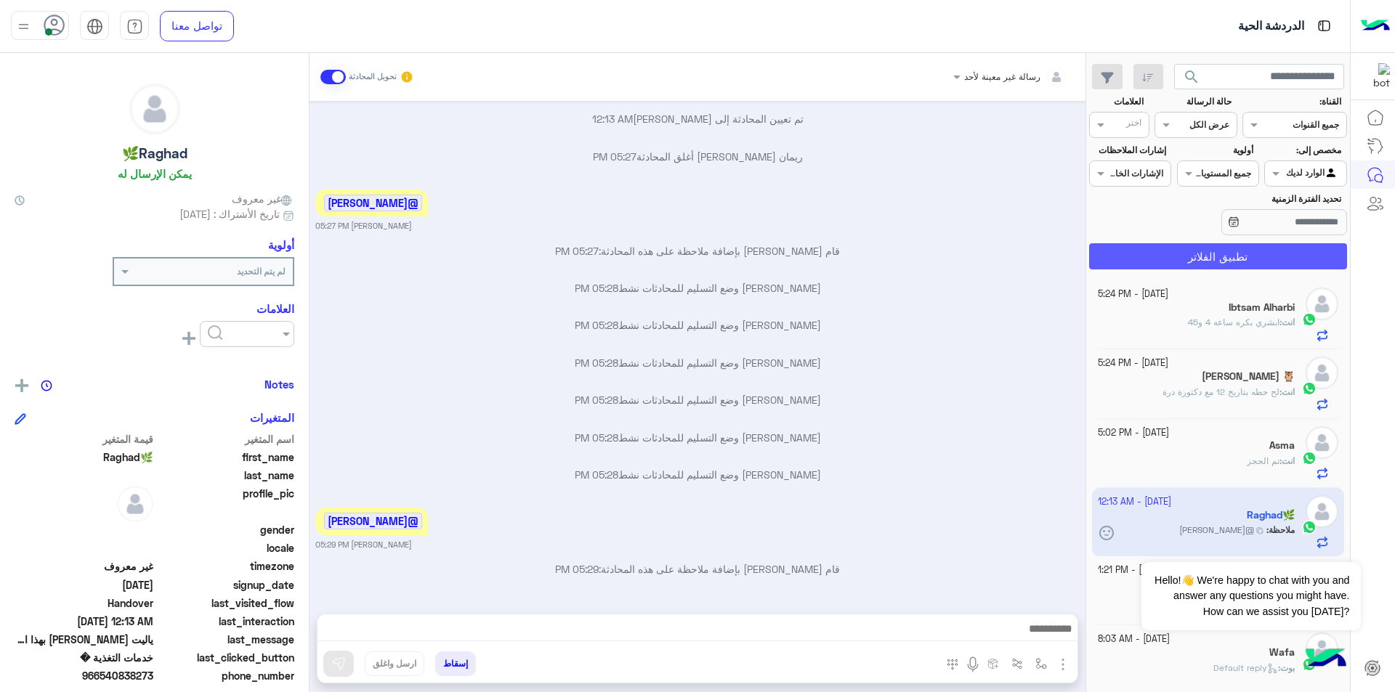
click at [1198, 260] on button "تطبيق الفلاتر" at bounding box center [1218, 256] width 258 height 26
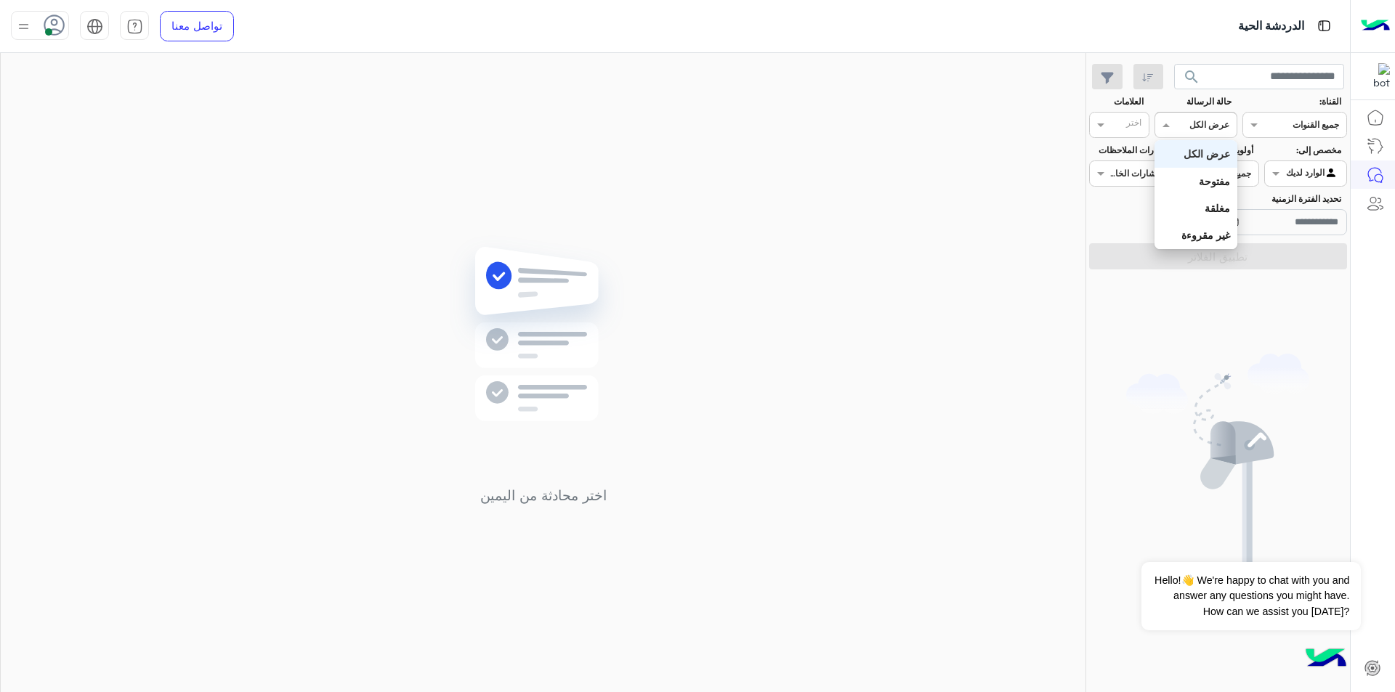
click at [1194, 123] on div at bounding box center [1195, 123] width 81 height 14
click at [1210, 235] on b "غير مقروءة" at bounding box center [1205, 235] width 49 height 12
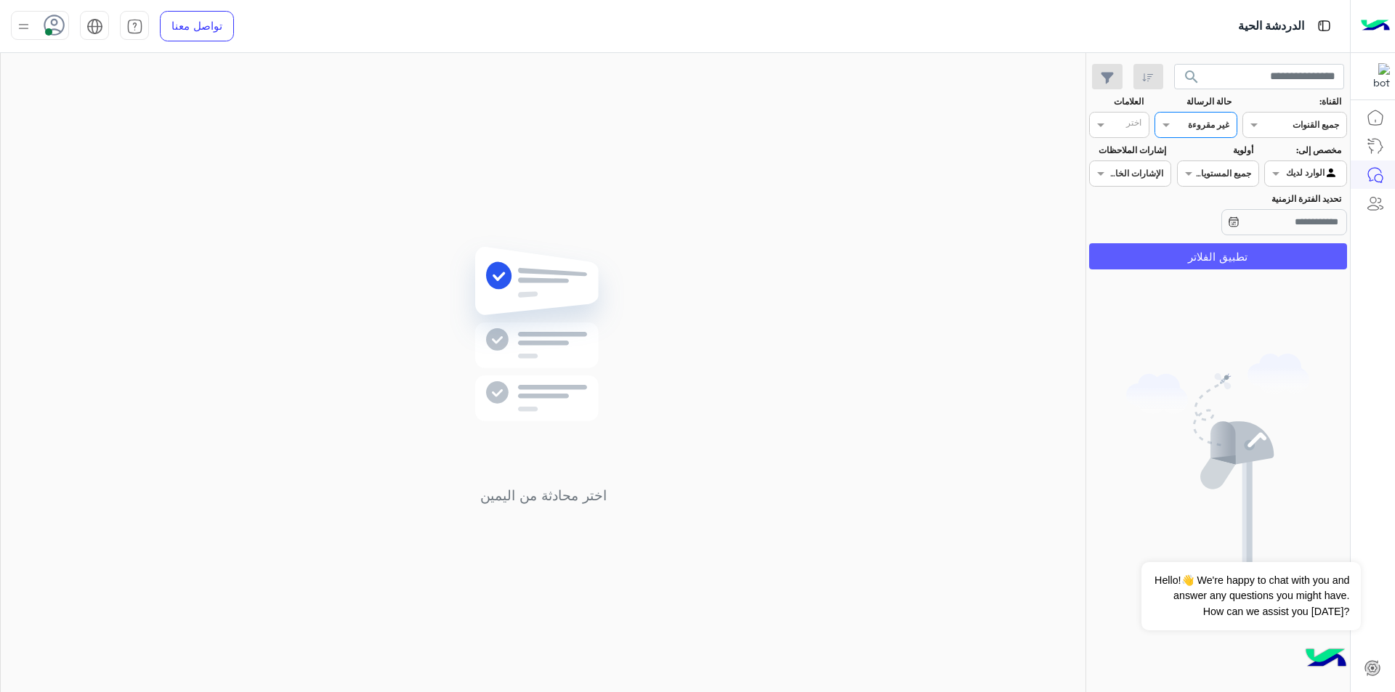
click at [1212, 254] on button "تطبيق الفلاتر" at bounding box center [1218, 256] width 258 height 26
click at [1207, 122] on input "text" at bounding box center [1212, 123] width 33 height 13
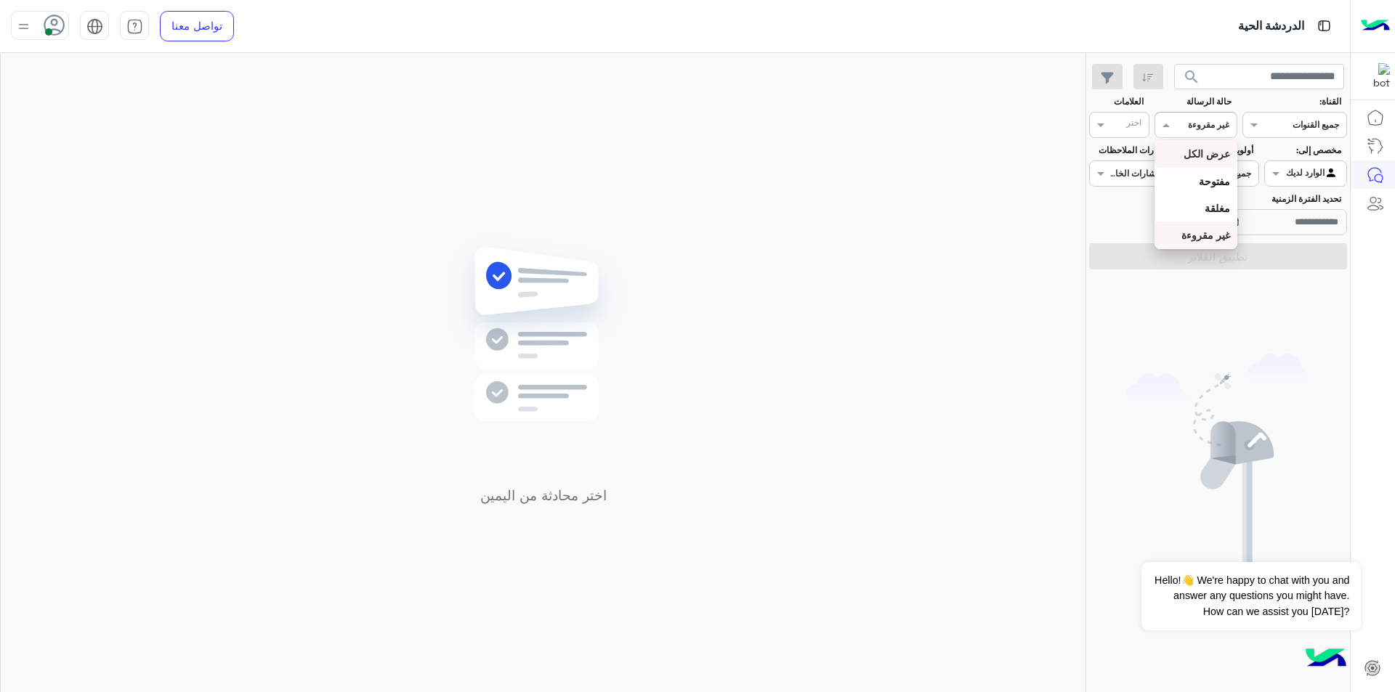
click at [1199, 161] on div "عرض الكل" at bounding box center [1195, 153] width 82 height 27
click at [1280, 248] on button "تطبيق الفلاتر" at bounding box center [1218, 256] width 258 height 26
click at [1294, 169] on div at bounding box center [1305, 172] width 81 height 14
click at [1327, 204] on div "كل" at bounding box center [1305, 202] width 82 height 27
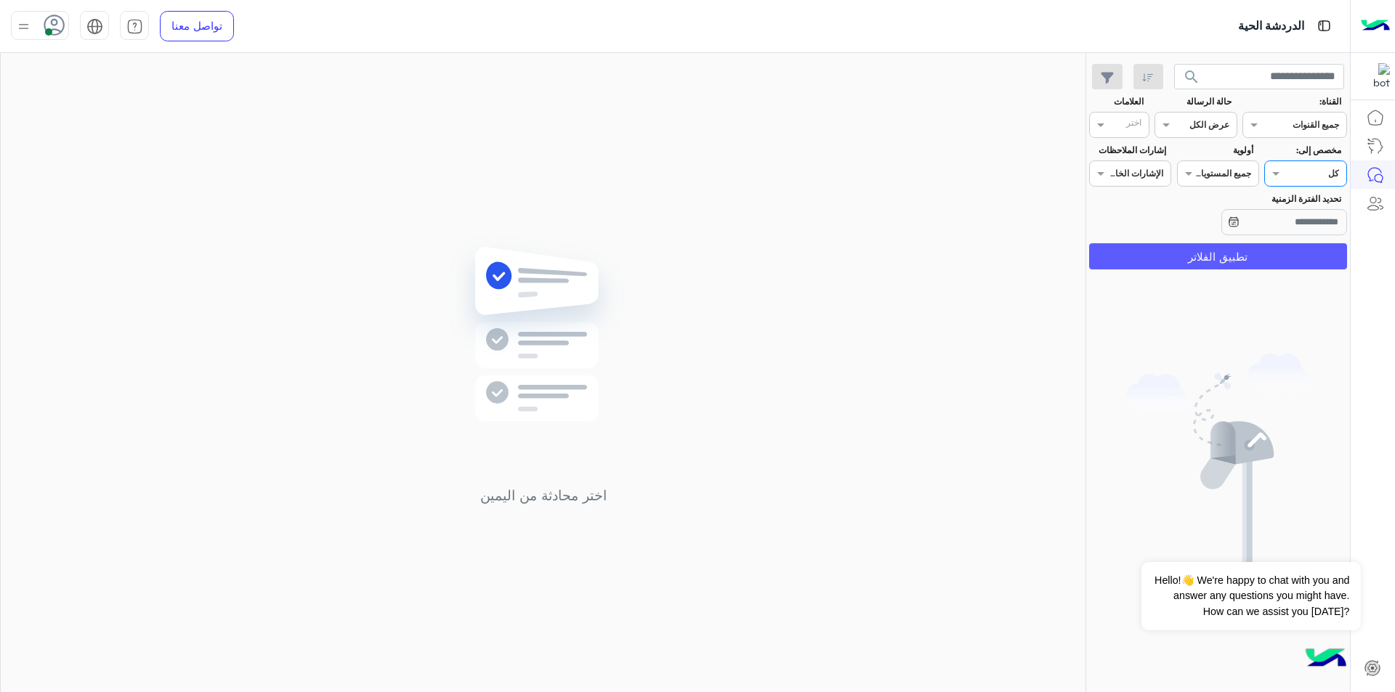
click at [1273, 254] on button "تطبيق الفلاتر" at bounding box center [1218, 256] width 258 height 26
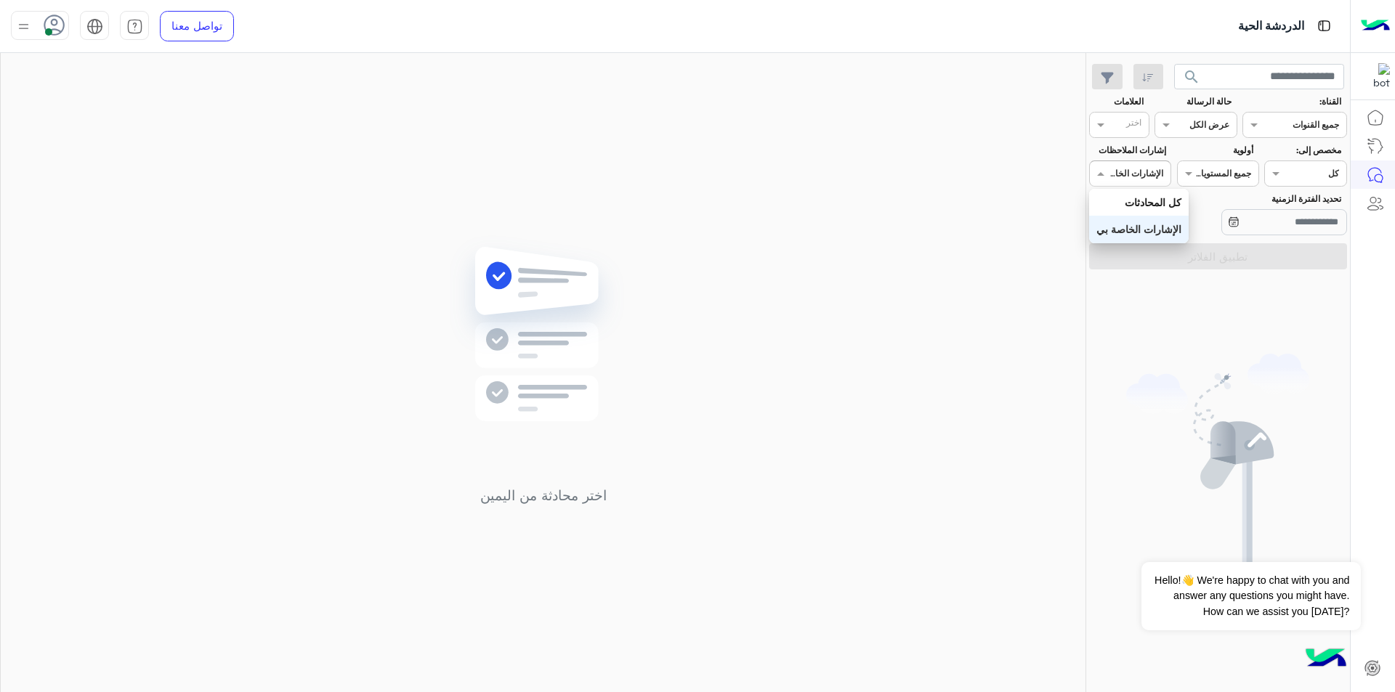
click at [1146, 170] on input "text" at bounding box center [1146, 172] width 33 height 13
click at [1148, 197] on b "كل المحادثات" at bounding box center [1152, 202] width 57 height 12
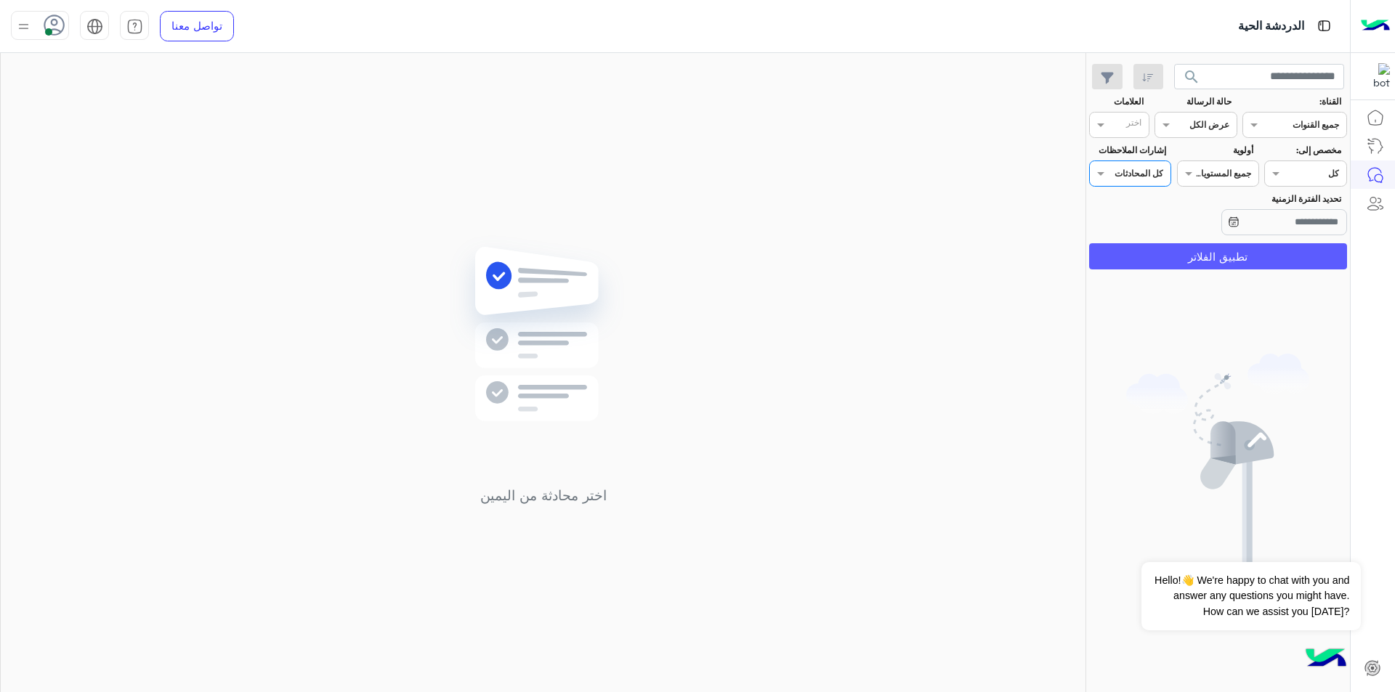
click at [1190, 254] on button "تطبيق الفلاتر" at bounding box center [1218, 256] width 258 height 26
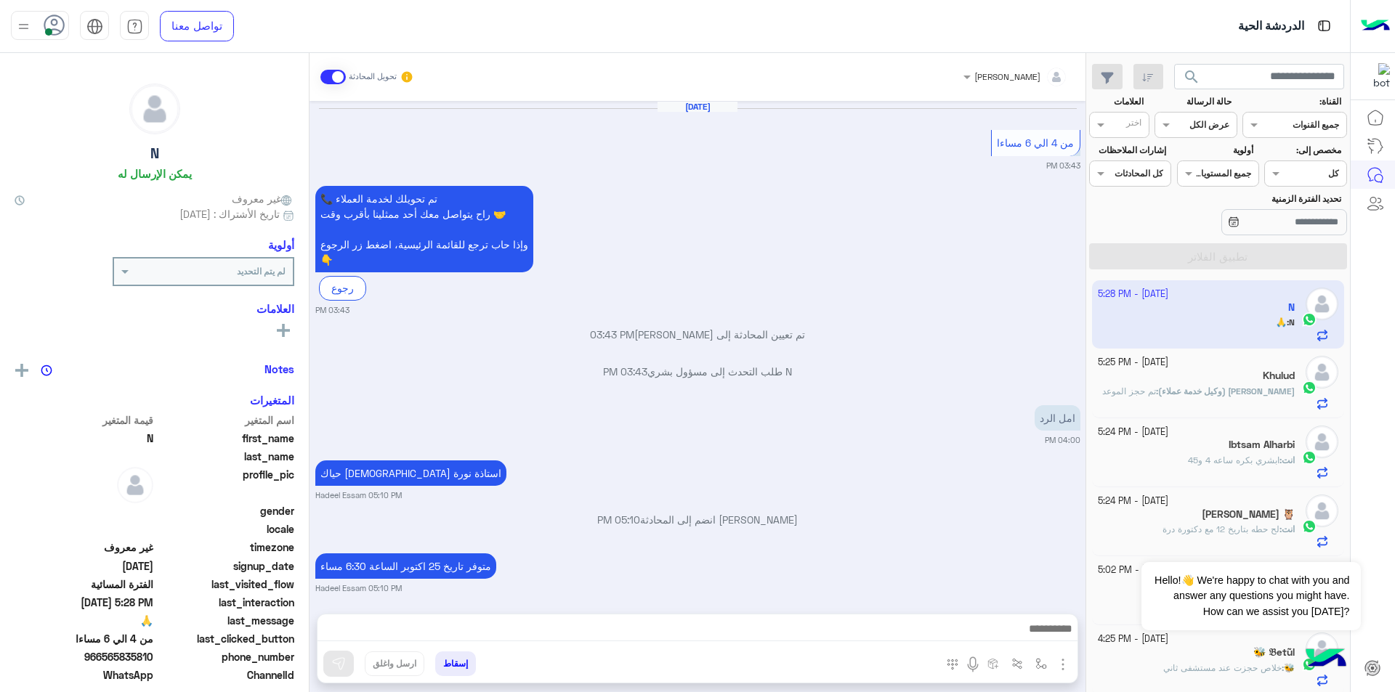
scroll to position [697, 0]
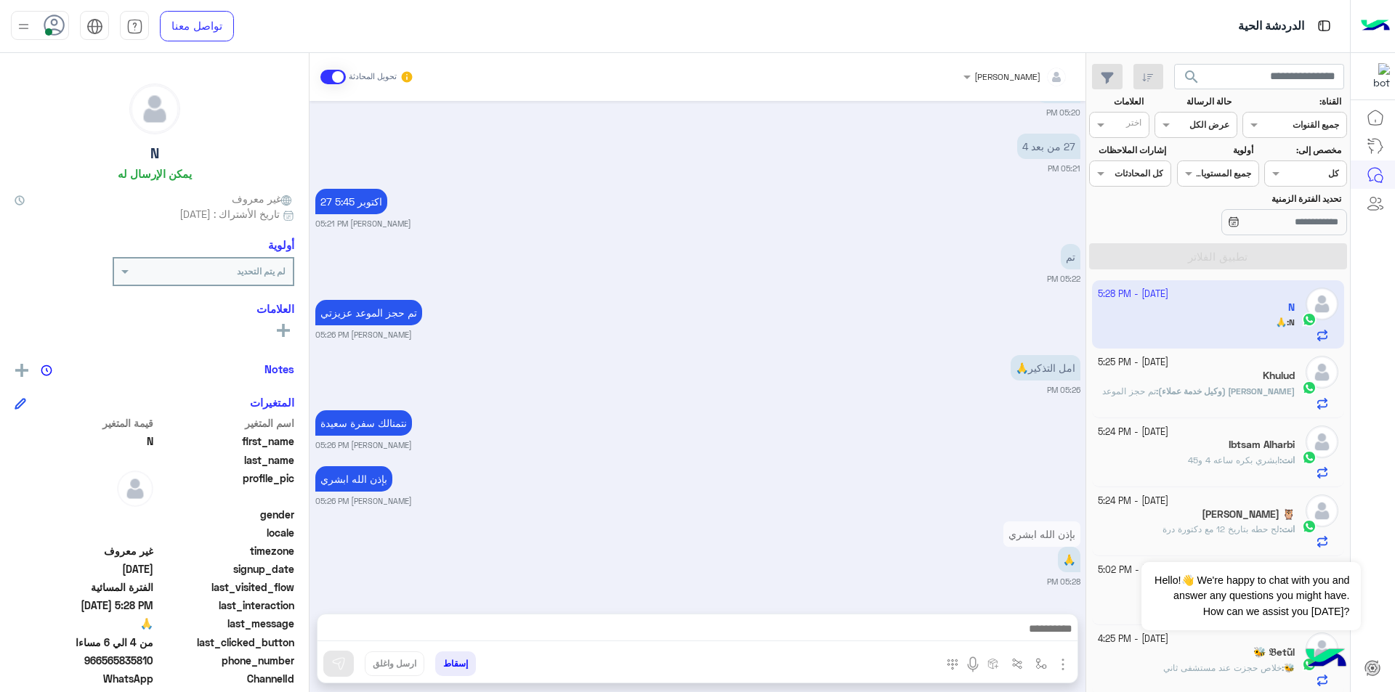
click at [1216, 128] on input "text" at bounding box center [1212, 123] width 33 height 13
click at [1215, 237] on b "غير مقروءة" at bounding box center [1205, 235] width 49 height 12
click at [1231, 265] on button "تطبيق الفلاتر" at bounding box center [1218, 256] width 258 height 26
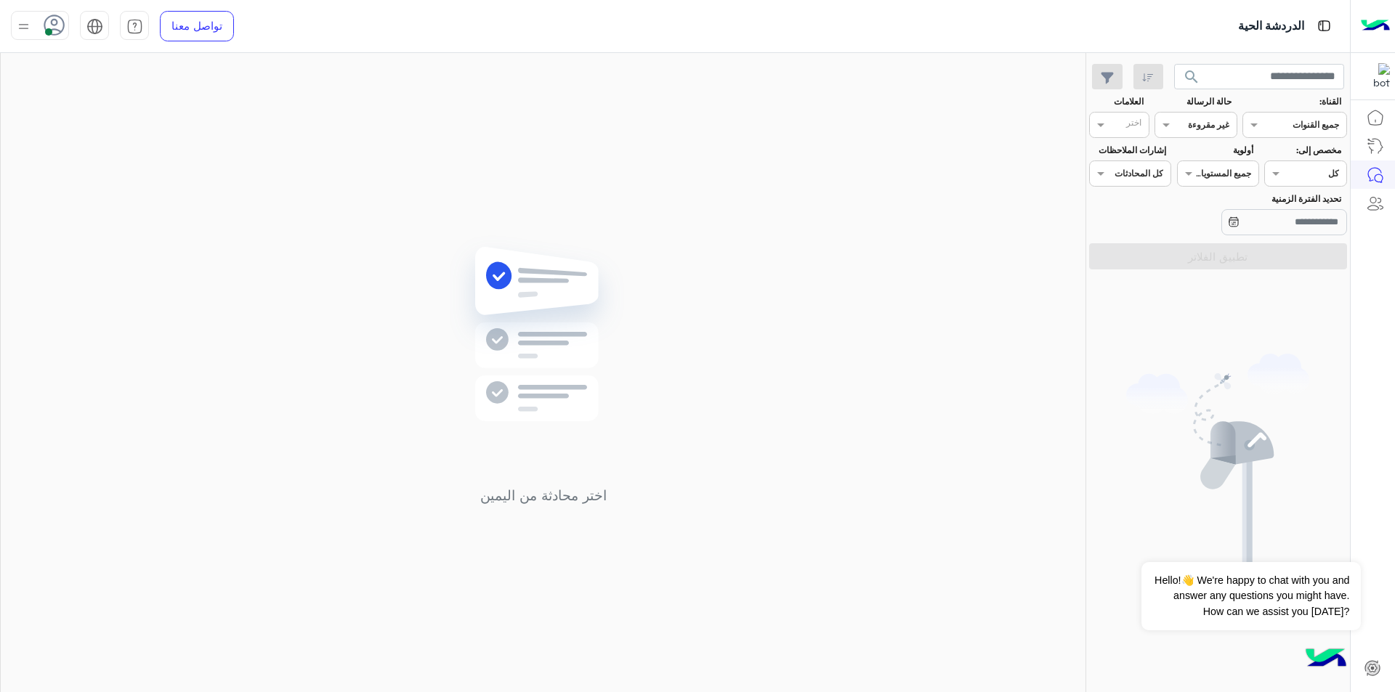
click at [1213, 137] on div "القناه غير مقروءة" at bounding box center [1195, 125] width 82 height 26
click at [1215, 187] on b "مفتوحة" at bounding box center [1214, 181] width 31 height 12
click at [1233, 237] on app-date-range-input at bounding box center [1262, 223] width 170 height 29
click at [1233, 249] on button "تطبيق الفلاتر" at bounding box center [1218, 256] width 258 height 26
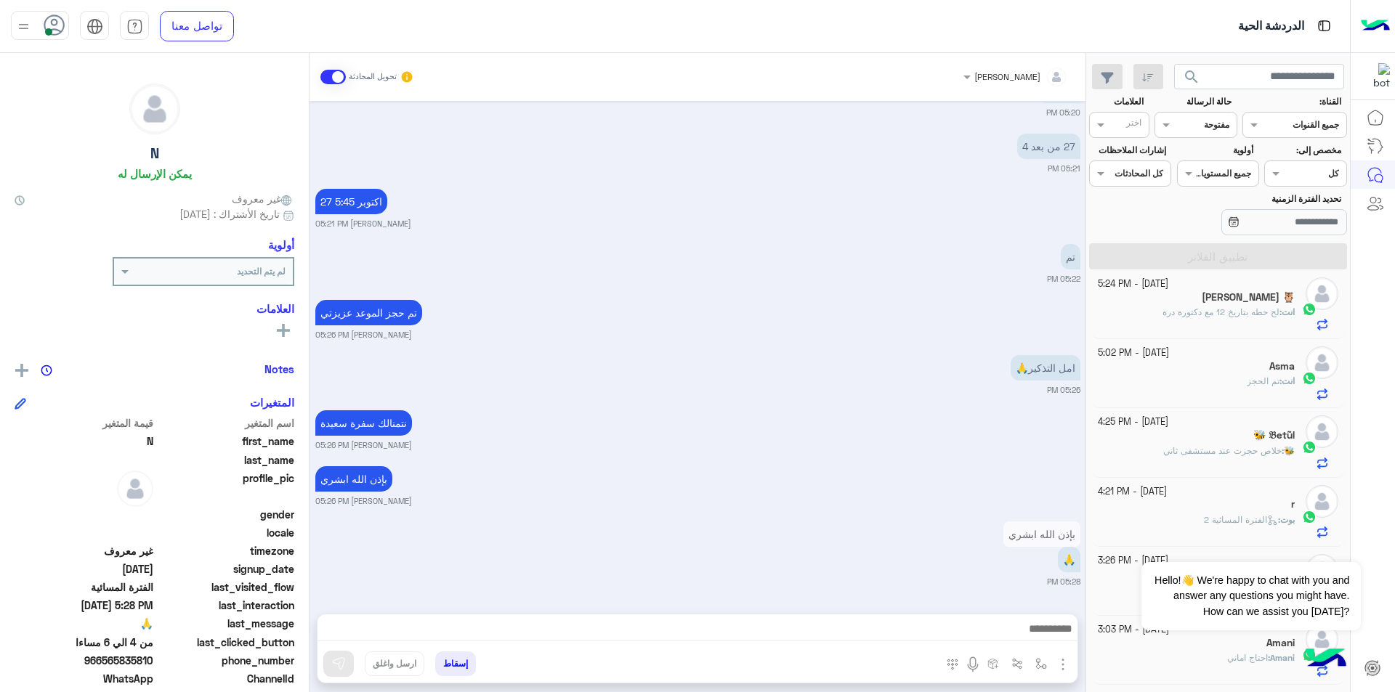
scroll to position [218, 0]
drag, startPoint x: 1268, startPoint y: 448, endPoint x: 1283, endPoint y: 466, distance: 23.3
click at [1283, 466] on div "🐝 : خلاص حجزت عند مستشفى ثاني" at bounding box center [1197, 456] width 198 height 25
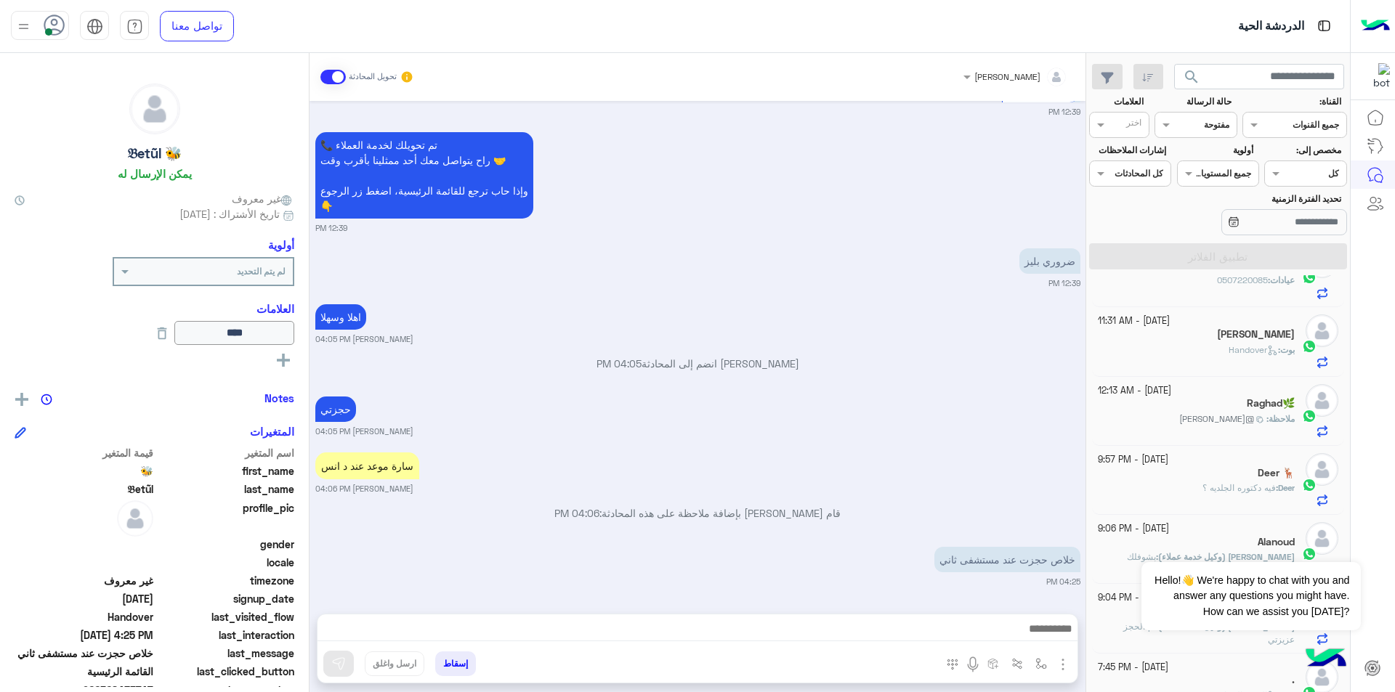
scroll to position [872, 0]
click at [1260, 423] on p "ملاحظة : @[PERSON_NAME]" at bounding box center [1237, 418] width 116 height 13
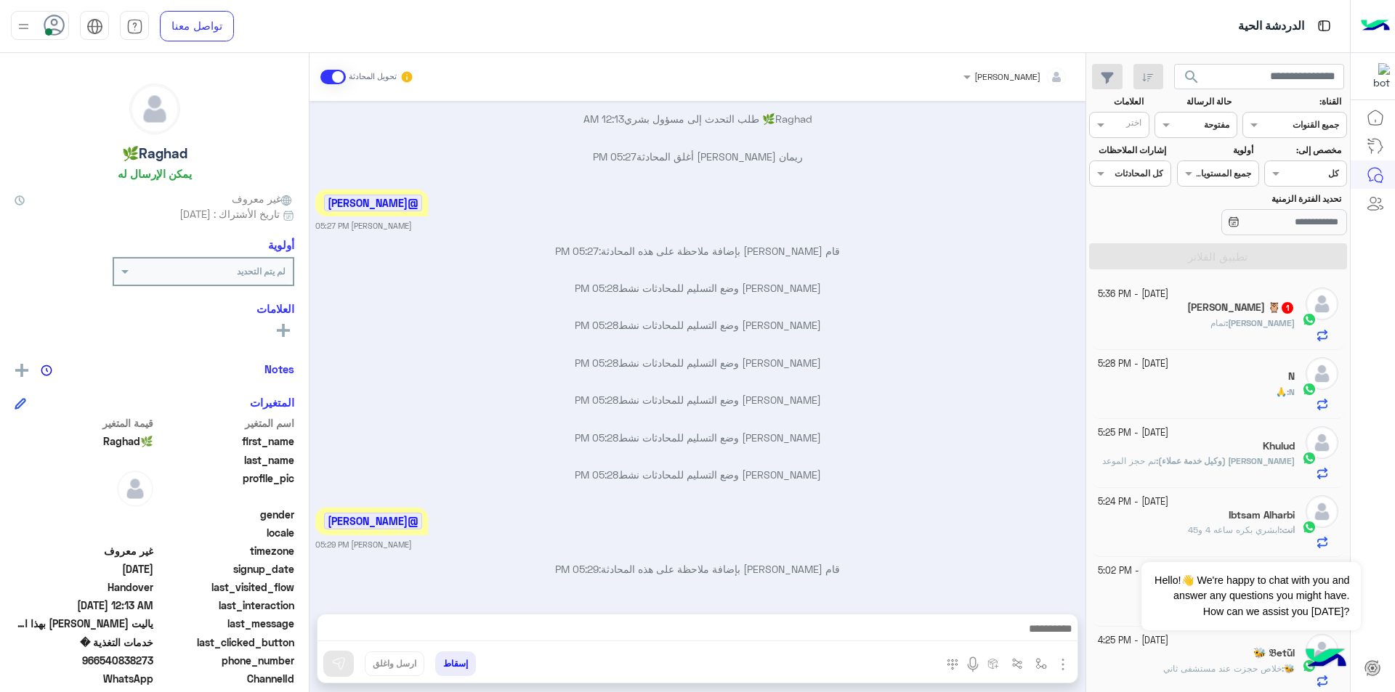
click at [1266, 325] on b "[PERSON_NAME] :" at bounding box center [1259, 322] width 69 height 11
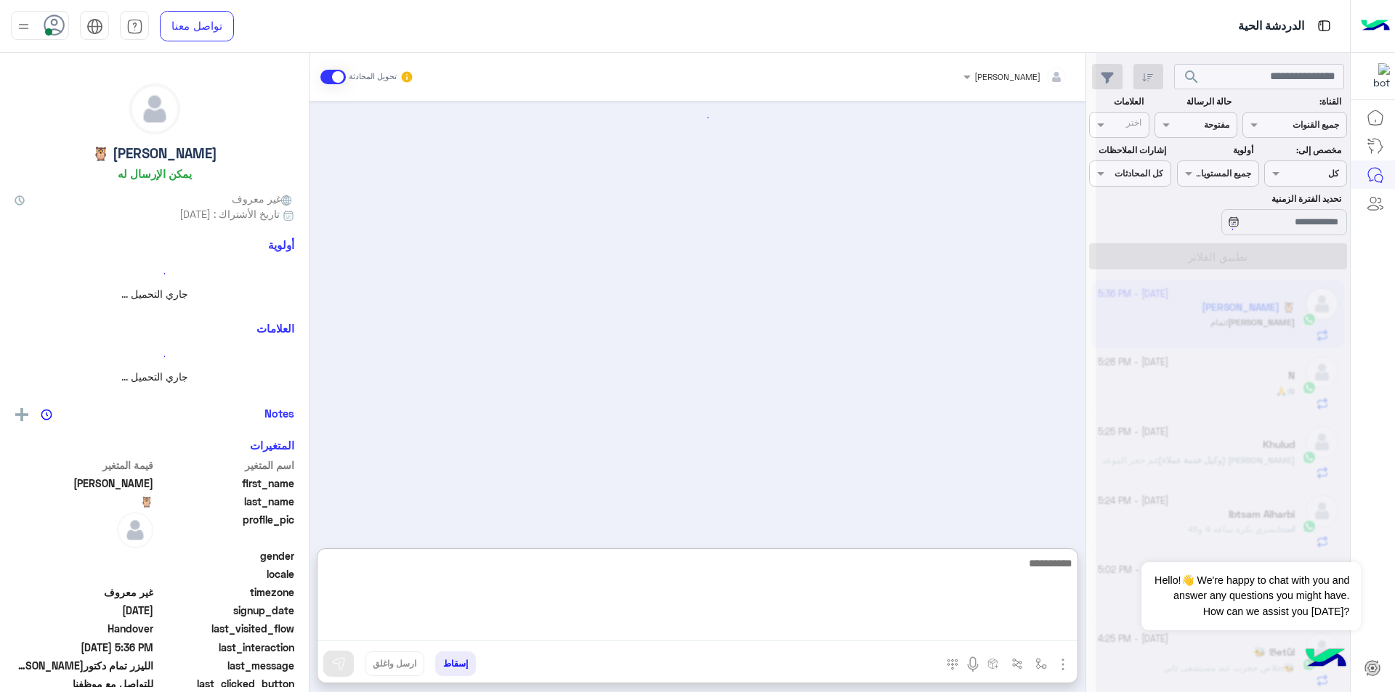
click at [942, 622] on textarea at bounding box center [697, 597] width 760 height 87
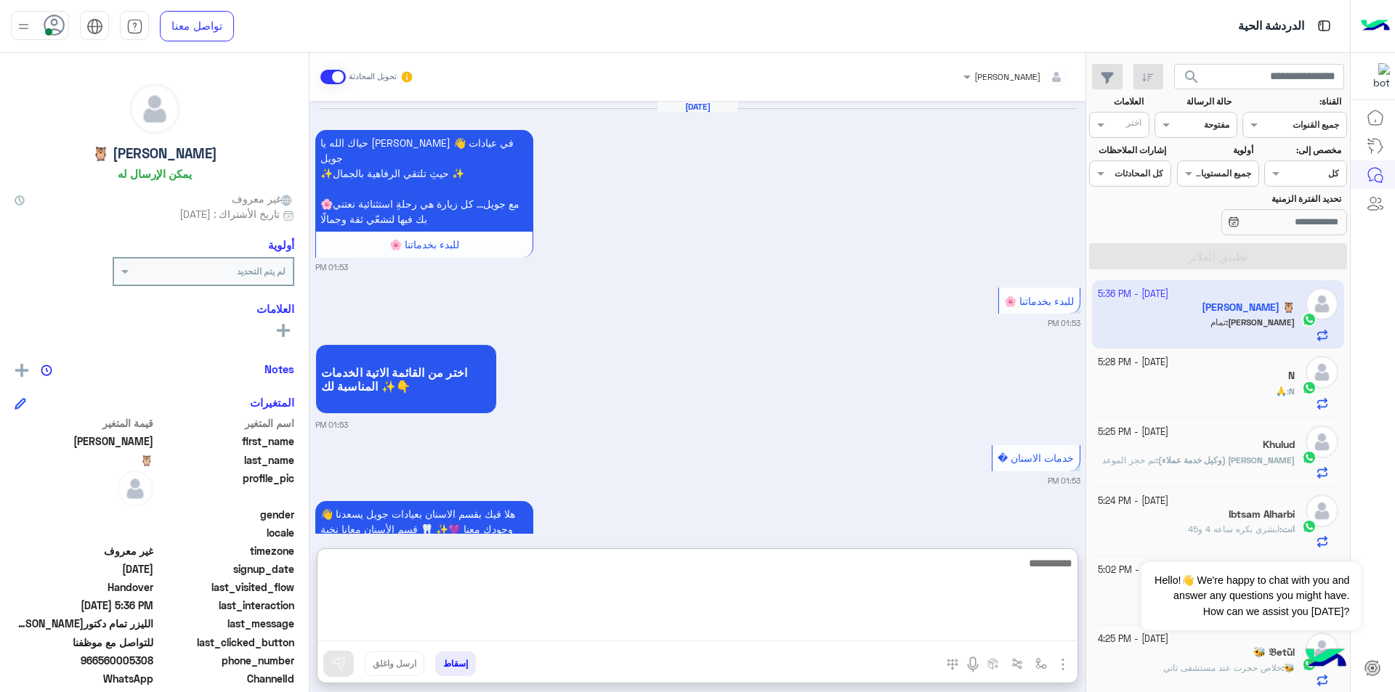
scroll to position [1091, 0]
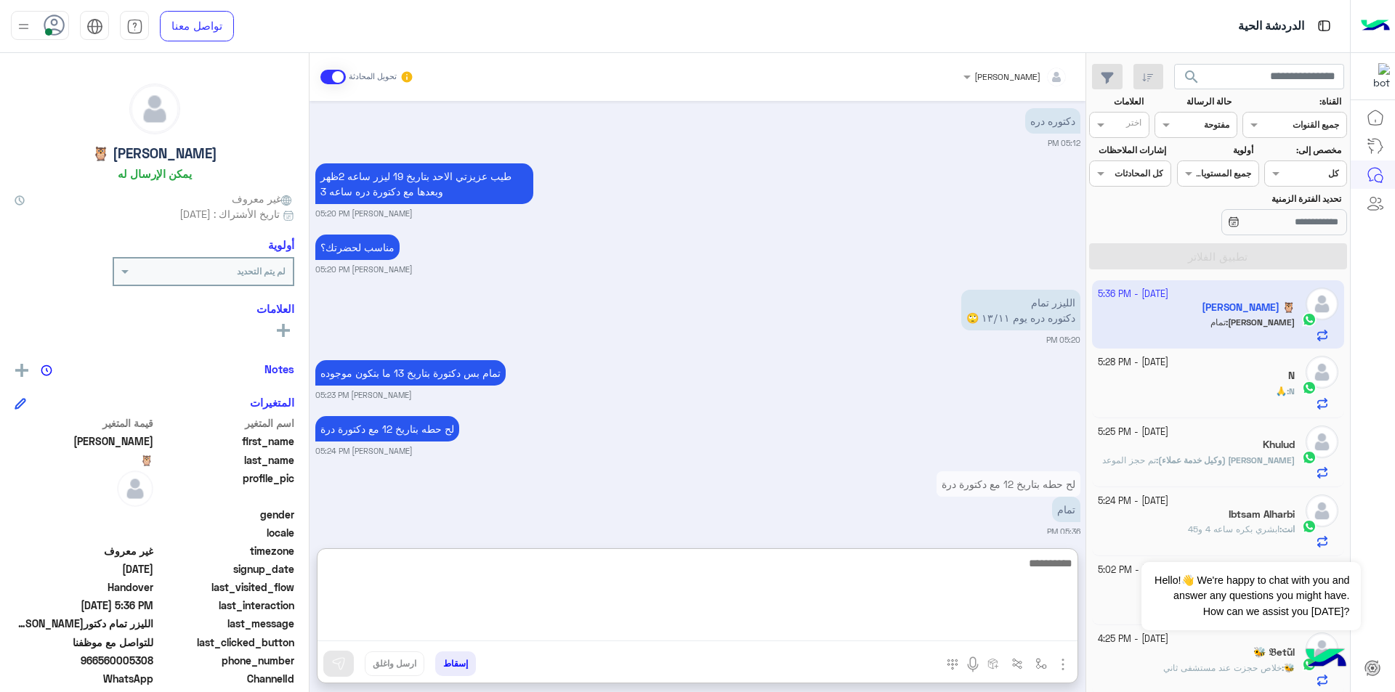
click at [1012, 579] on textarea at bounding box center [697, 597] width 760 height 87
type textarea "********"
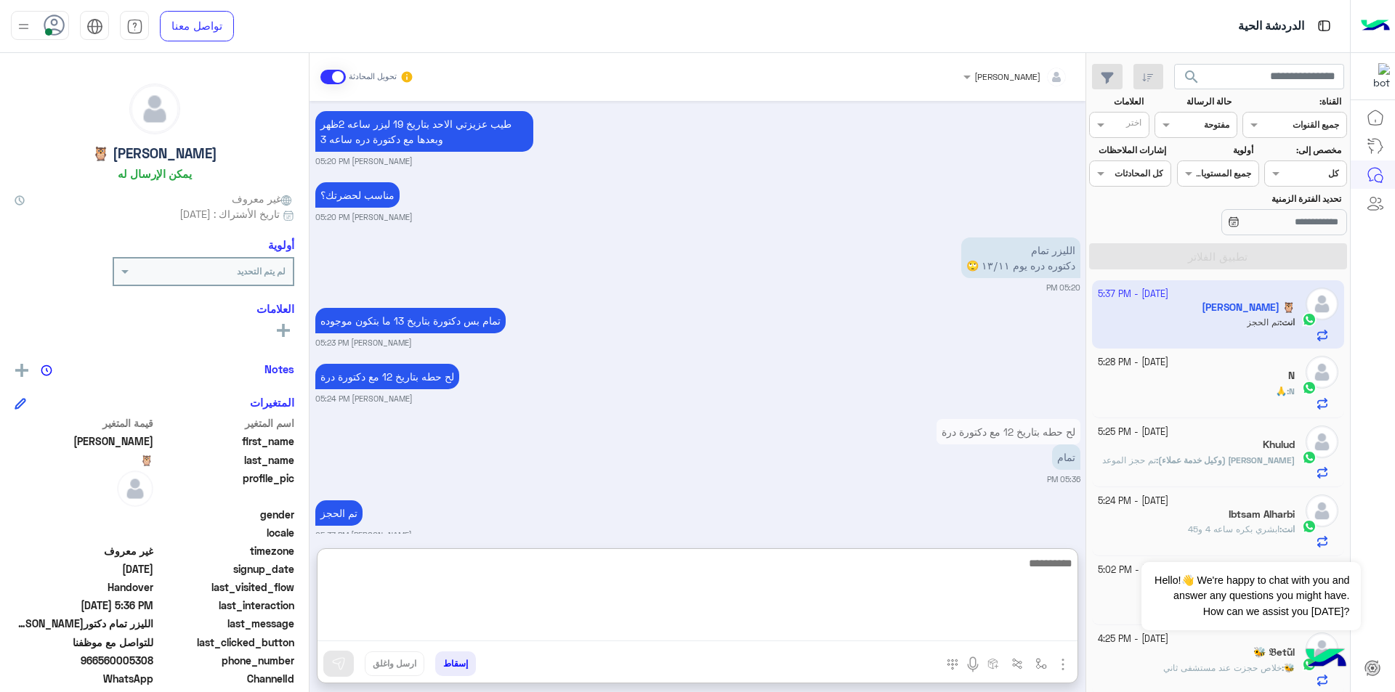
scroll to position [1146, 0]
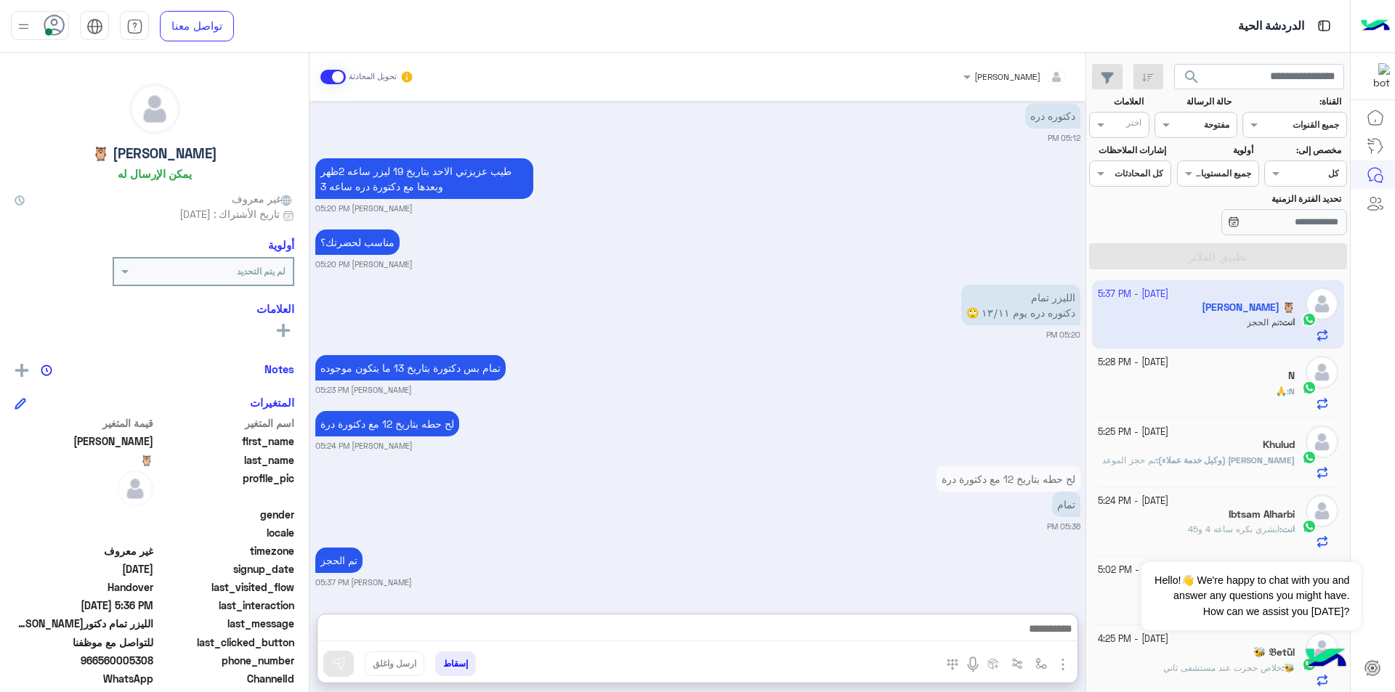
click at [1000, 93] on div "ريمان [PERSON_NAME] تحويل المحادثة" at bounding box center [697, 77] width 776 height 48
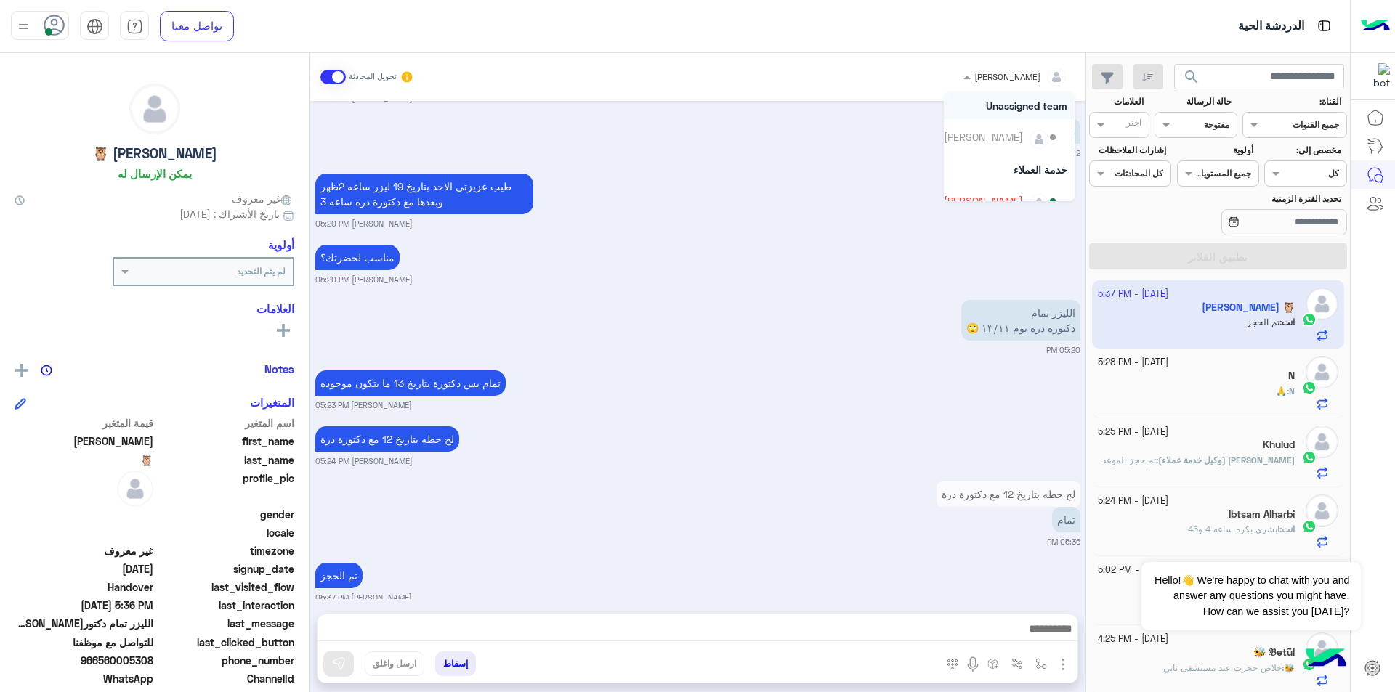
click at [1007, 82] on div "[PERSON_NAME]" at bounding box center [1007, 76] width 66 height 13
click at [1014, 130] on div "[PERSON_NAME]" at bounding box center [983, 128] width 79 height 15
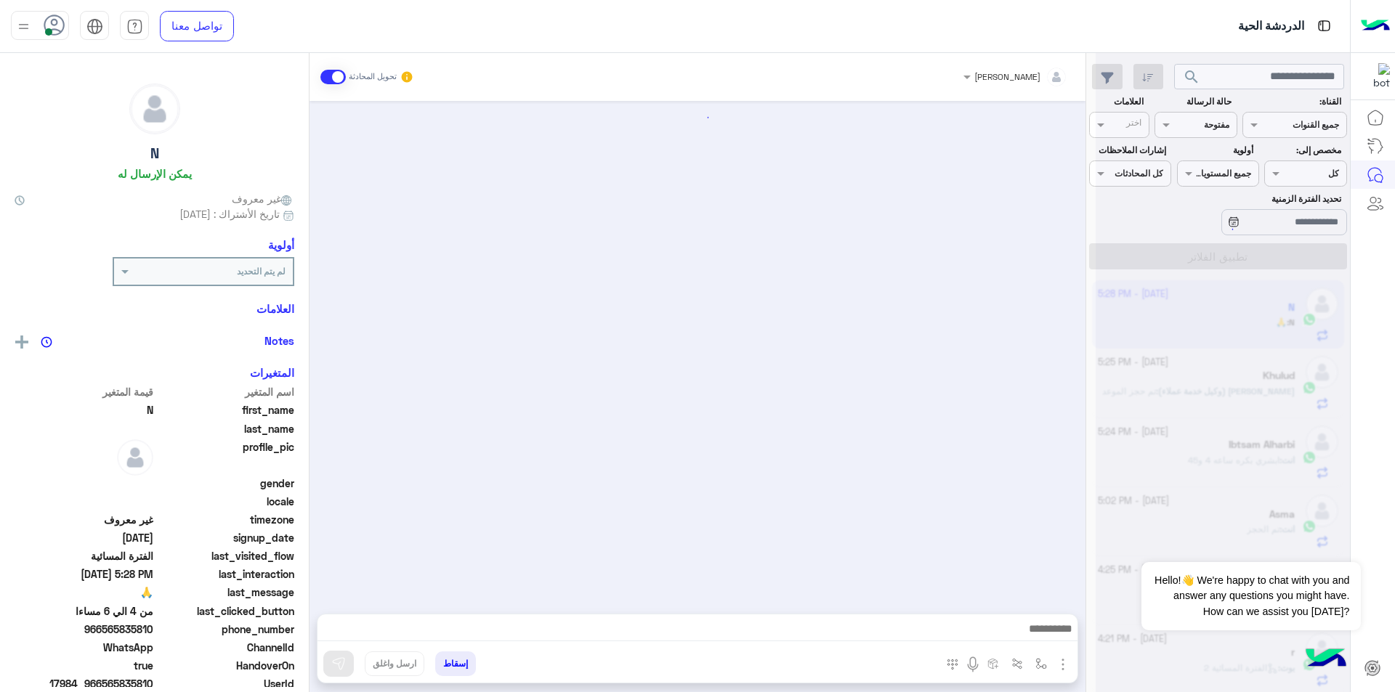
scroll to position [697, 0]
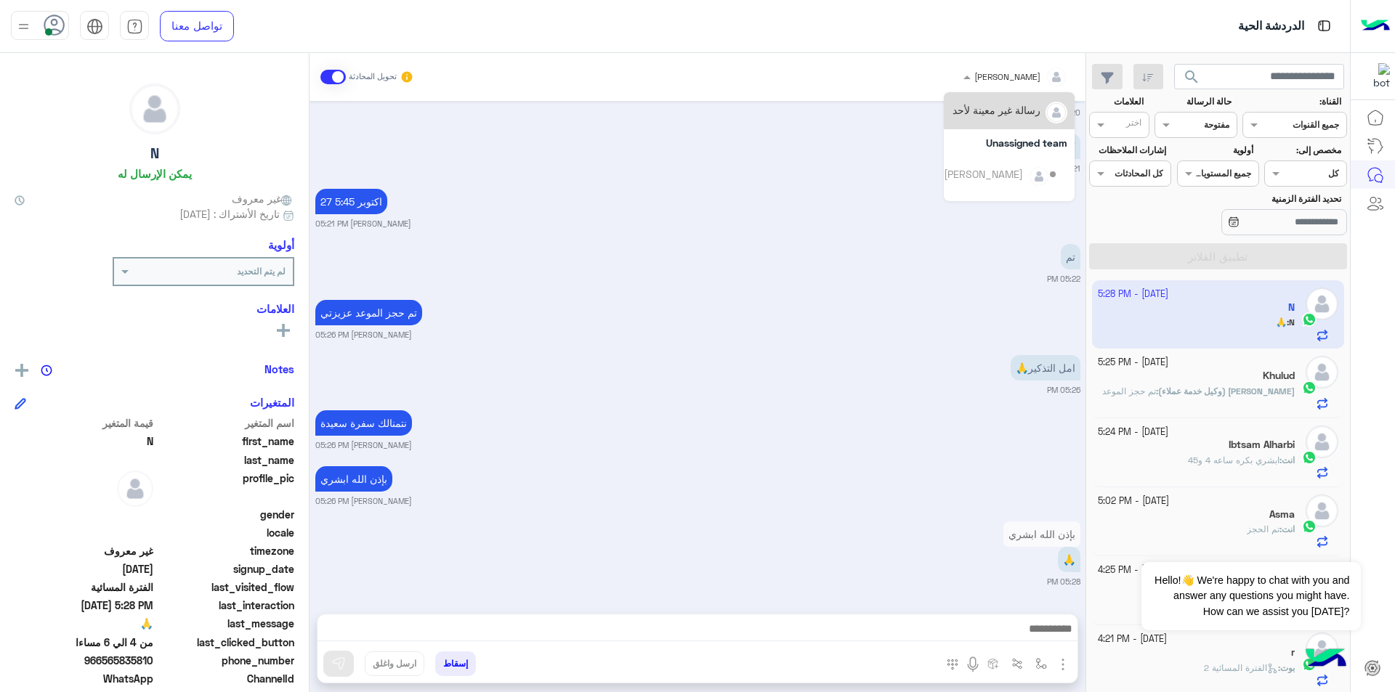
click at [1036, 81] on span "[PERSON_NAME]" at bounding box center [1007, 76] width 66 height 11
click at [1022, 158] on div "[PERSON_NAME]" at bounding box center [983, 165] width 79 height 15
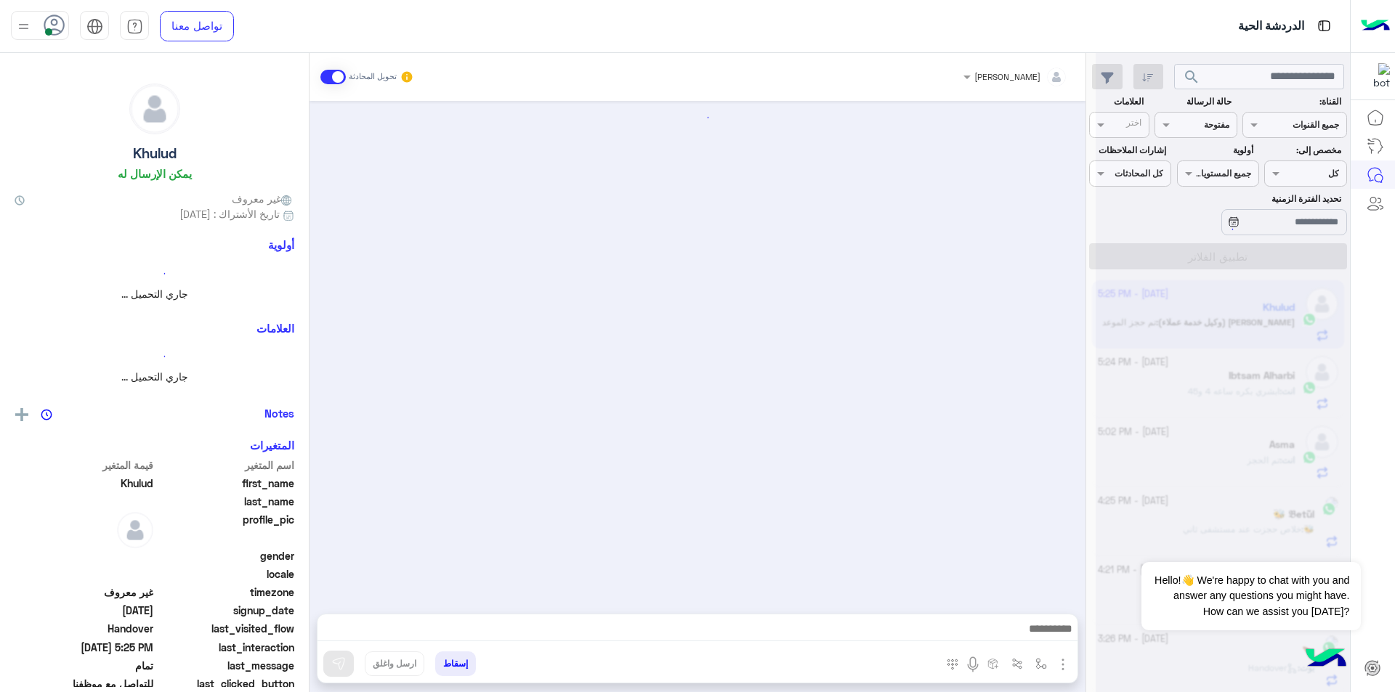
scroll to position [1011, 0]
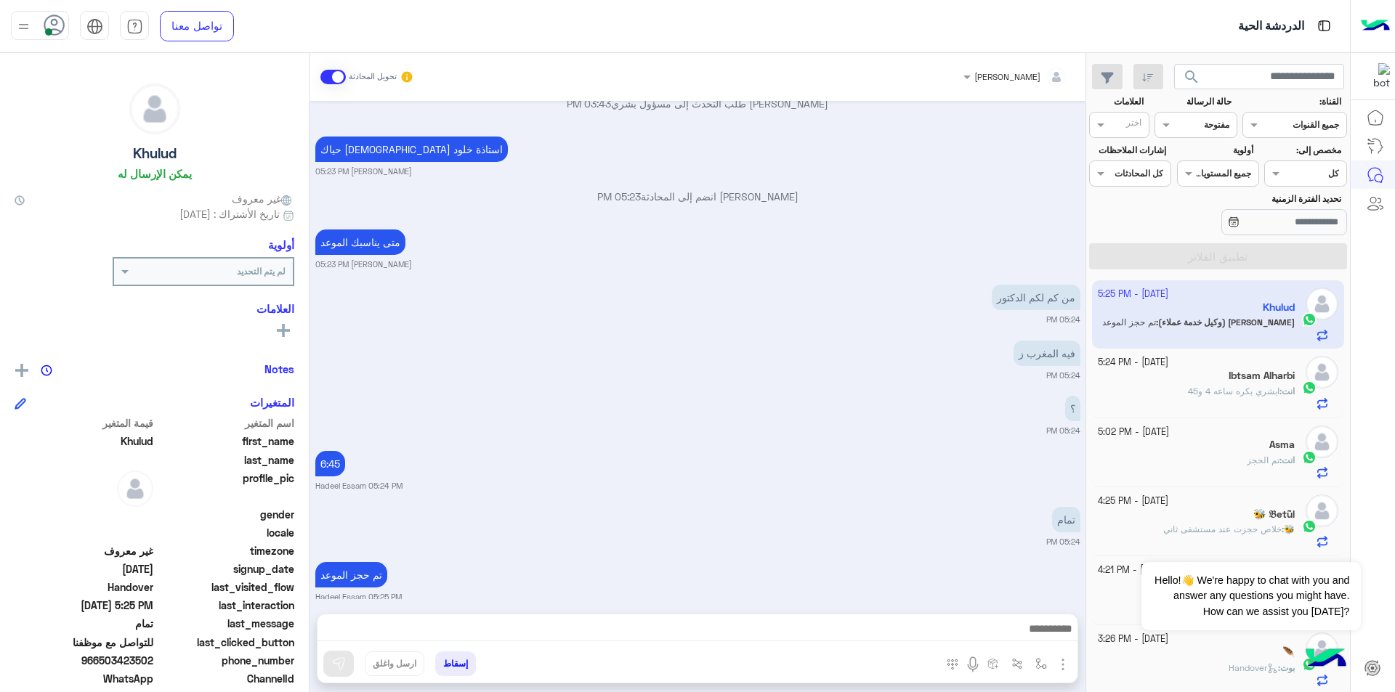
click at [341, 71] on span at bounding box center [332, 77] width 25 height 15
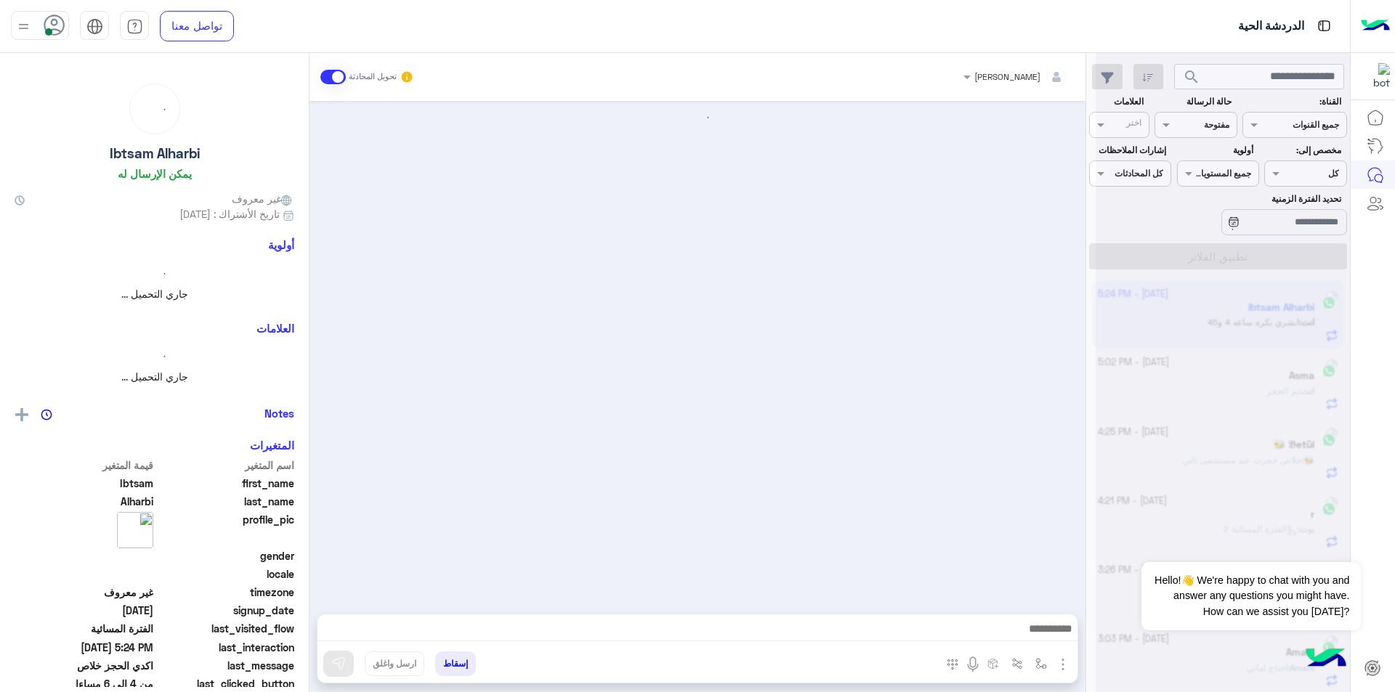
click at [1018, 70] on input "text" at bounding box center [1034, 74] width 68 height 13
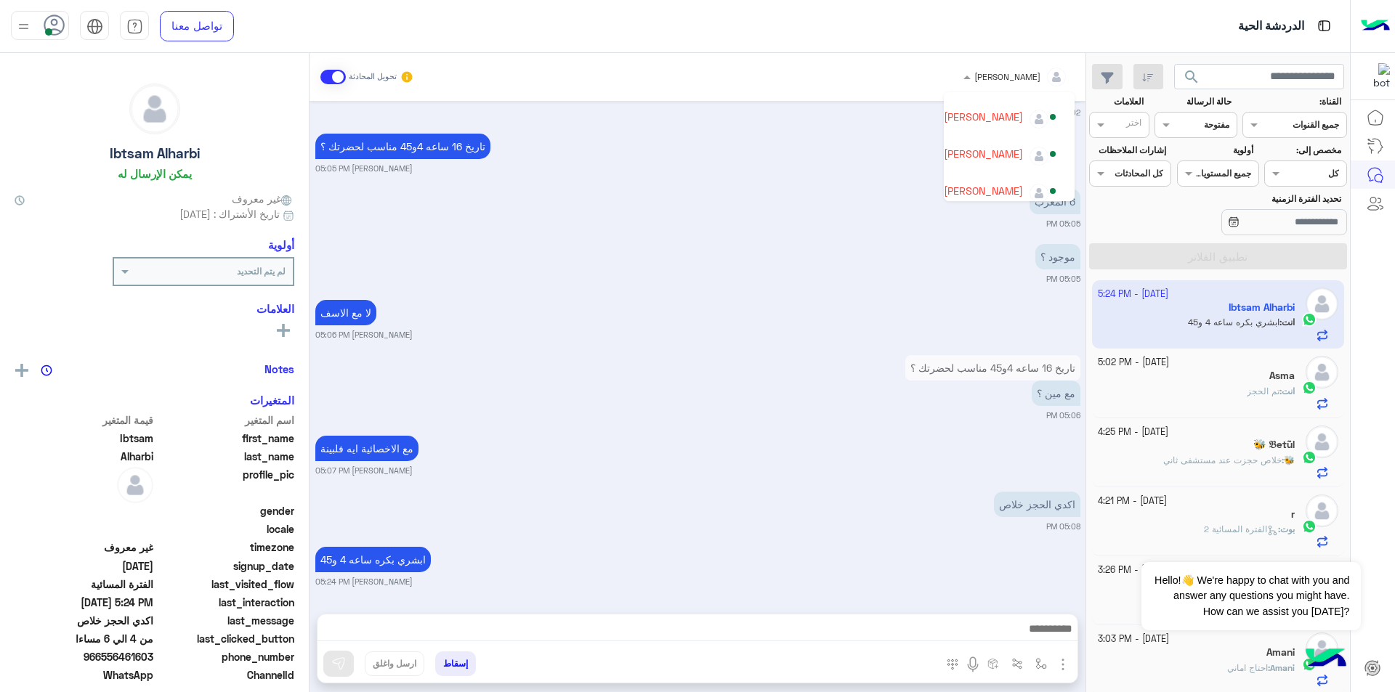
scroll to position [167, 0]
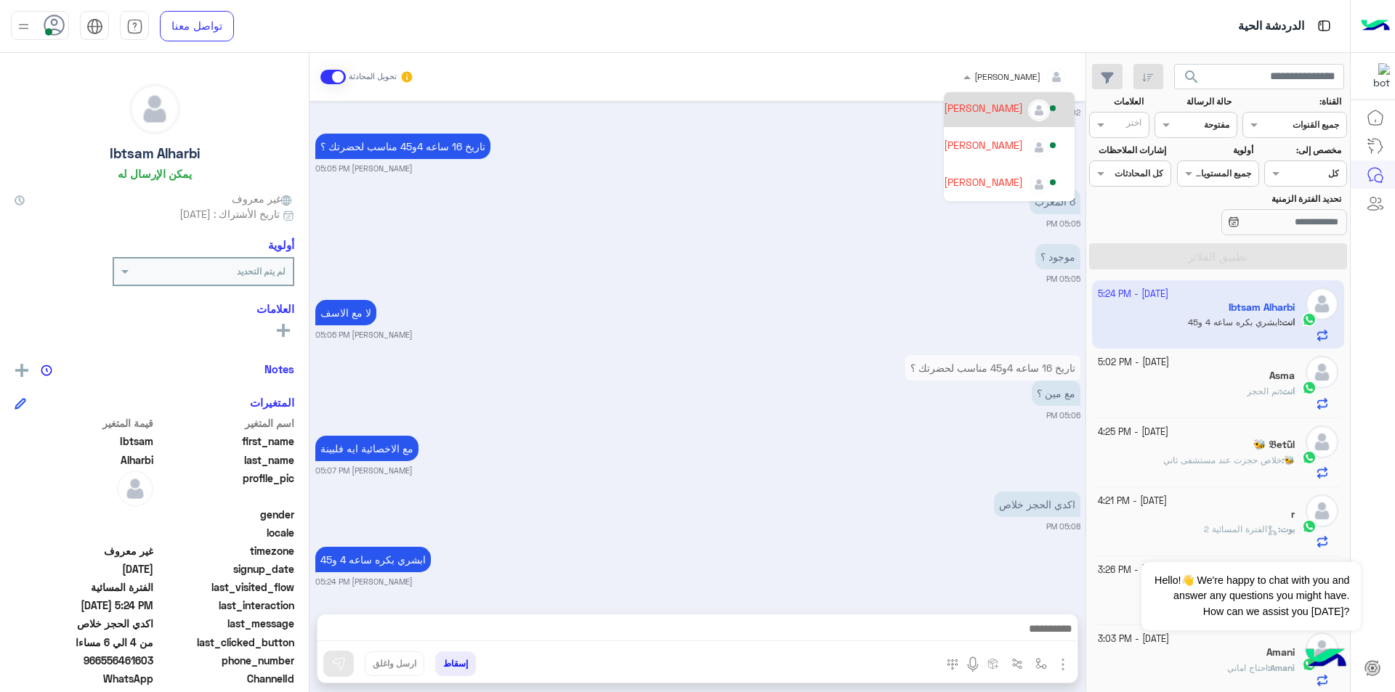
click at [1006, 118] on div "[PERSON_NAME]" at bounding box center [1001, 108] width 115 height 25
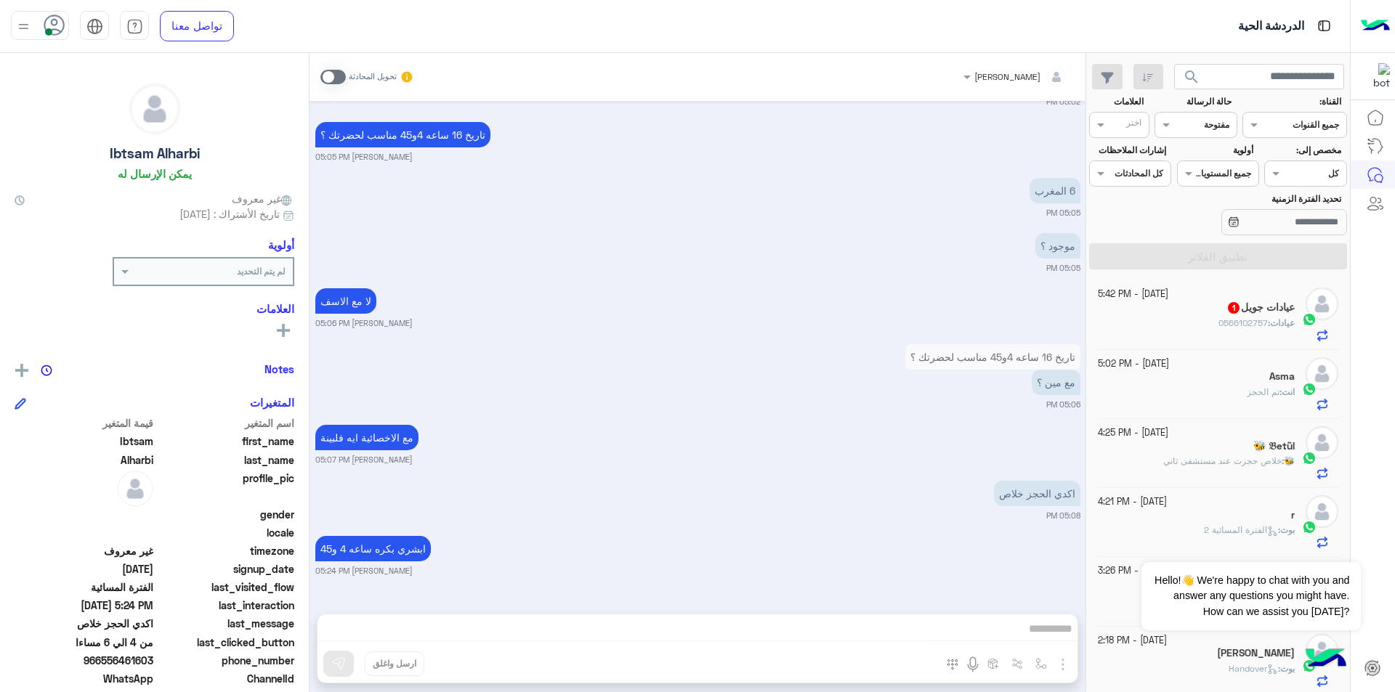
scroll to position [2064, 0]
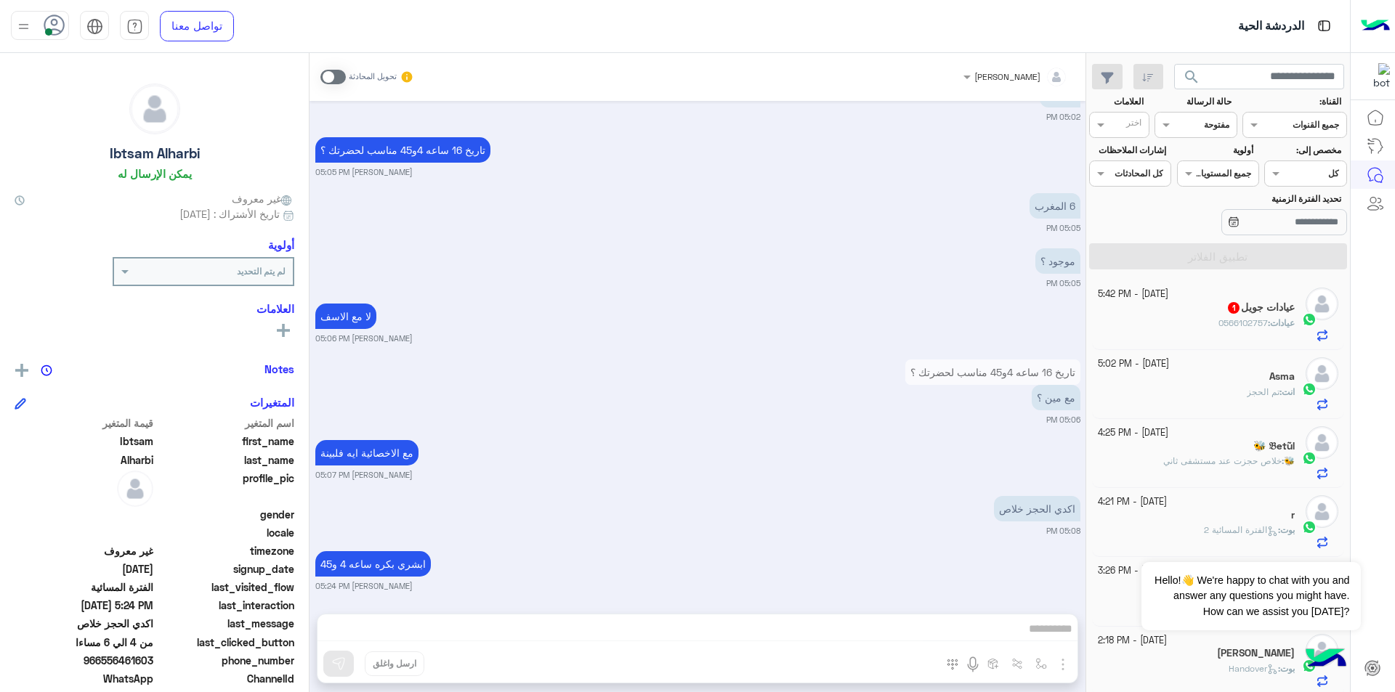
click at [1236, 304] on h5 "عيادات جويل 1" at bounding box center [1260, 307] width 68 height 12
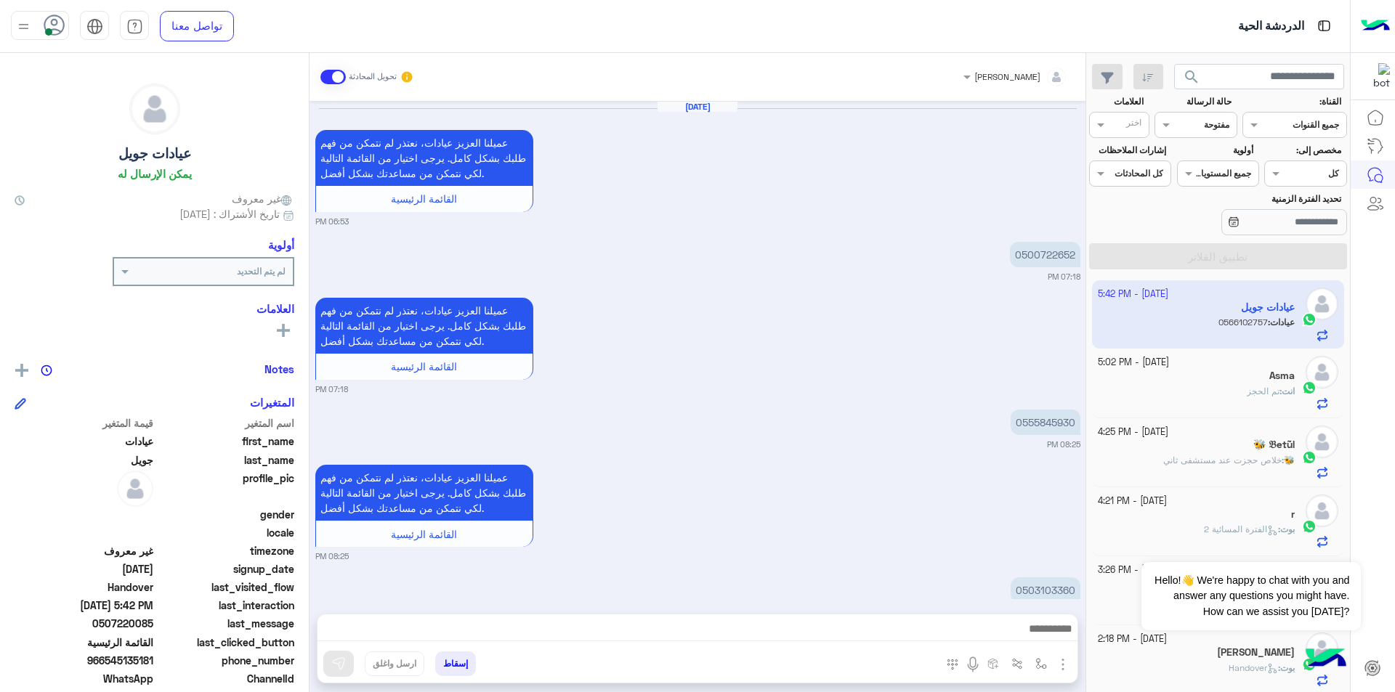
scroll to position [1116, 0]
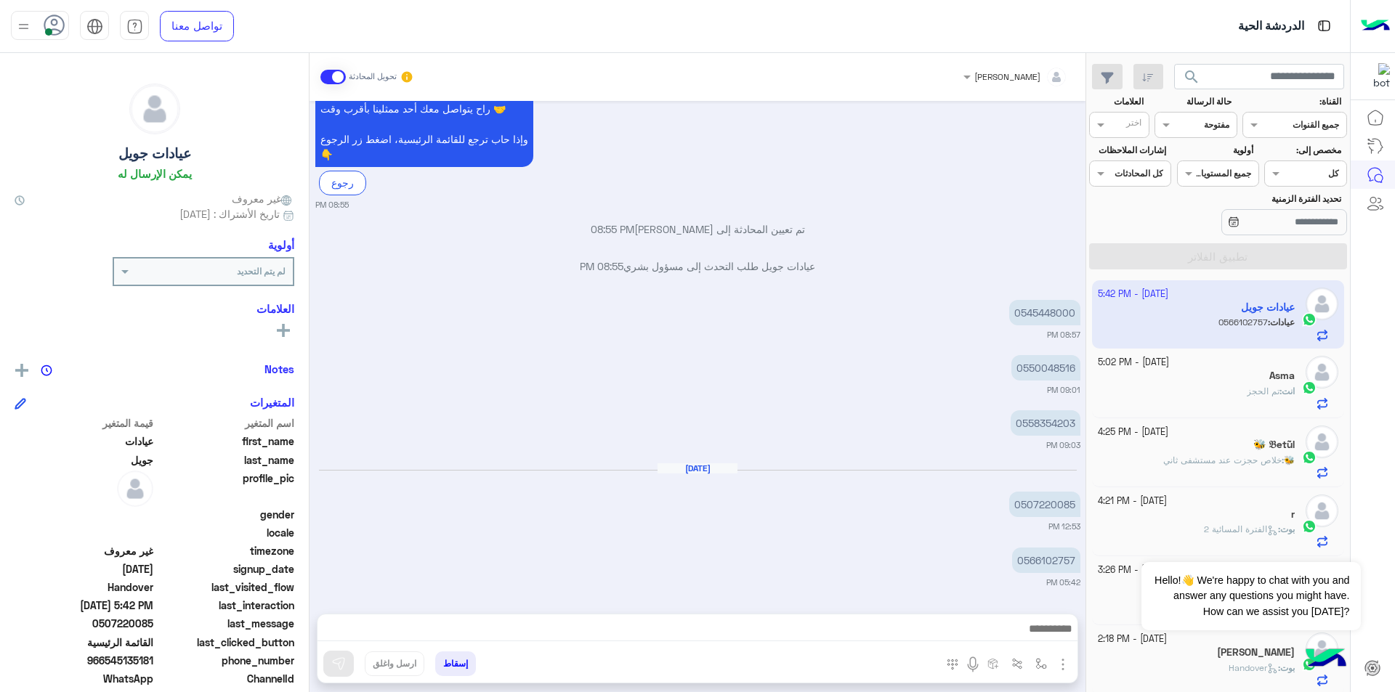
click at [1222, 129] on input "text" at bounding box center [1212, 123] width 33 height 13
click at [1230, 244] on div "غير مقروءة" at bounding box center [1195, 235] width 82 height 27
click at [1239, 251] on button "تطبيق الفلاتر" at bounding box center [1218, 256] width 258 height 26
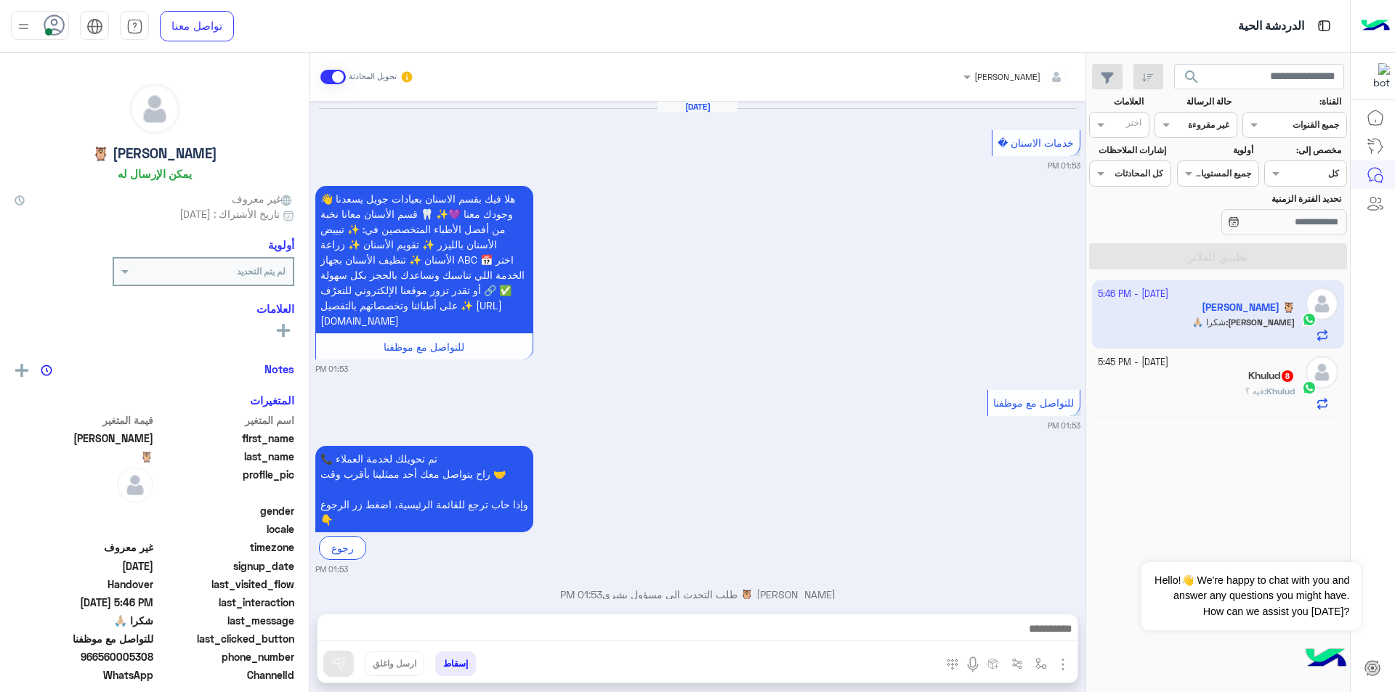
scroll to position [874, 0]
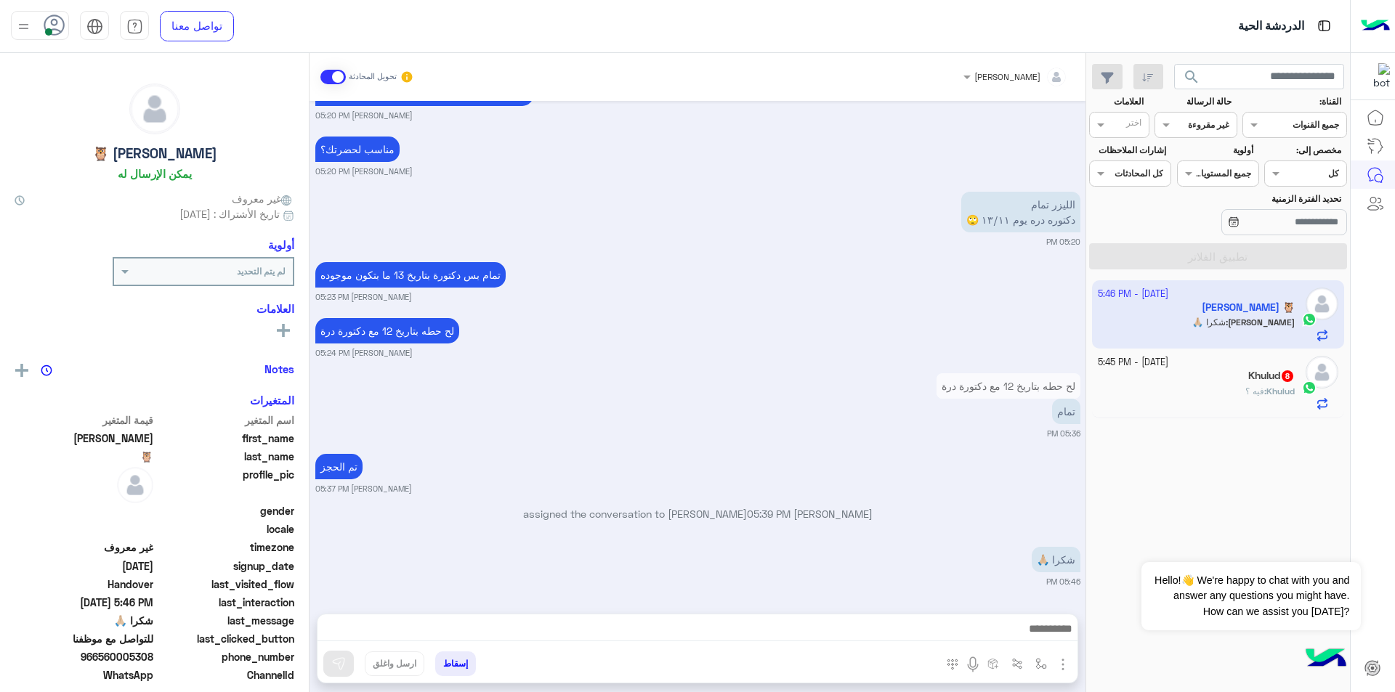
click at [1292, 388] on span "Khulud" at bounding box center [1280, 391] width 28 height 11
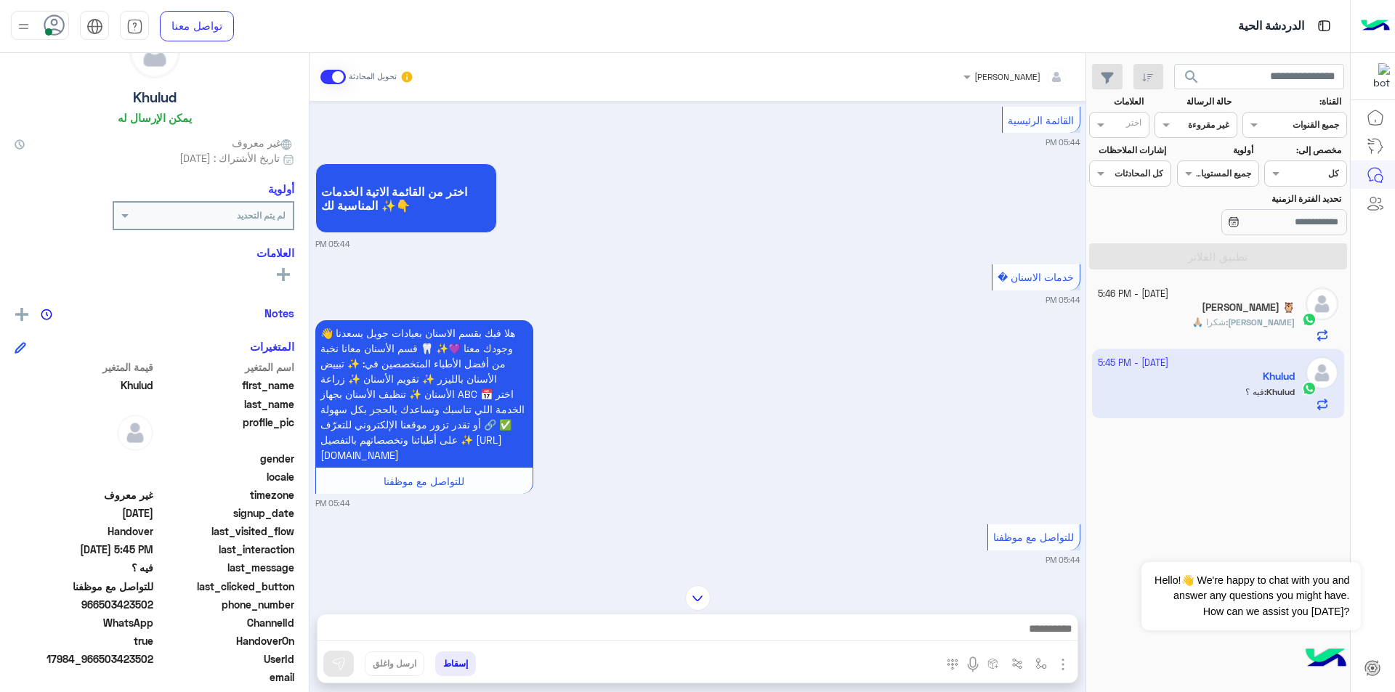
scroll to position [108, 0]
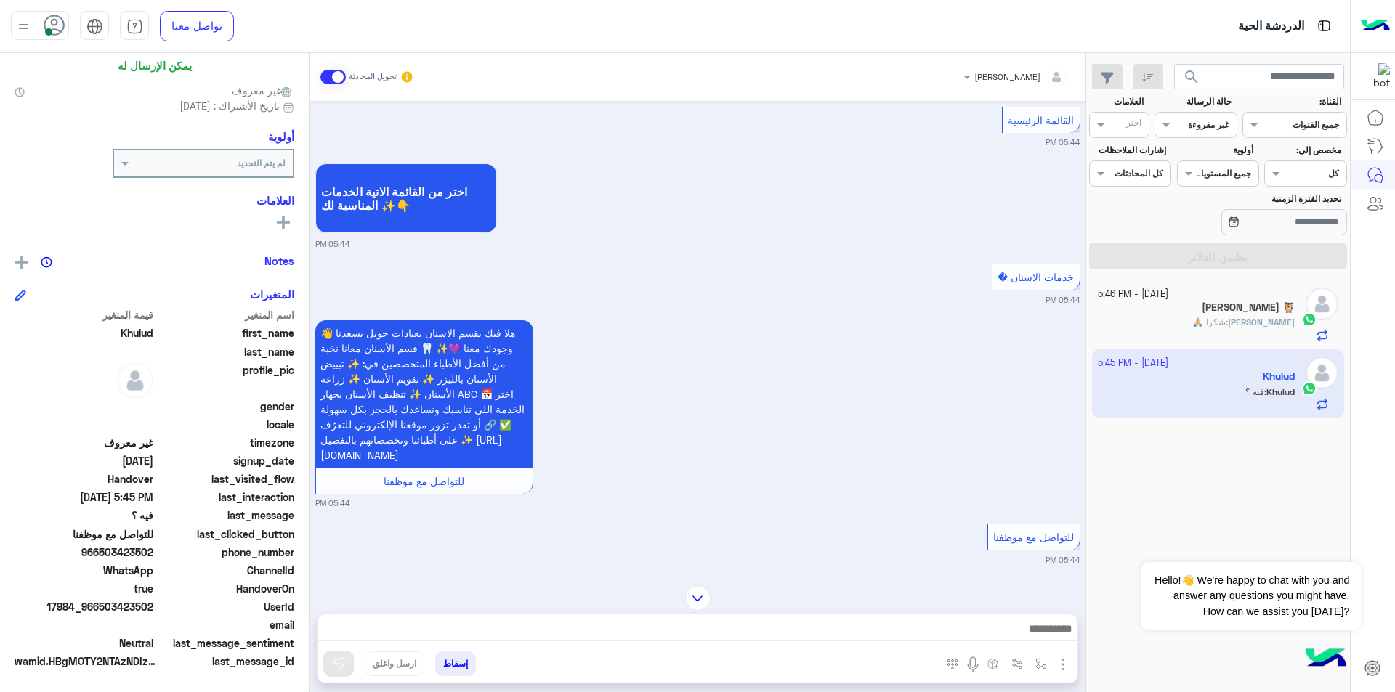
click at [99, 554] on span "966503423502" at bounding box center [84, 552] width 139 height 15
click at [104, 556] on span "966503423502" at bounding box center [84, 552] width 139 height 15
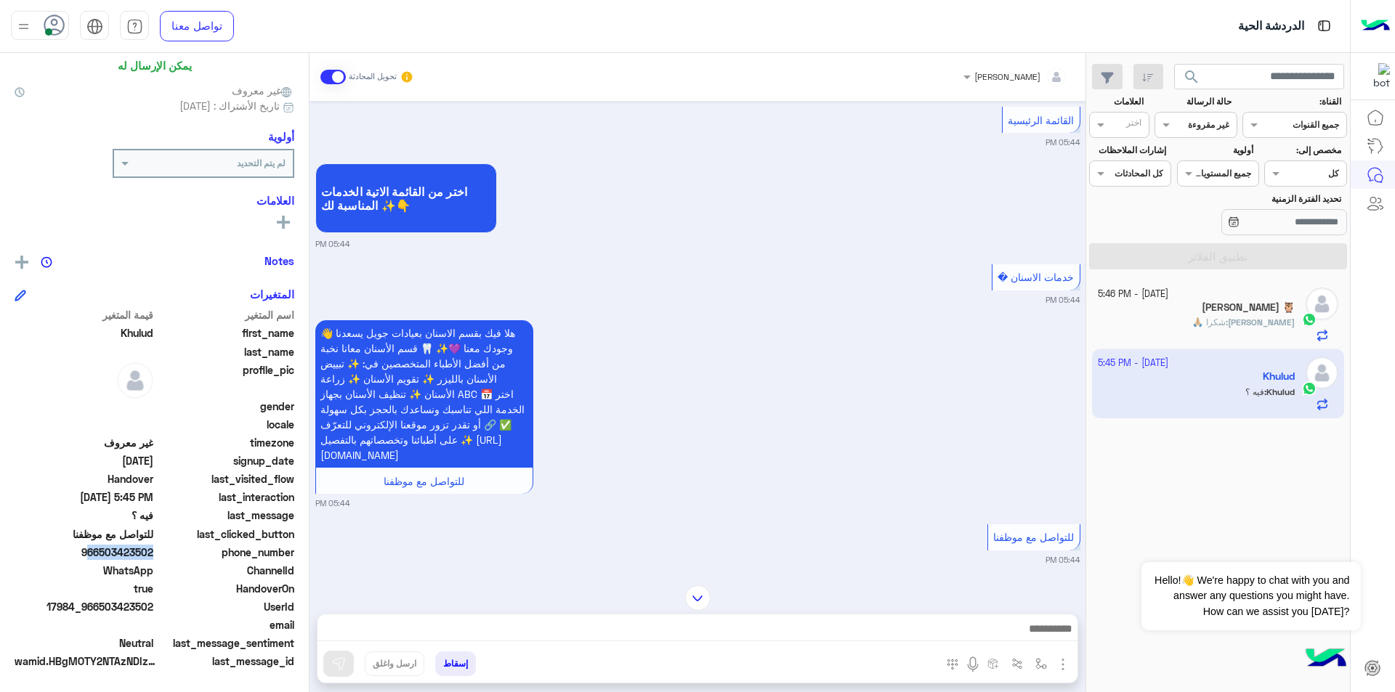
click at [104, 556] on span "966503423502" at bounding box center [84, 552] width 139 height 15
click at [102, 559] on span "966503423502" at bounding box center [84, 552] width 139 height 15
drag, startPoint x: 102, startPoint y: 553, endPoint x: 155, endPoint y: 556, distance: 52.4
click at [153, 556] on span "966503423502" at bounding box center [84, 552] width 139 height 15
copy span "503423502"
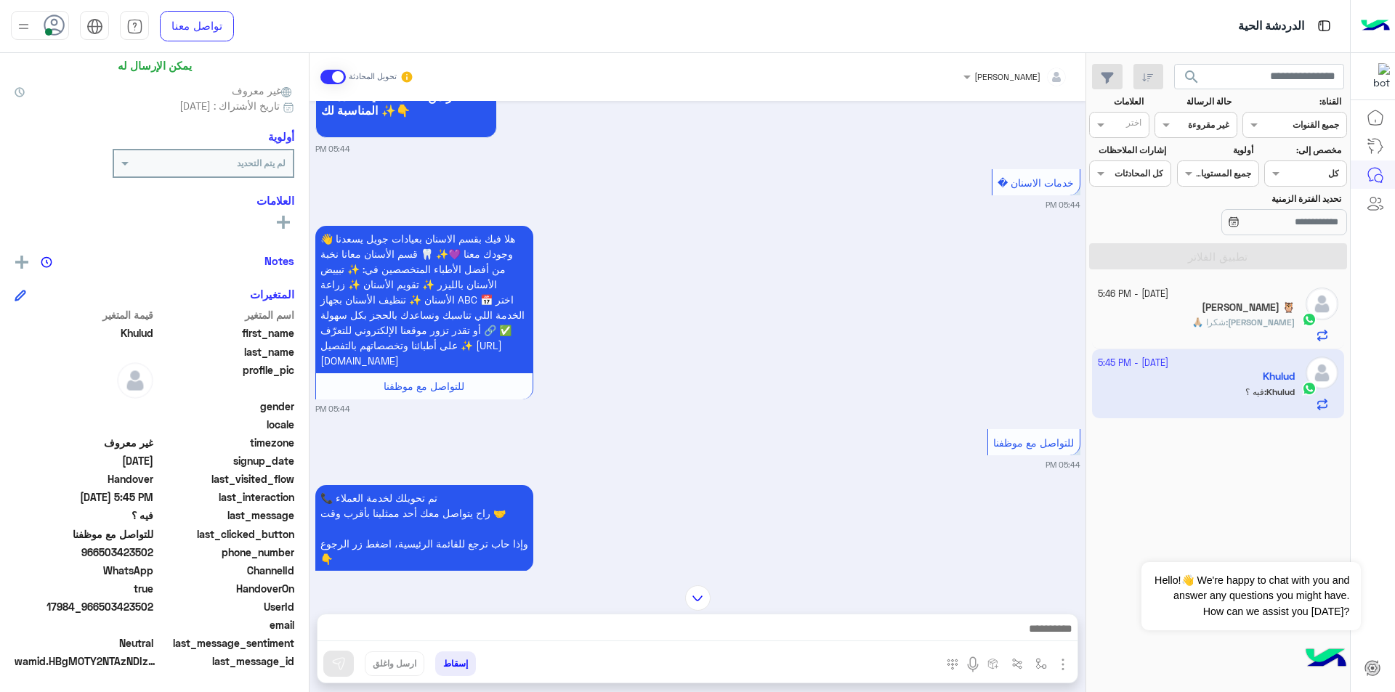
scroll to position [2298, 0]
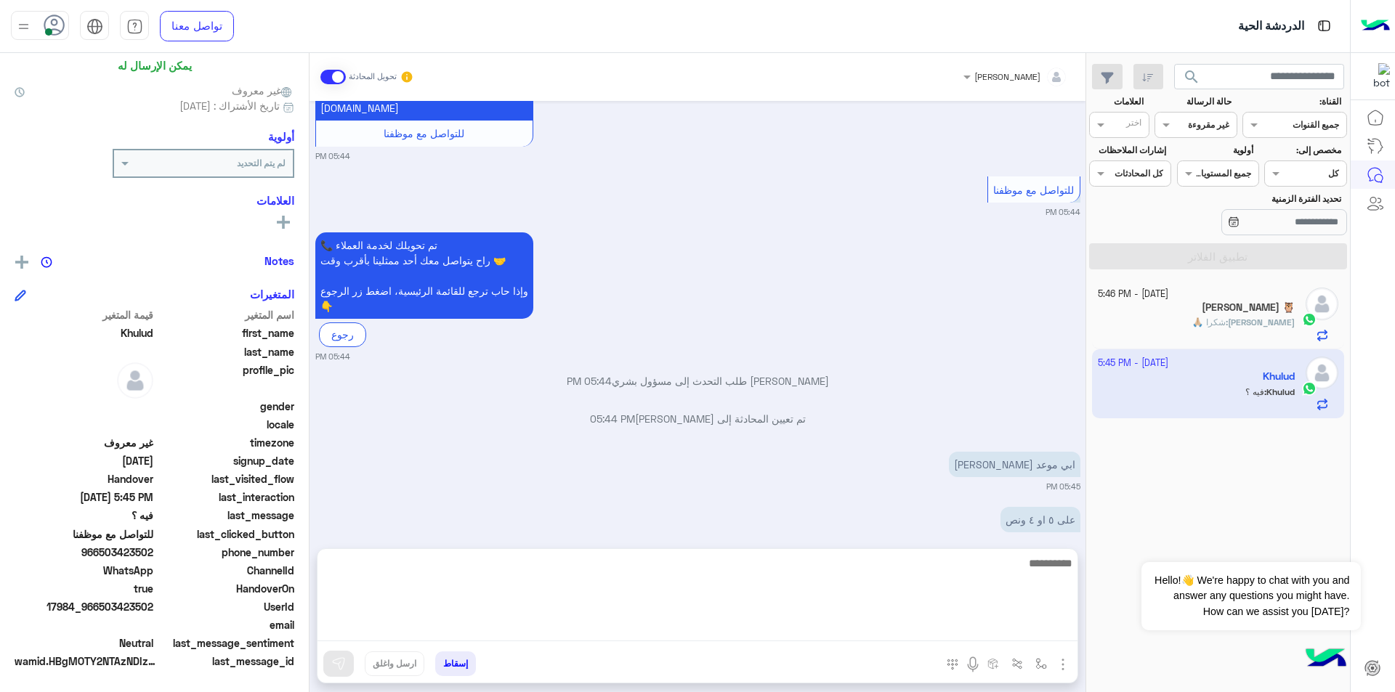
click at [808, 629] on textarea at bounding box center [697, 597] width 760 height 87
type textarea "**********"
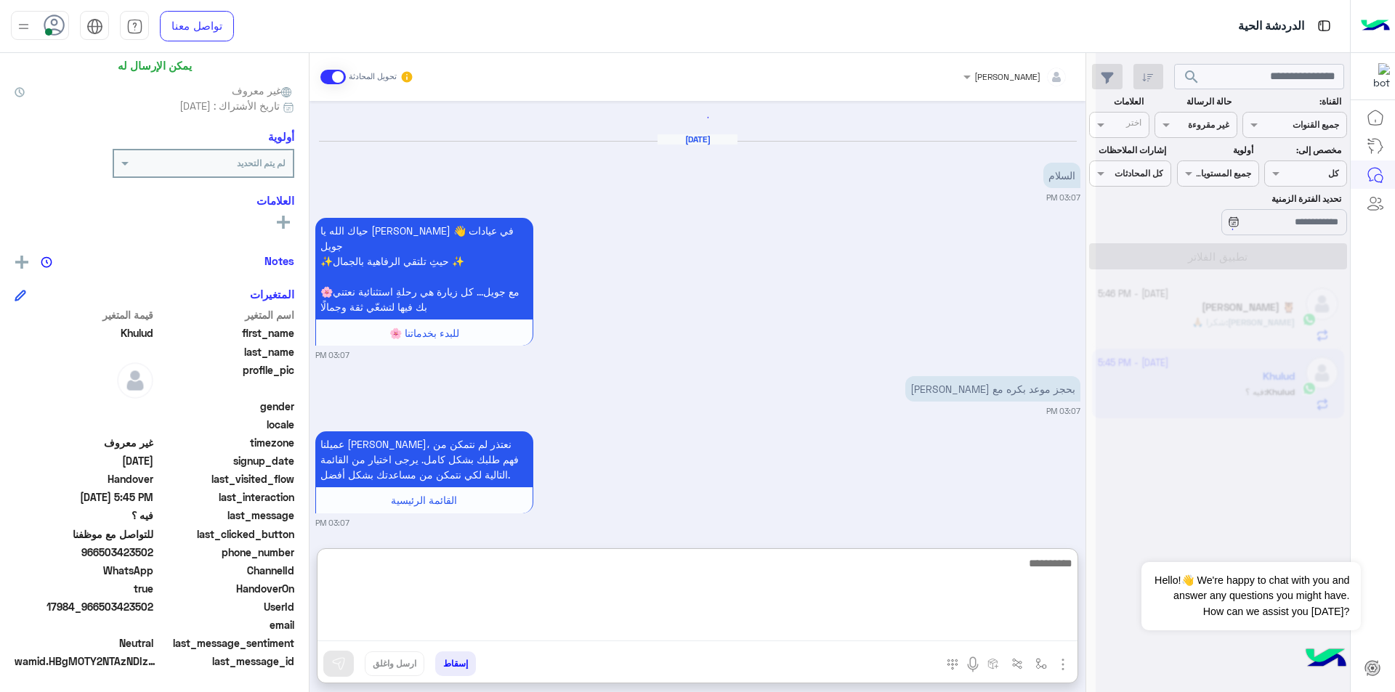
scroll to position [0, 0]
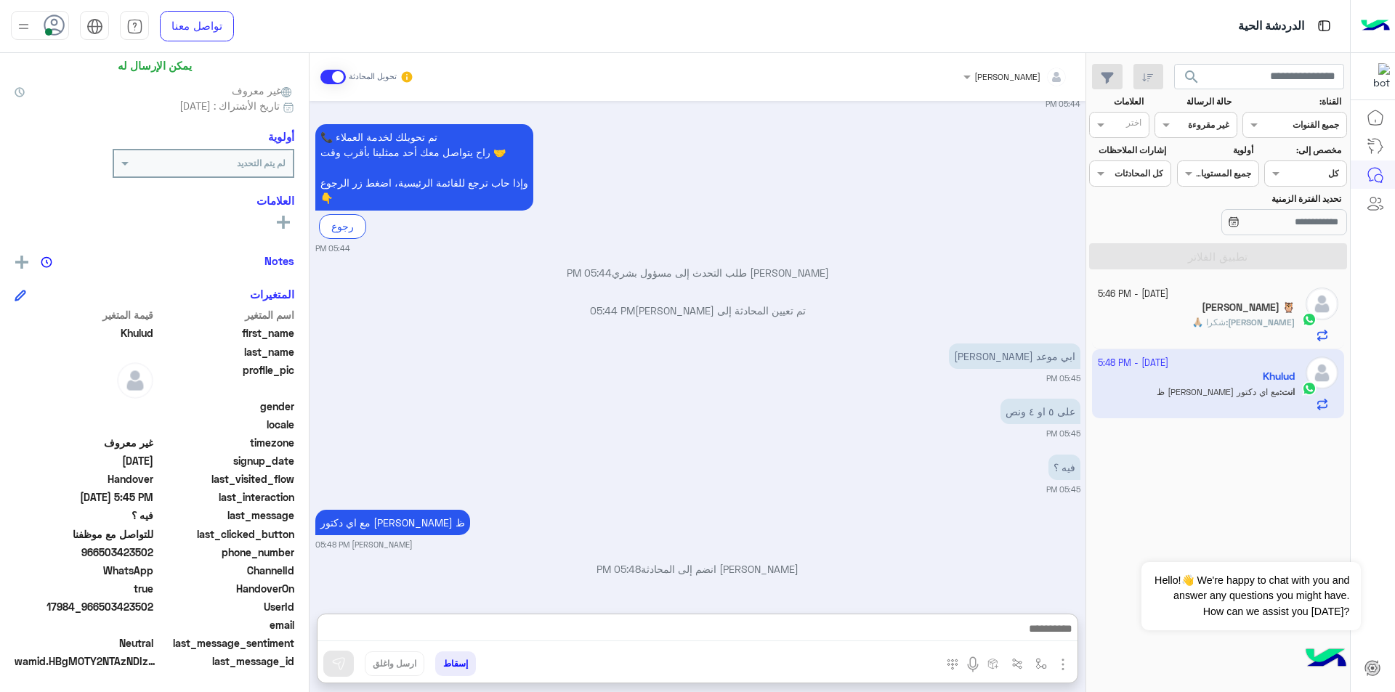
click at [704, 536] on div "ريمان [PERSON_NAME] تحويل المحادثة [DATE] السلام 03:07 PM حياك الله يا [PERSON_…" at bounding box center [697, 375] width 776 height 645
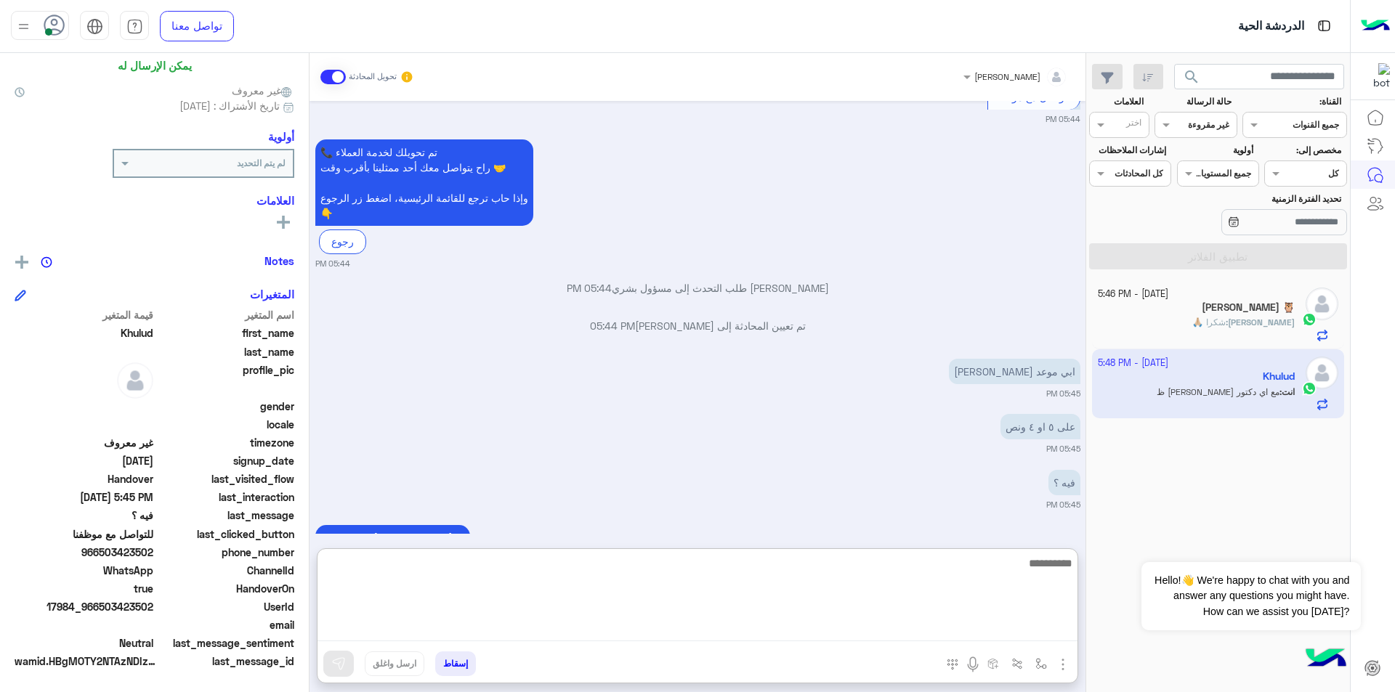
click at [775, 631] on textarea at bounding box center [697, 597] width 760 height 87
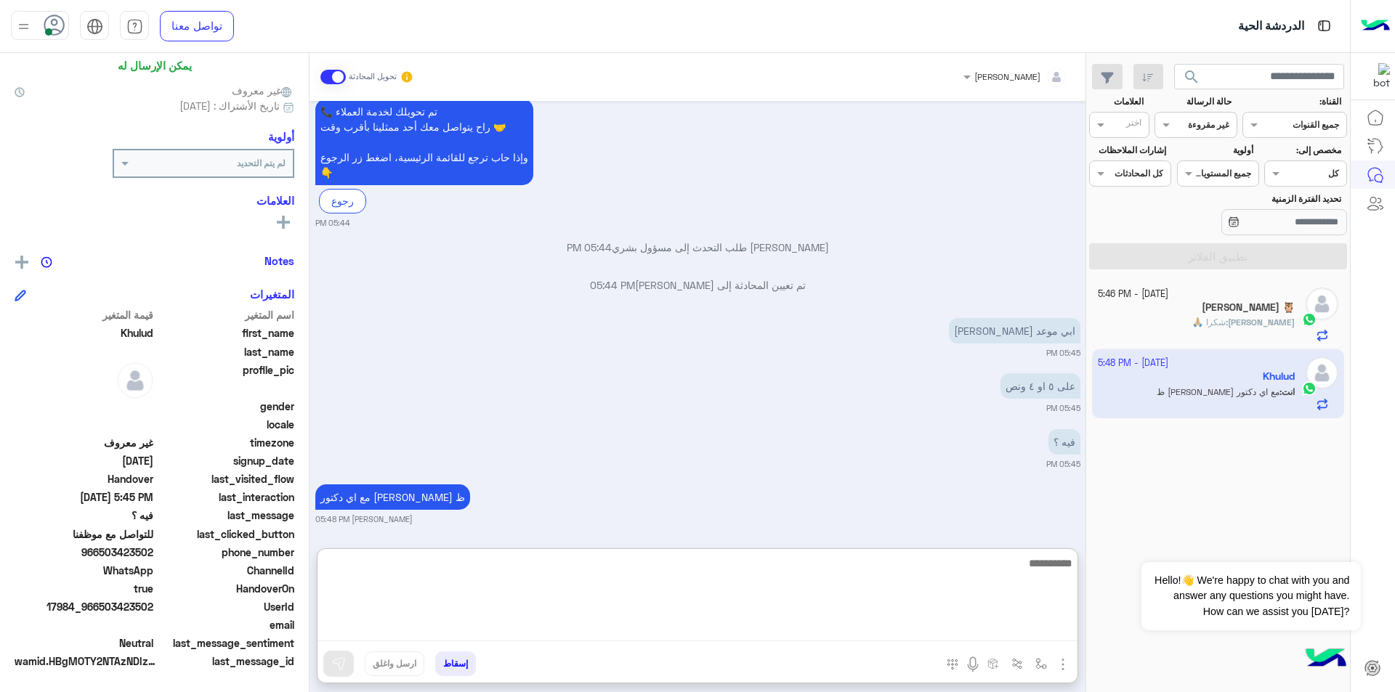
scroll to position [2456, 0]
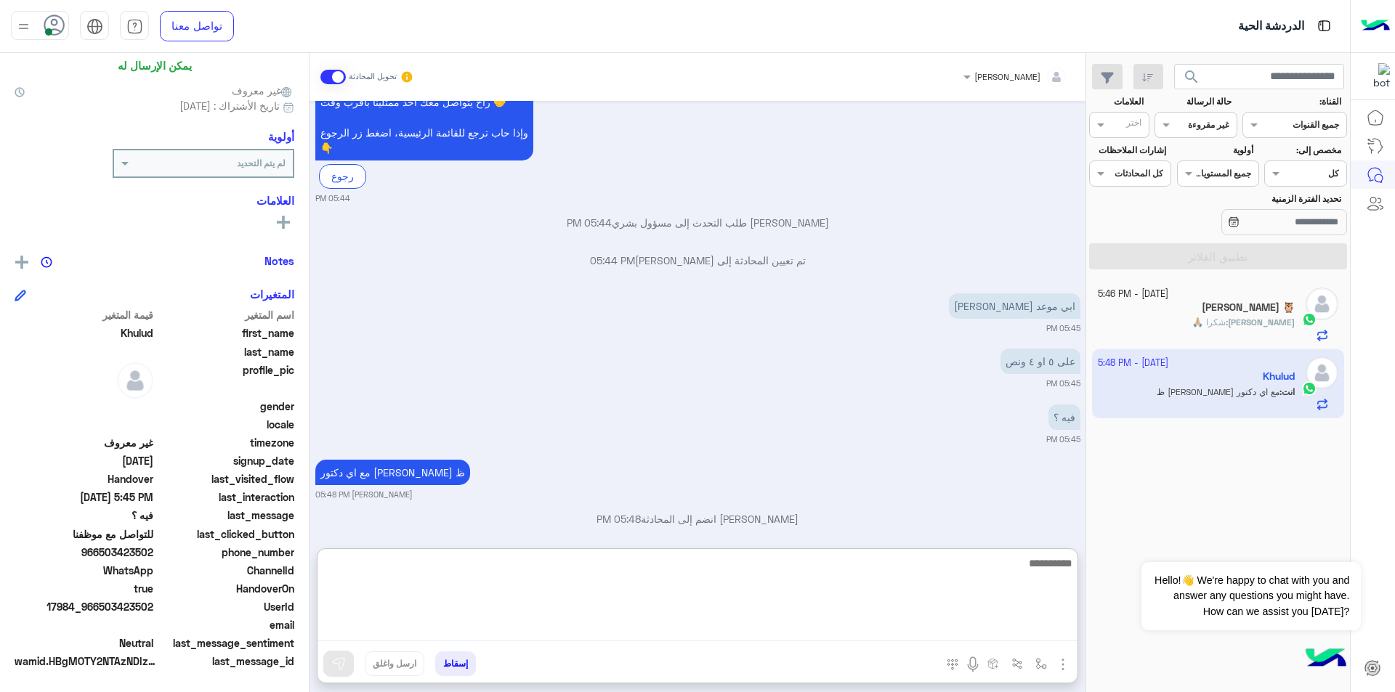
type textarea "*"
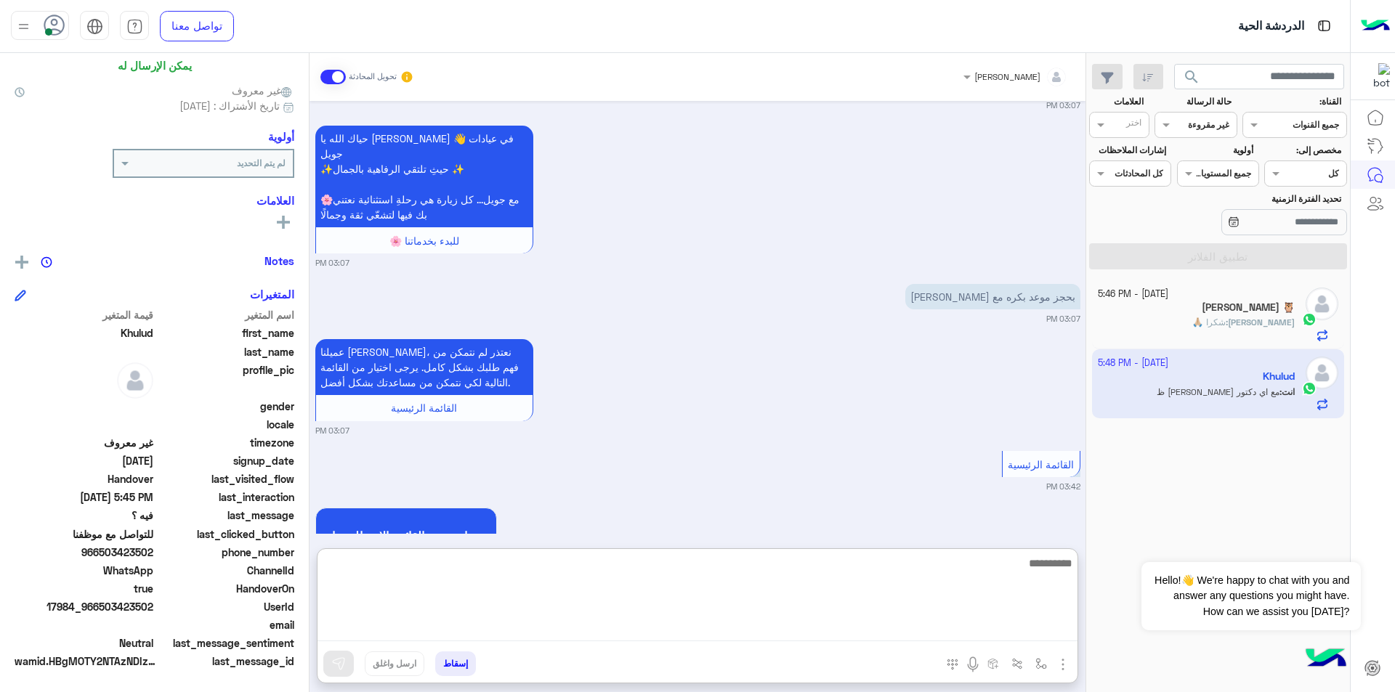
scroll to position [2604, 0]
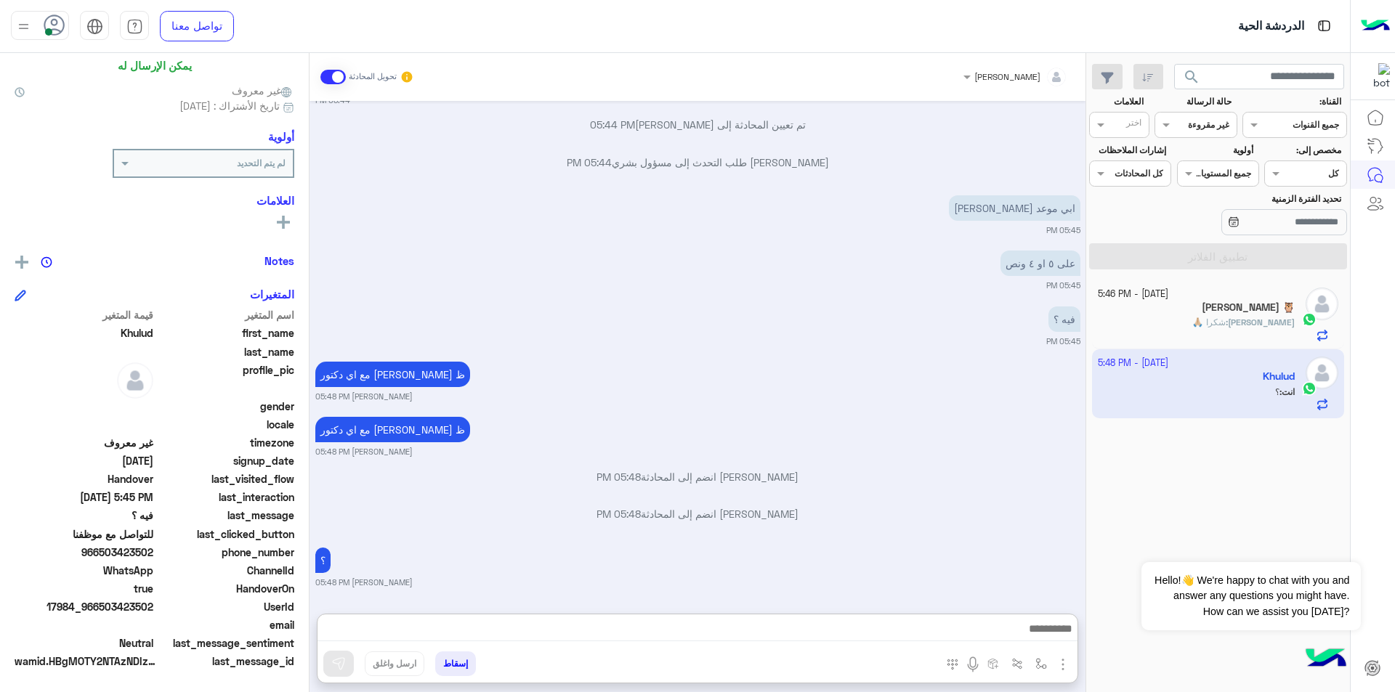
click at [1209, 125] on input "text" at bounding box center [1212, 123] width 33 height 13
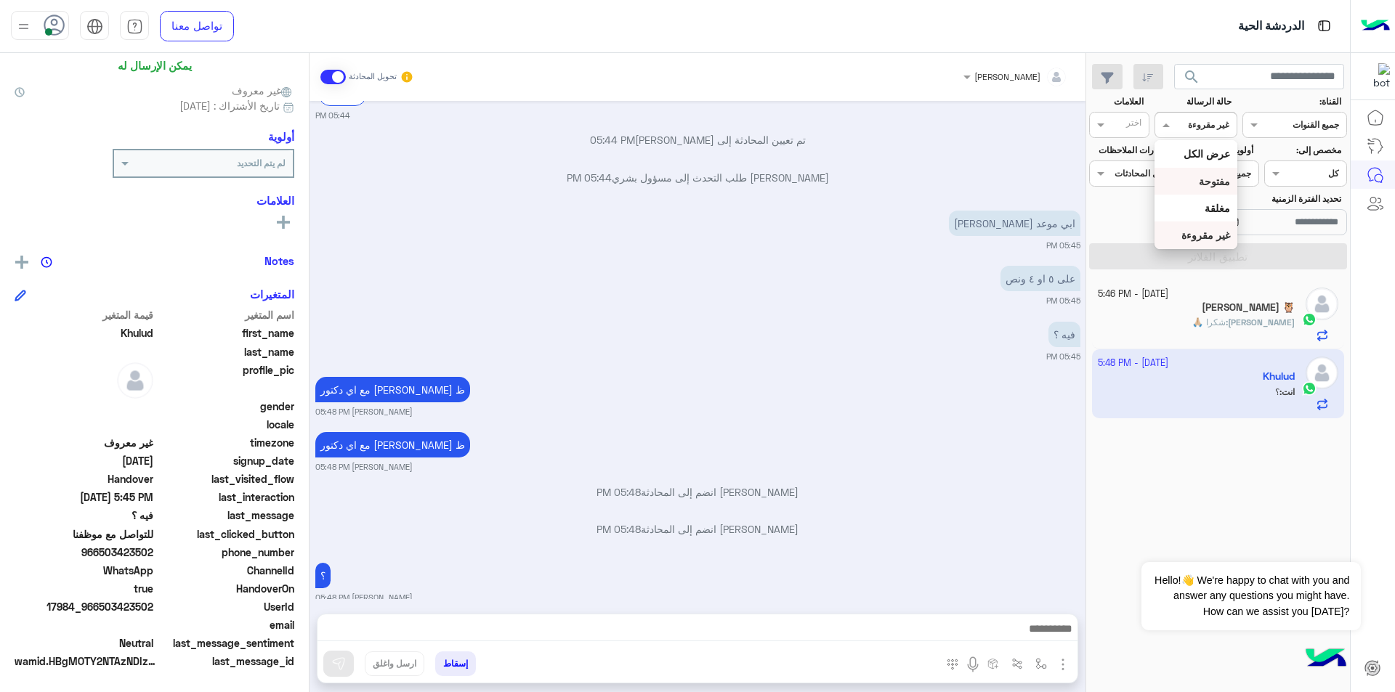
click at [1199, 187] on div "مفتوحة" at bounding box center [1195, 181] width 82 height 27
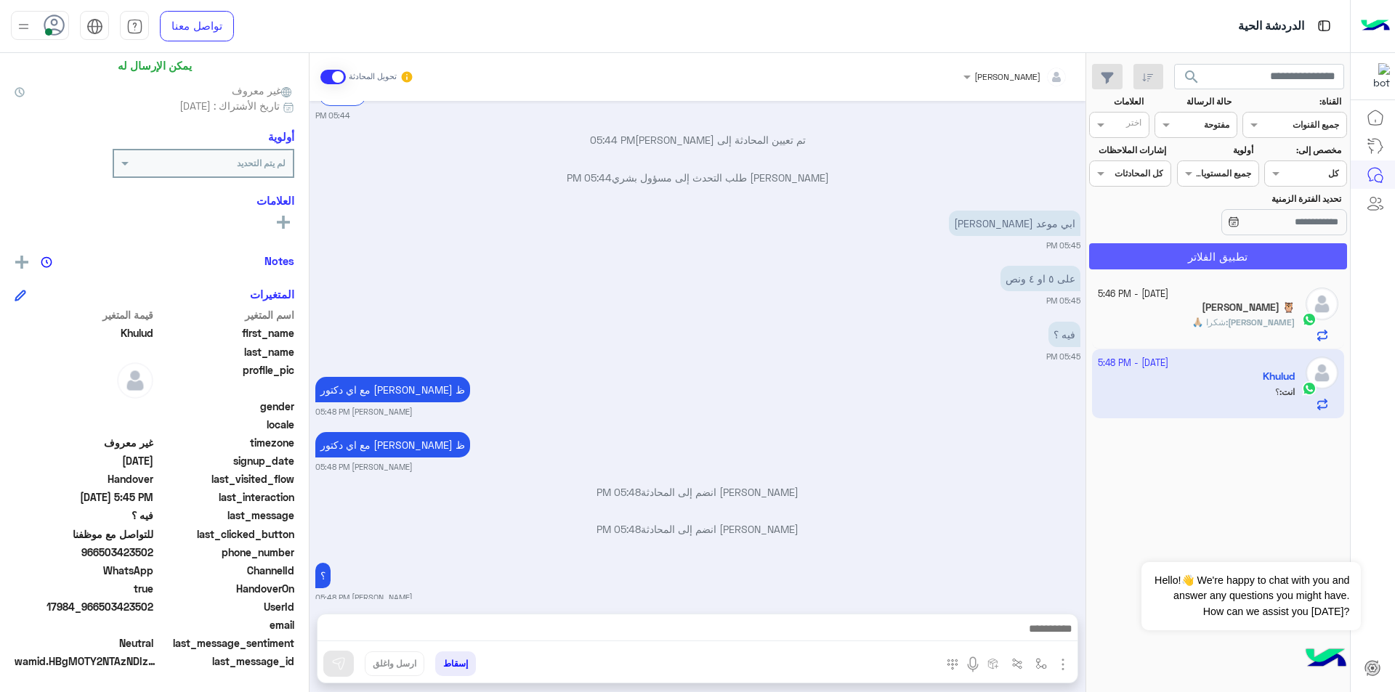
click at [1223, 265] on button "تطبيق الفلاتر" at bounding box center [1218, 256] width 258 height 26
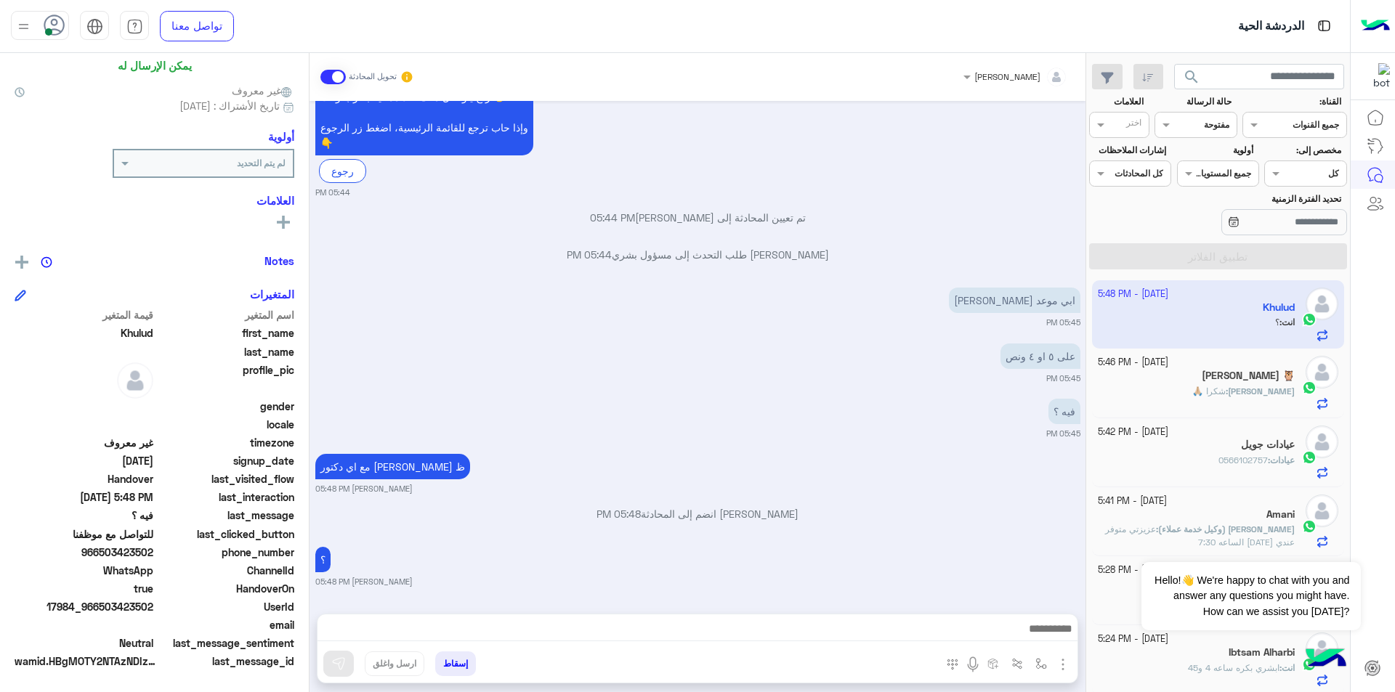
scroll to position [1018, 0]
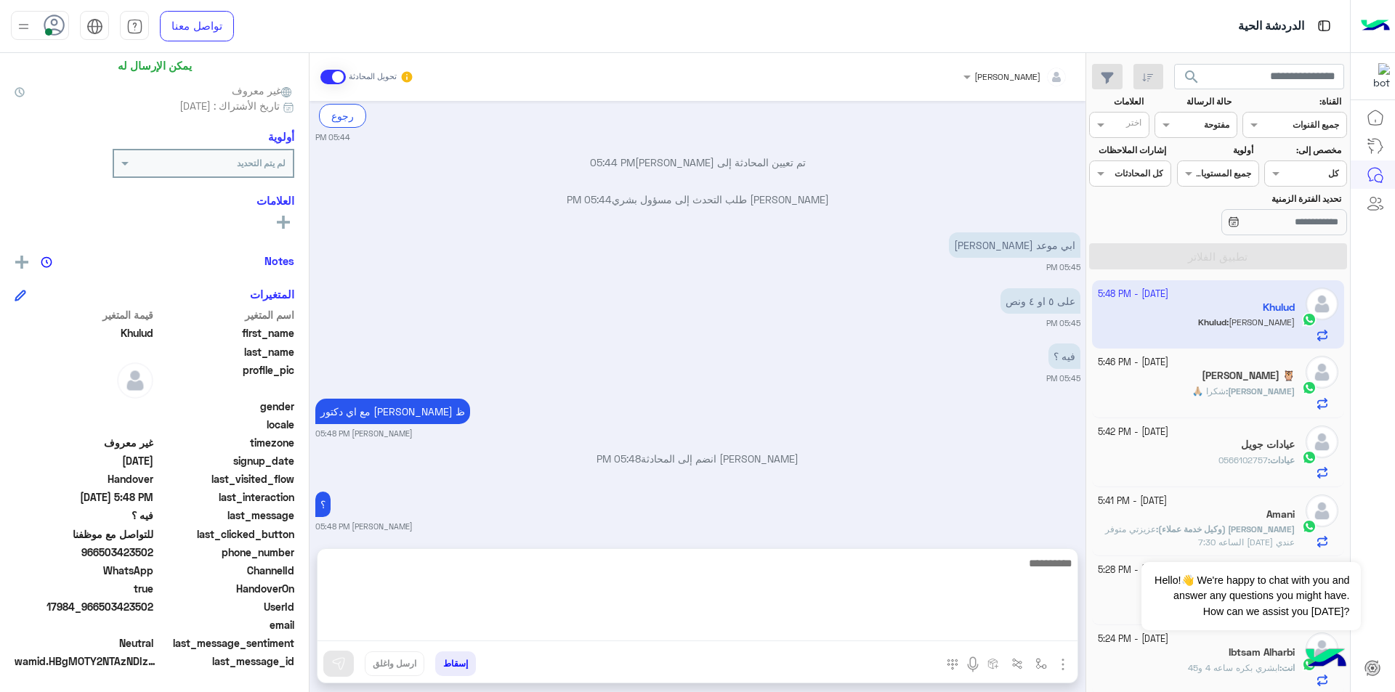
click at [912, 628] on textarea at bounding box center [697, 597] width 760 height 87
type textarea "**********"
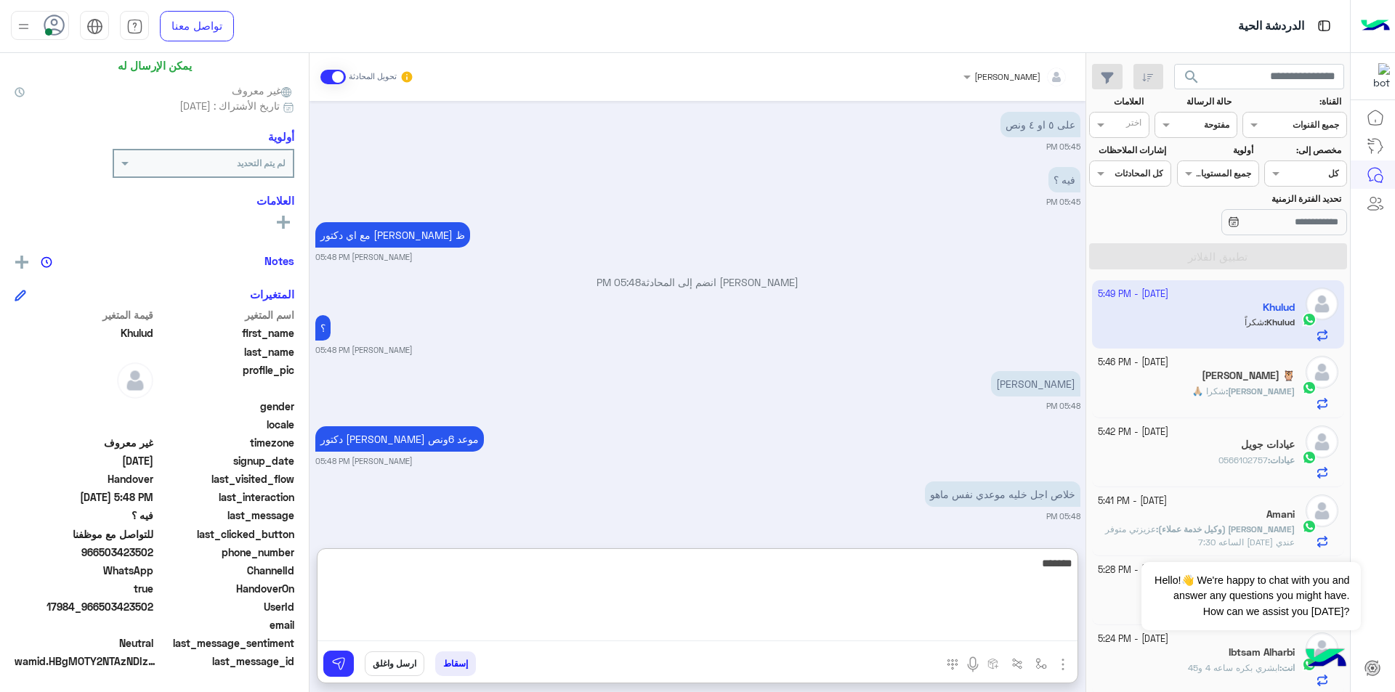
scroll to position [1249, 0]
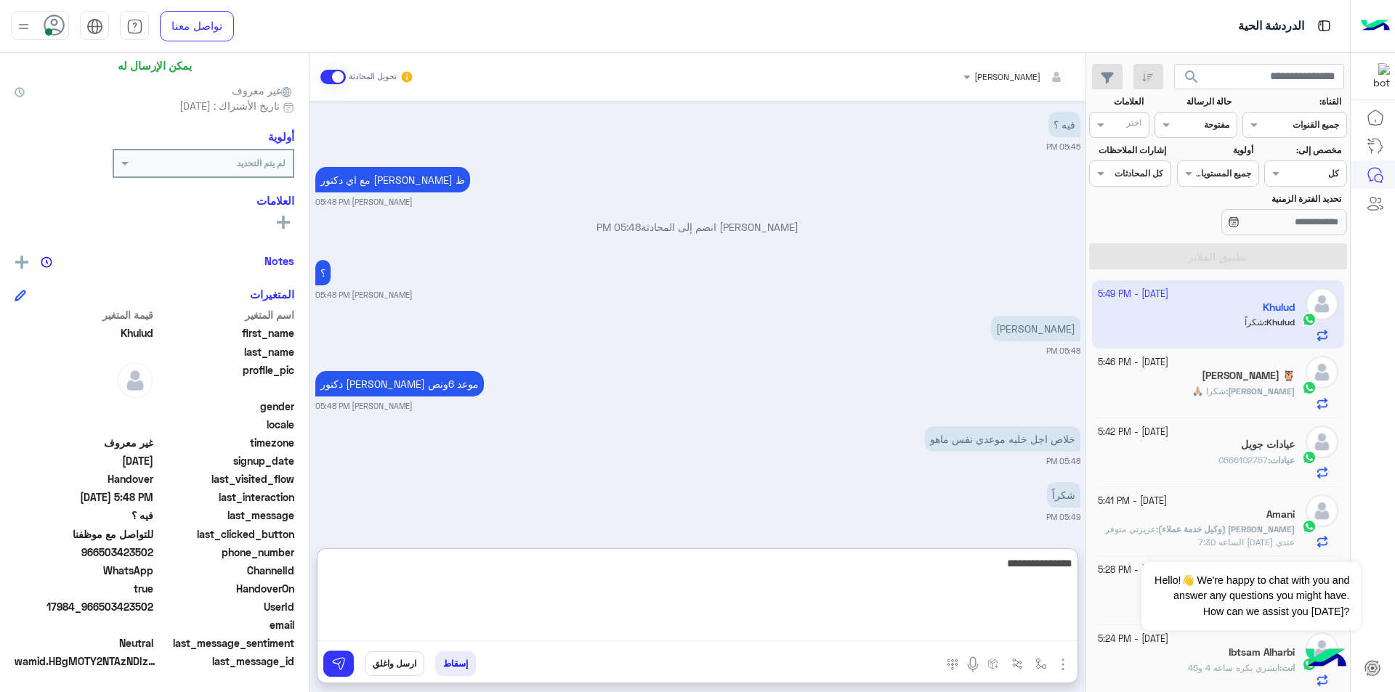
type textarea "**********"
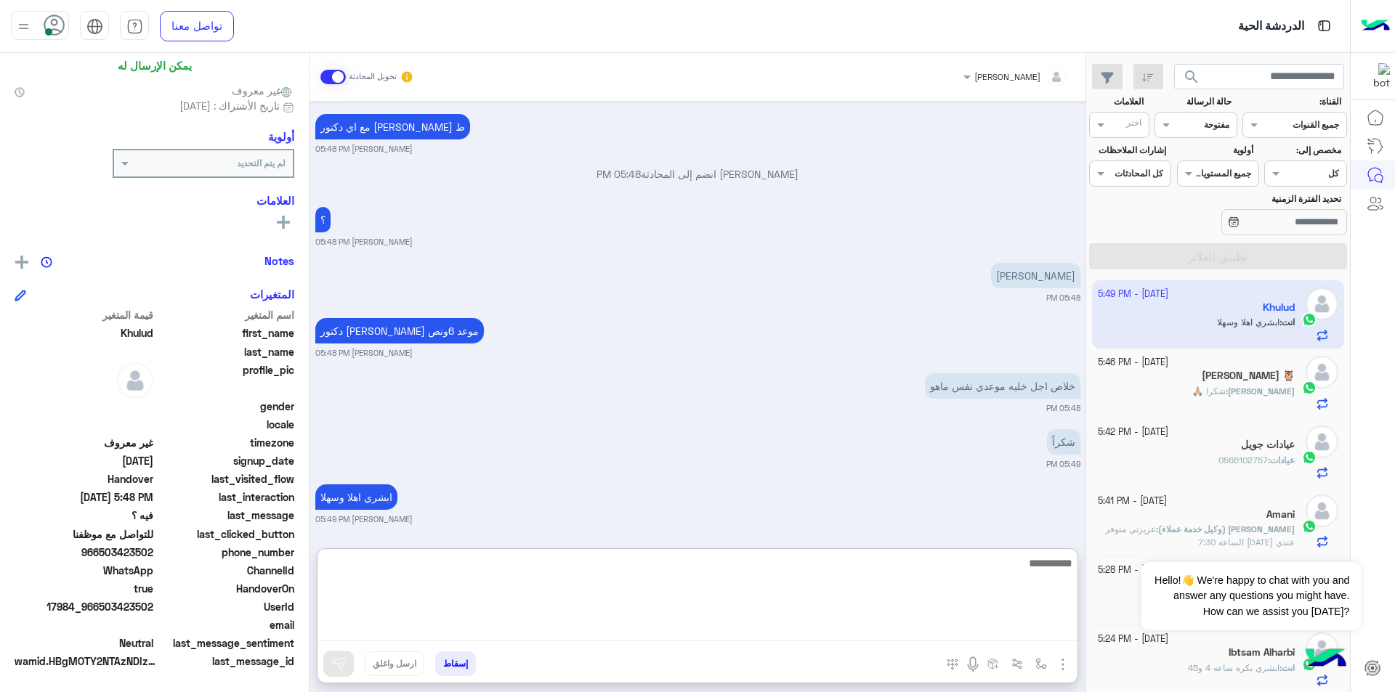
scroll to position [1305, 0]
